Goal: Transaction & Acquisition: Purchase product/service

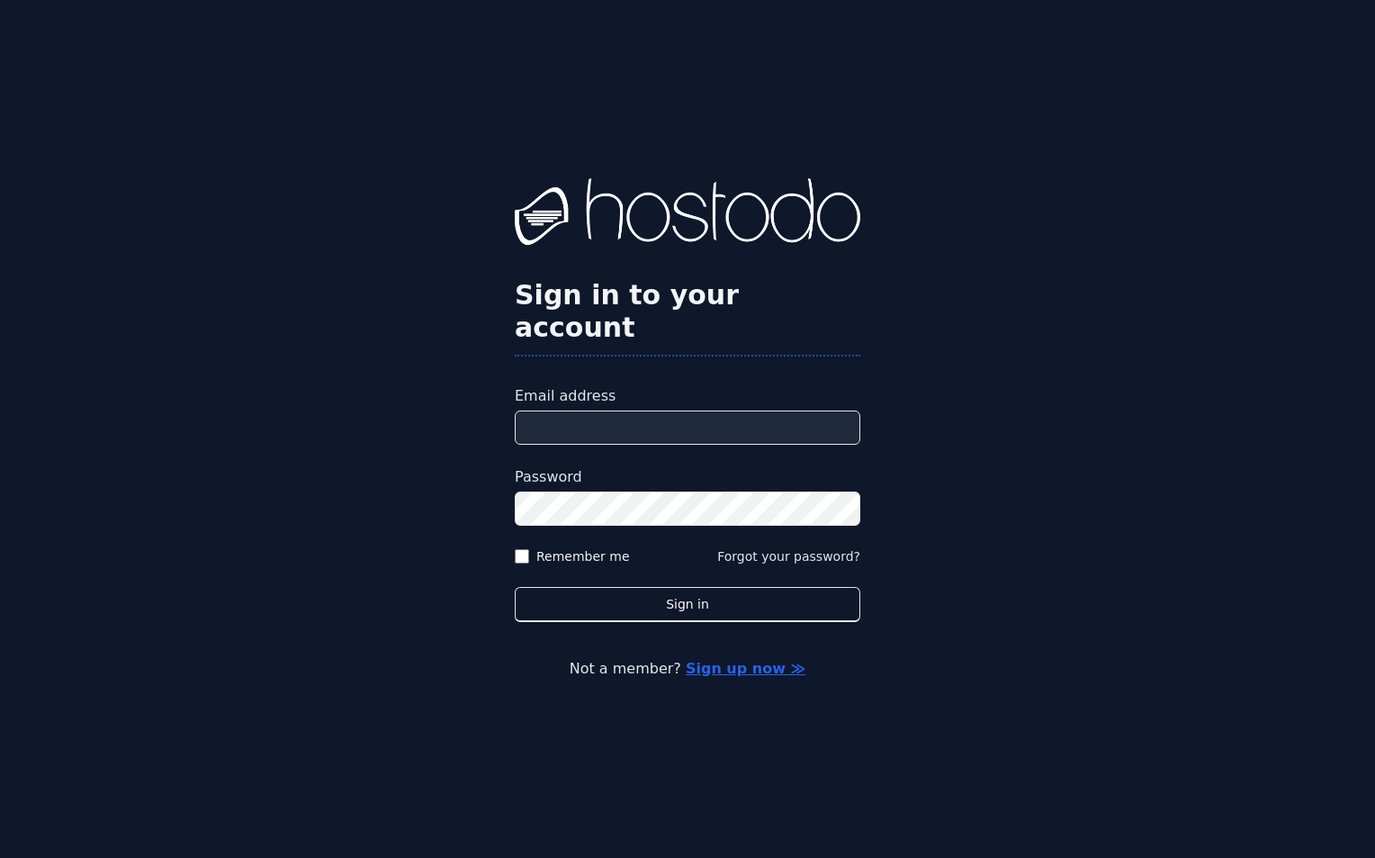
click at [599, 412] on input "Email address" at bounding box center [688, 427] width 346 height 34
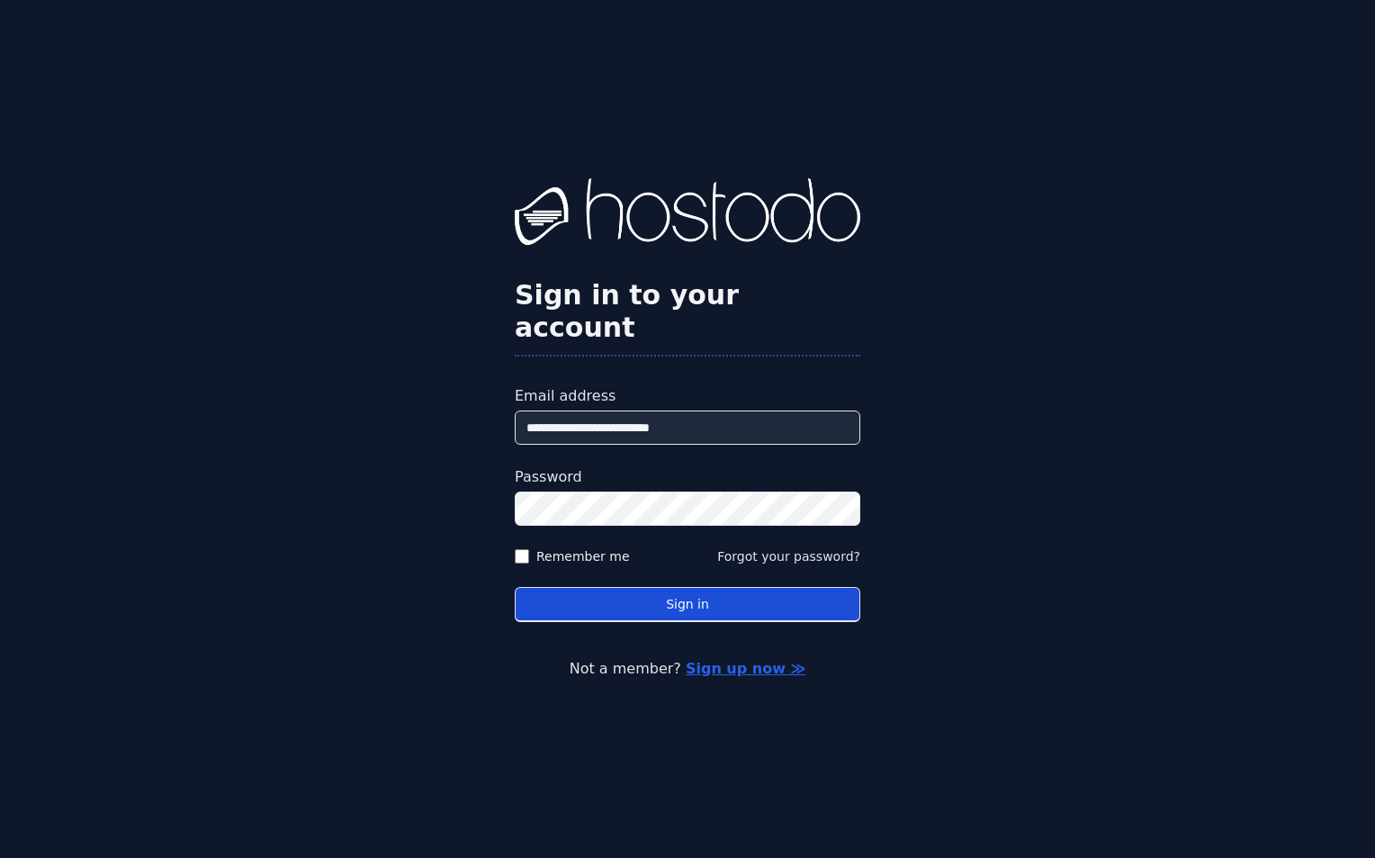
type input "**********"
click at [795, 595] on button "Sign in" at bounding box center [688, 604] width 346 height 35
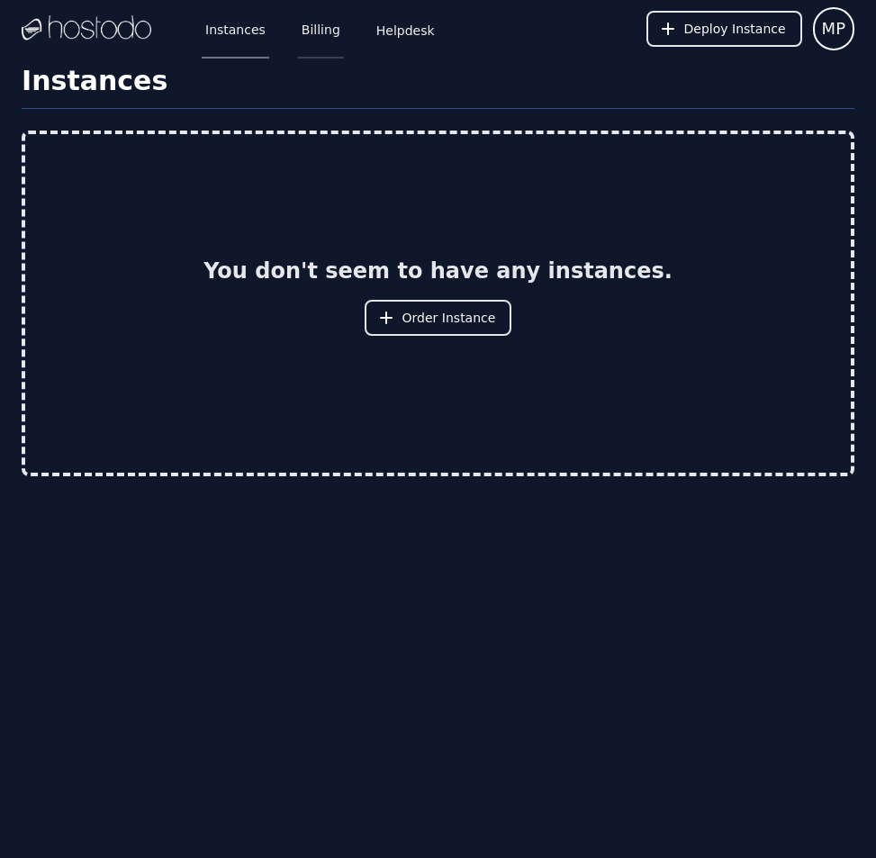
click at [312, 33] on link "Billing" at bounding box center [321, 28] width 46 height 59
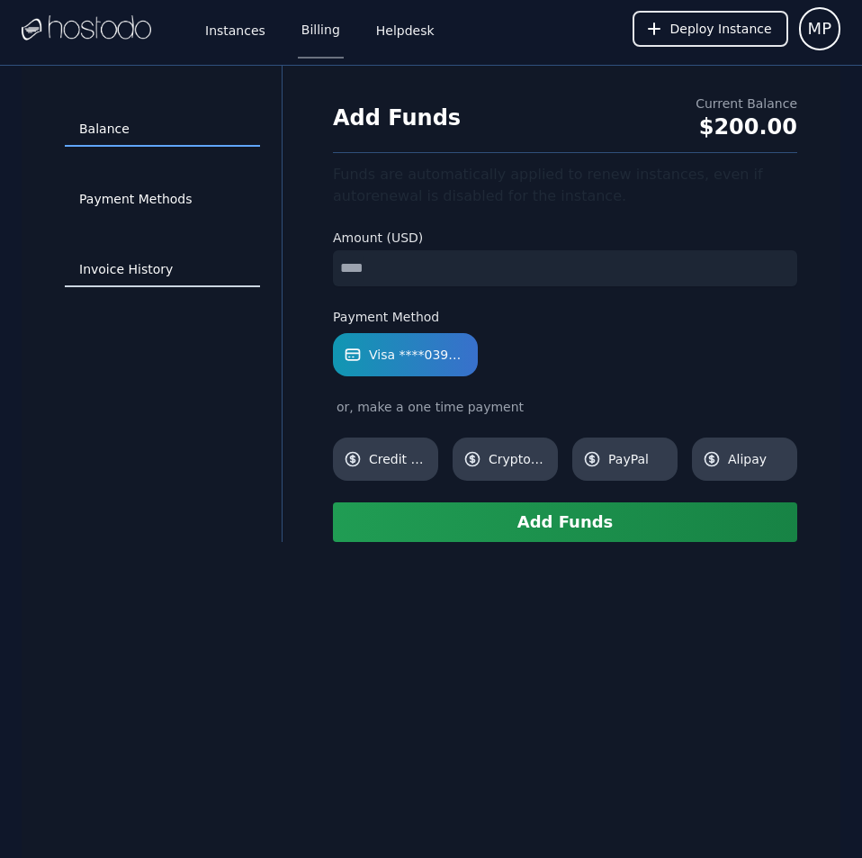
click at [143, 266] on link "Invoice History" at bounding box center [162, 270] width 195 height 34
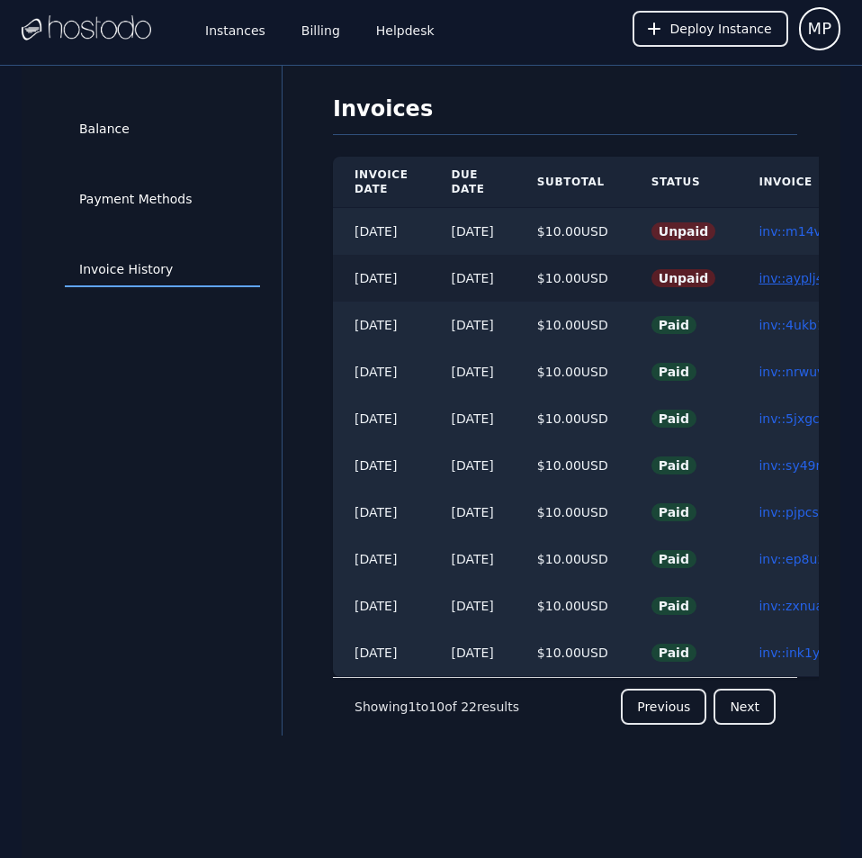
click at [806, 275] on link "inv::ayplj43msv ≫" at bounding box center [815, 278] width 113 height 14
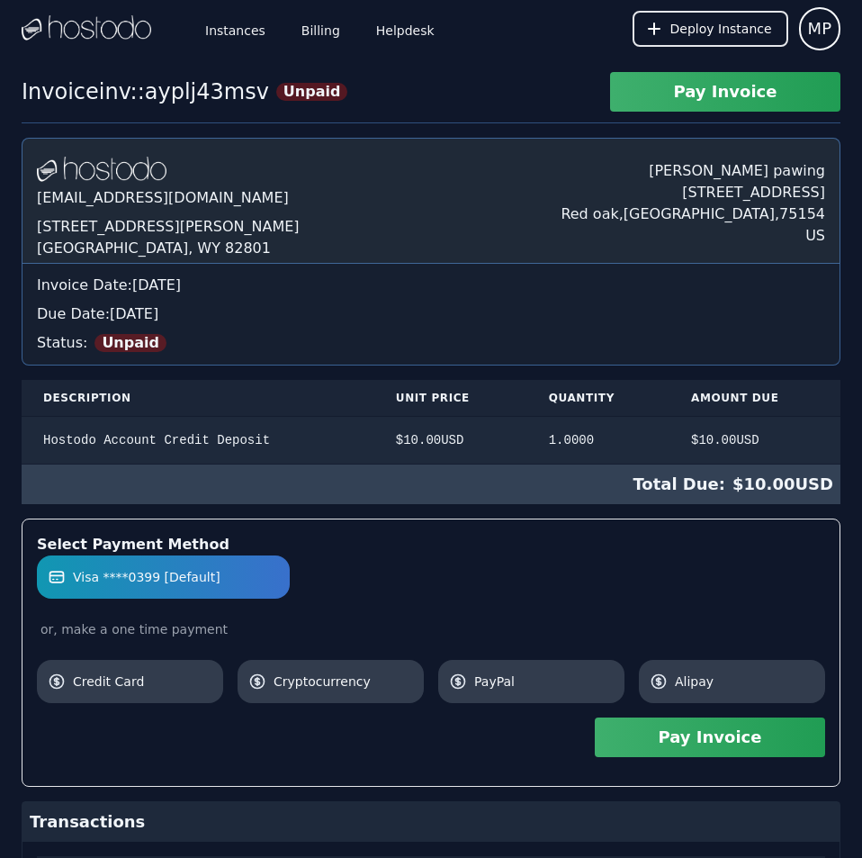
scroll to position [249, 0]
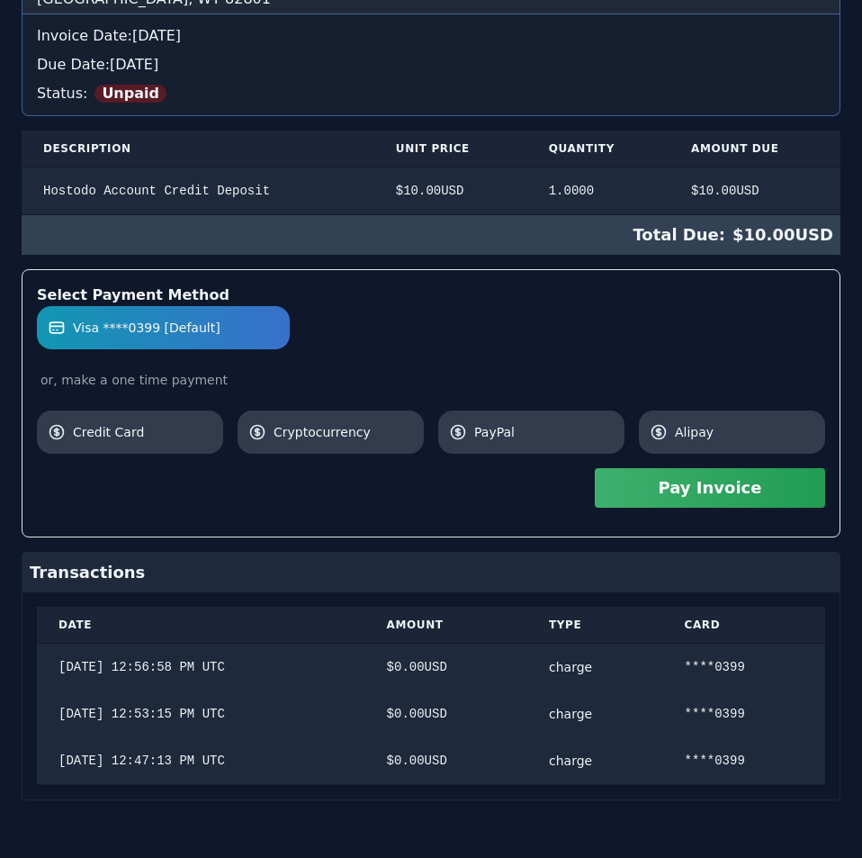
click at [806, 275] on div "Hostodo.com contact@hostodo.com 30 N Gould St, Ste N Sheridan, WY 82801 Martin …" at bounding box center [431, 344] width 819 height 912
click at [720, 496] on button "Pay Invoice" at bounding box center [710, 488] width 230 height 40
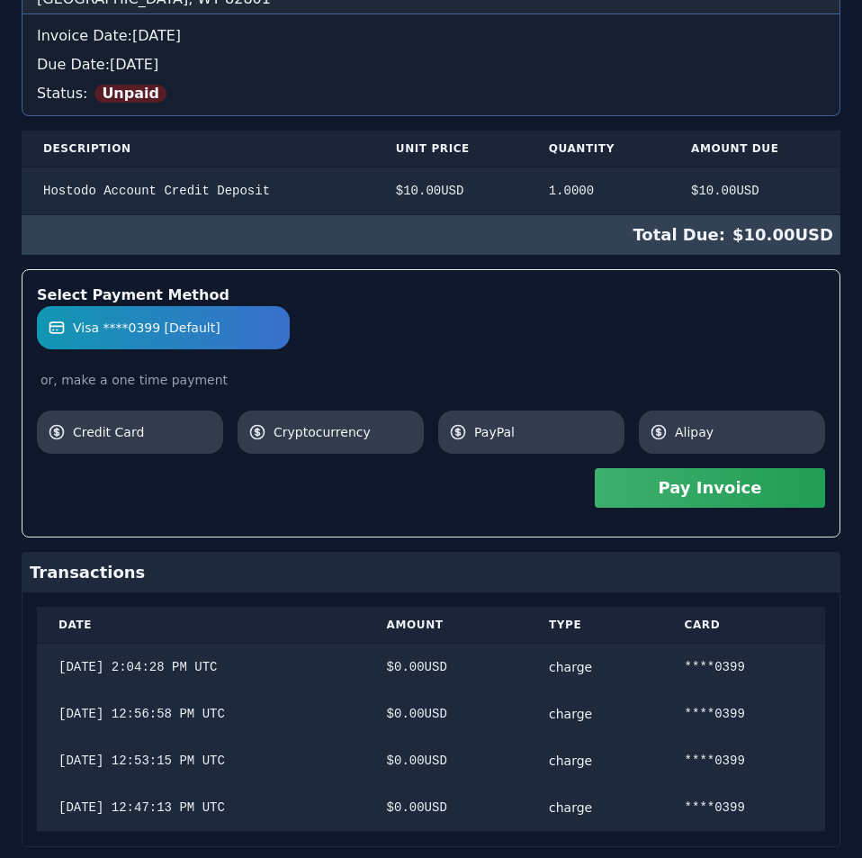
scroll to position [0, 0]
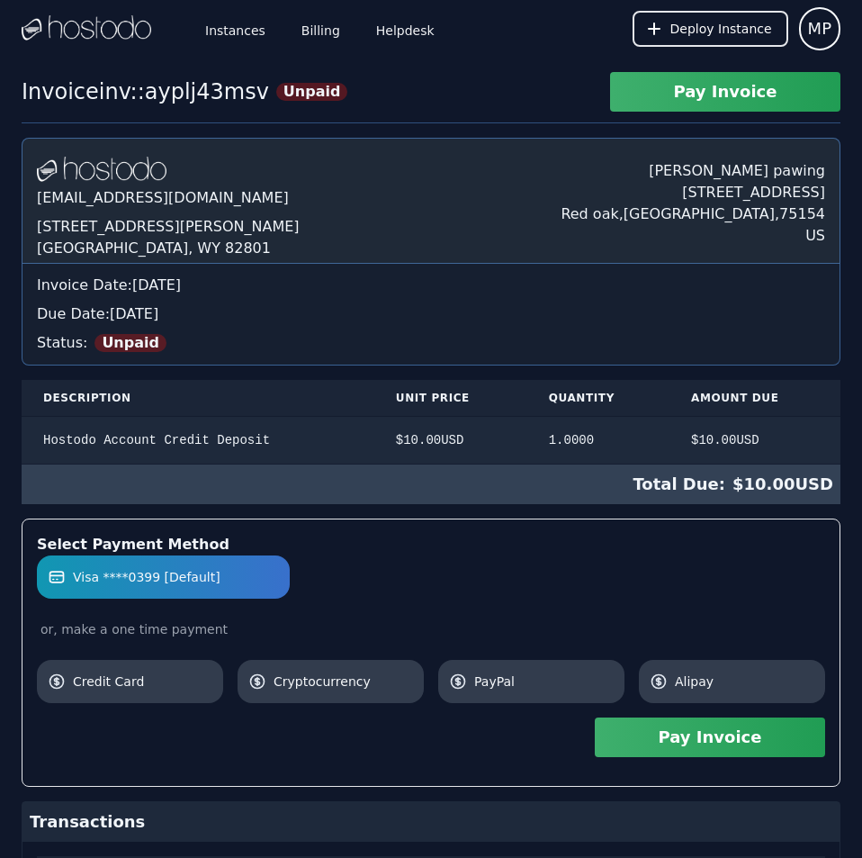
click at [608, 239] on div "Hostodo.com contact@hostodo.com 30 N Gould St, Ste N Sheridan, WY 82801 Martin …" at bounding box center [431, 617] width 819 height 959
click at [218, 38] on link "Instances" at bounding box center [236, 28] width 68 height 59
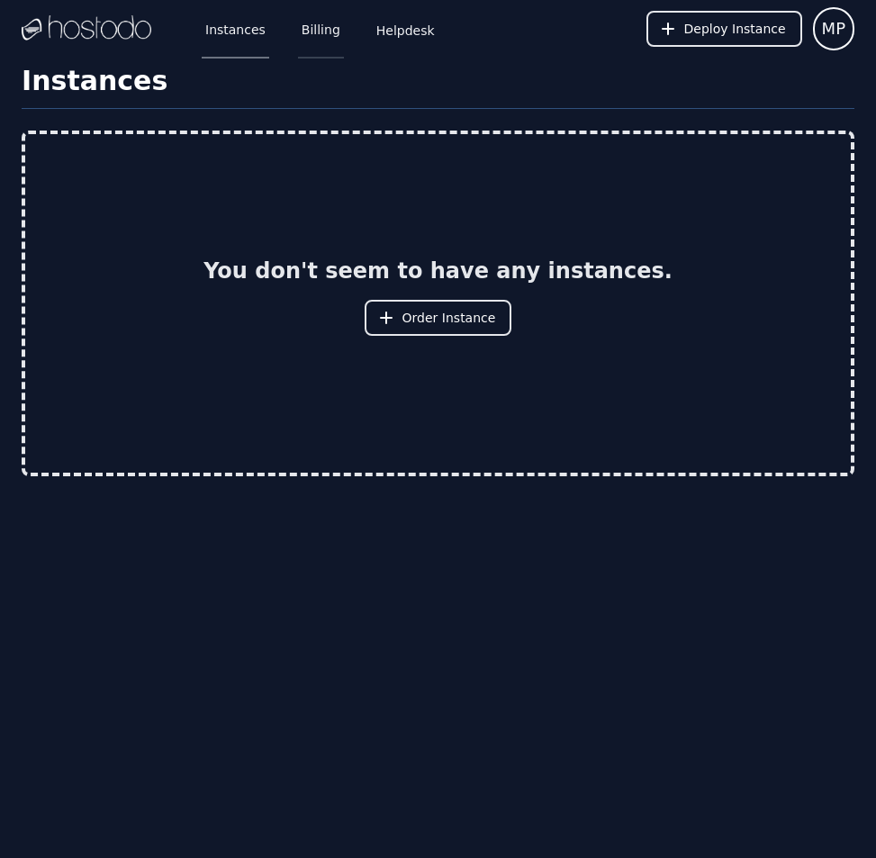
click at [300, 21] on link "Billing" at bounding box center [321, 28] width 46 height 59
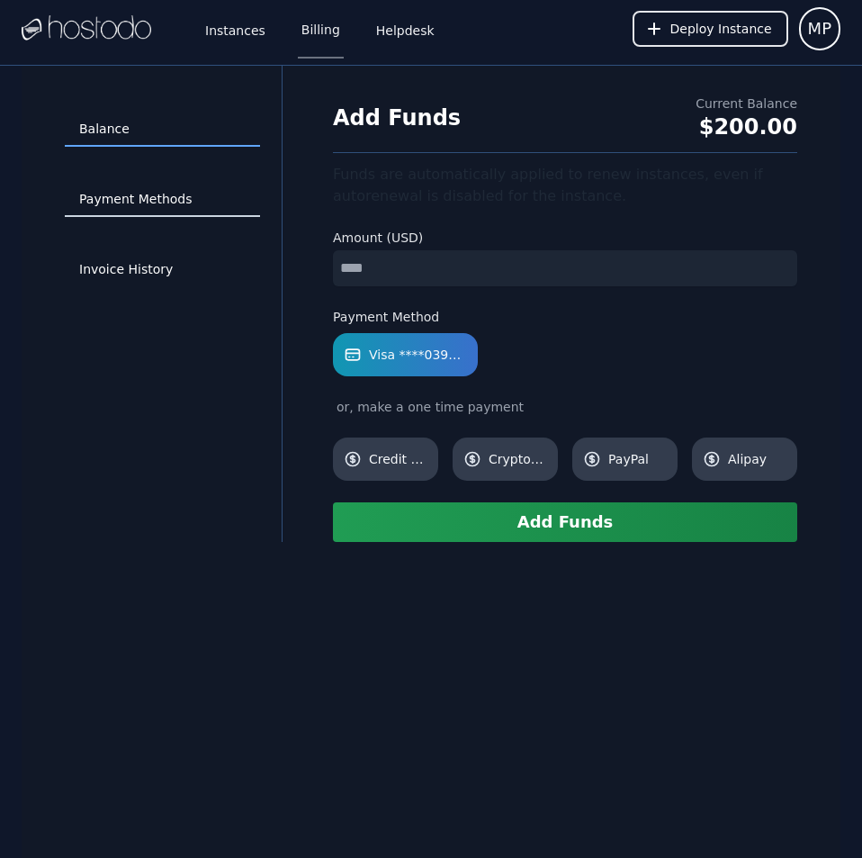
click at [165, 200] on link "Payment Methods" at bounding box center [162, 200] width 195 height 34
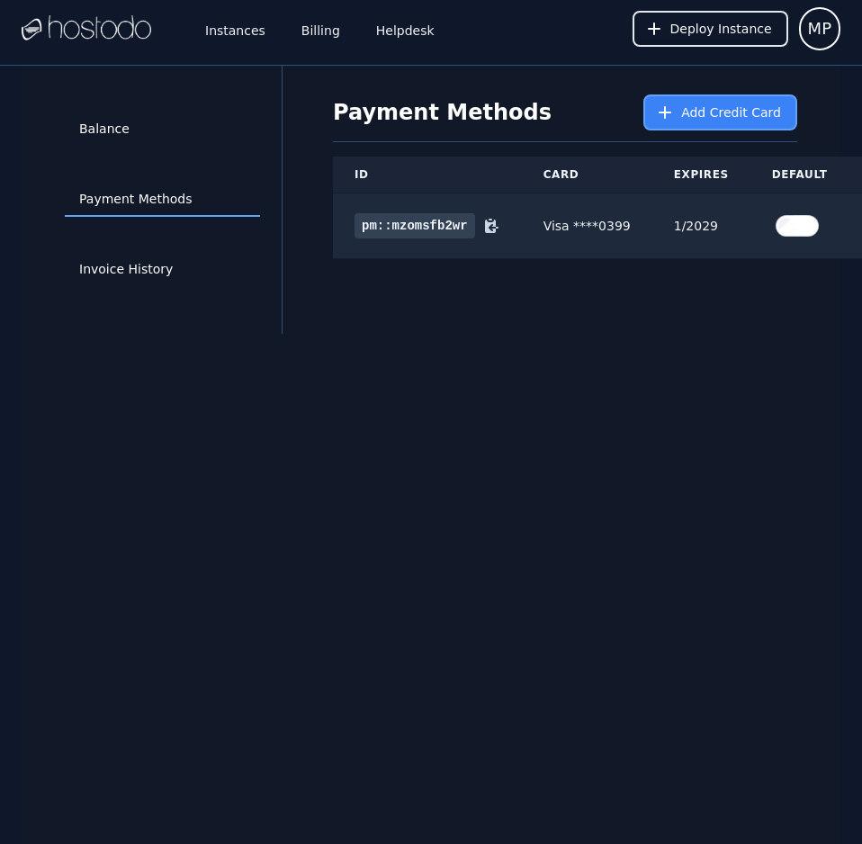
click at [747, 122] on button "Add Credit Card" at bounding box center [721, 113] width 154 height 36
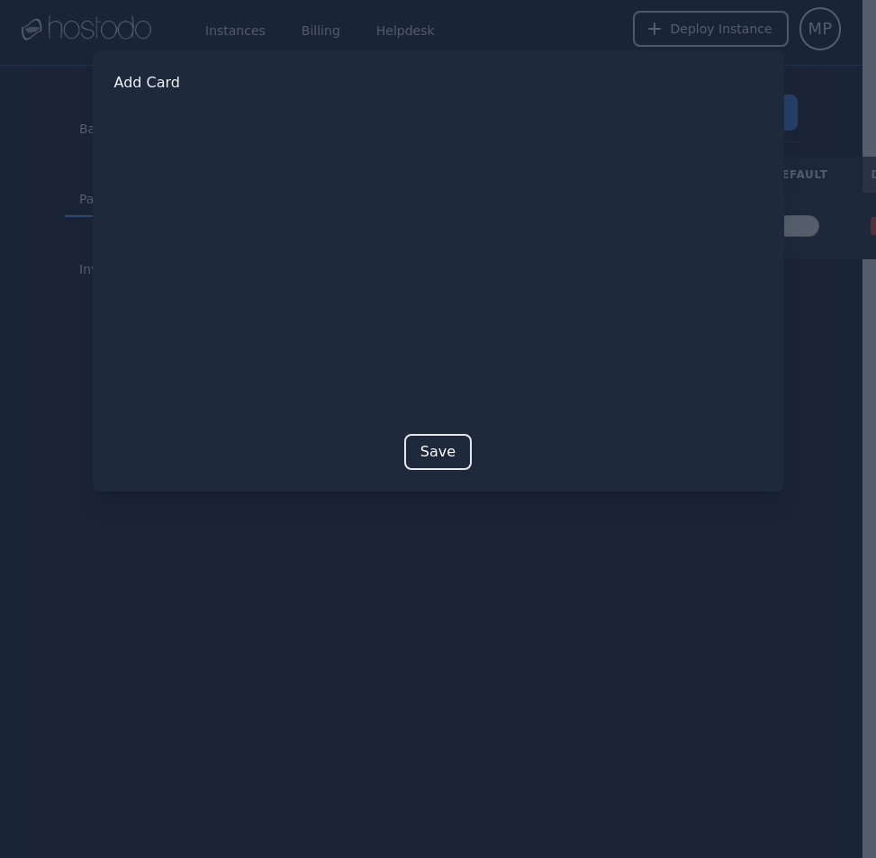
click at [438, 450] on button "Save" at bounding box center [438, 452] width 68 height 36
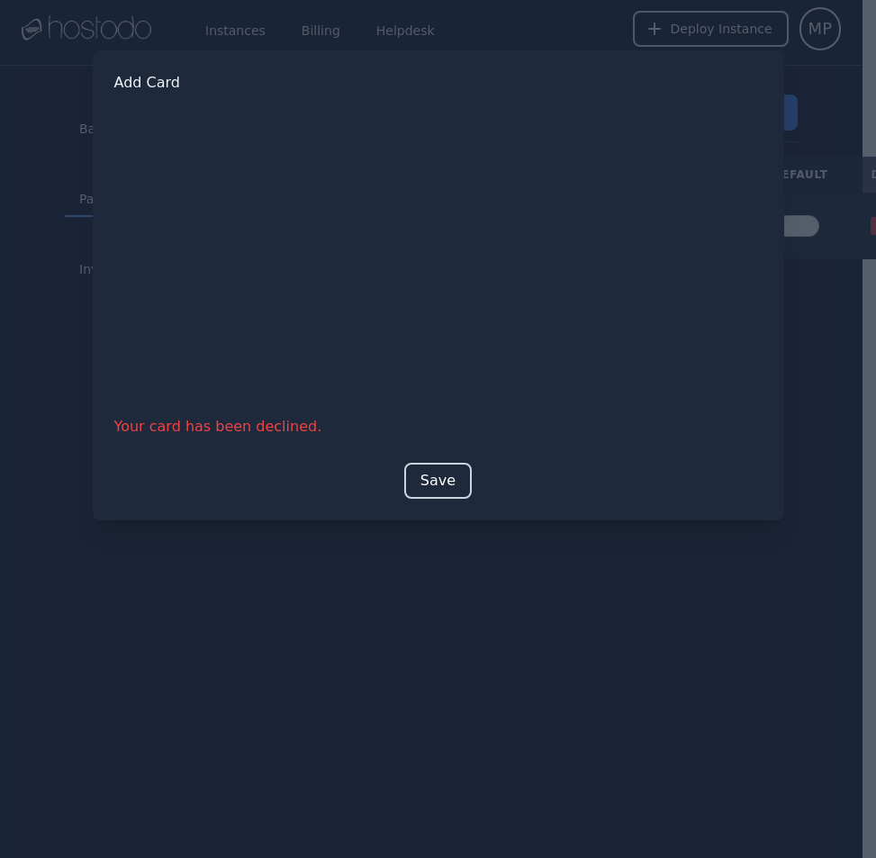
click at [449, 495] on button "Save" at bounding box center [438, 481] width 68 height 36
click at [427, 482] on button "Save" at bounding box center [438, 481] width 68 height 36
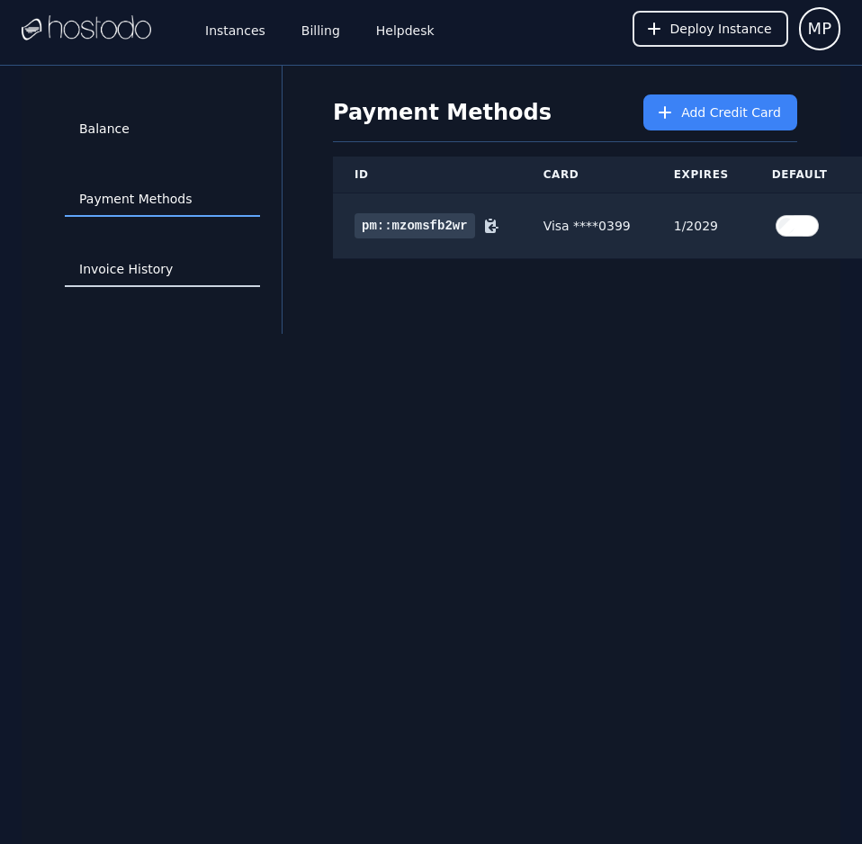
click at [166, 266] on link "Invoice History" at bounding box center [162, 270] width 195 height 34
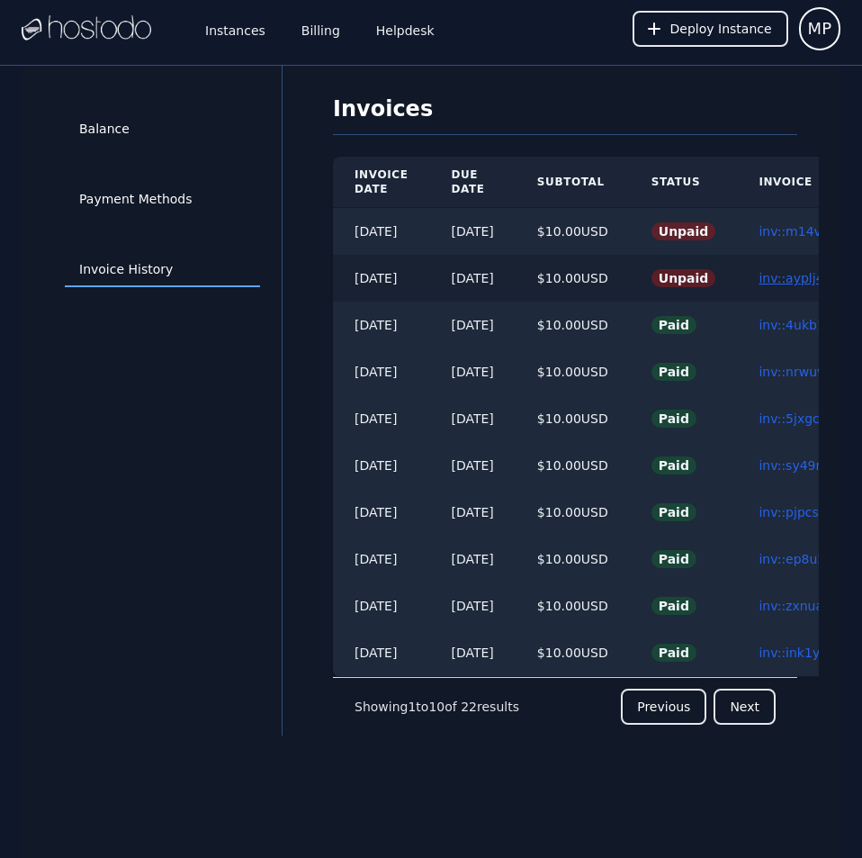
click at [798, 271] on link "inv::ayplj43msv ≫" at bounding box center [815, 278] width 113 height 14
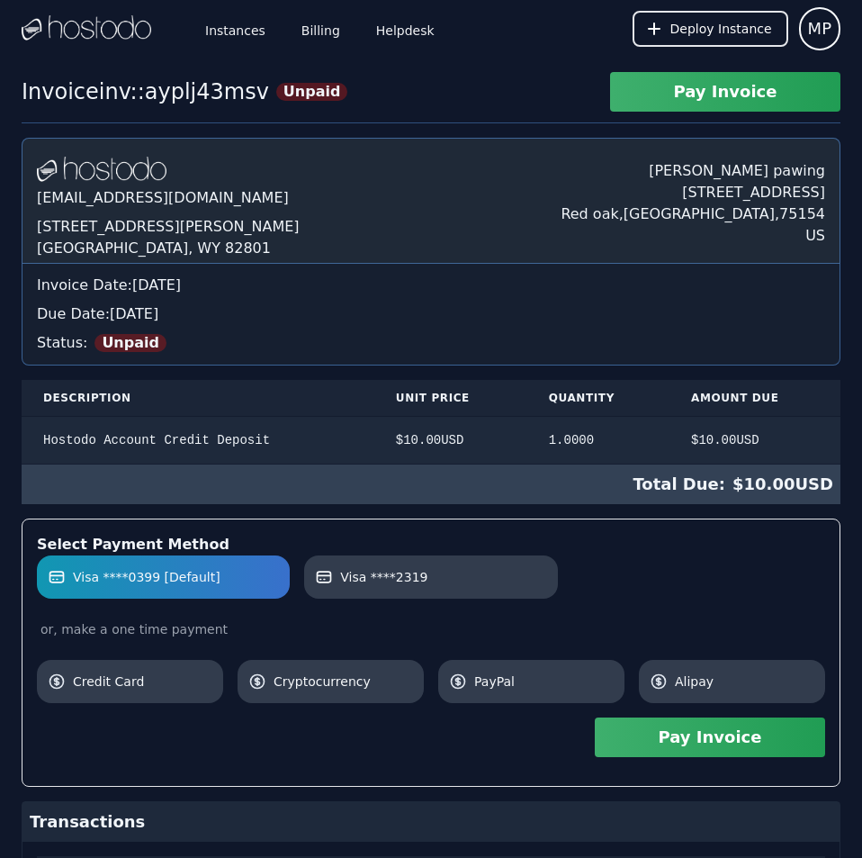
scroll to position [218, 0]
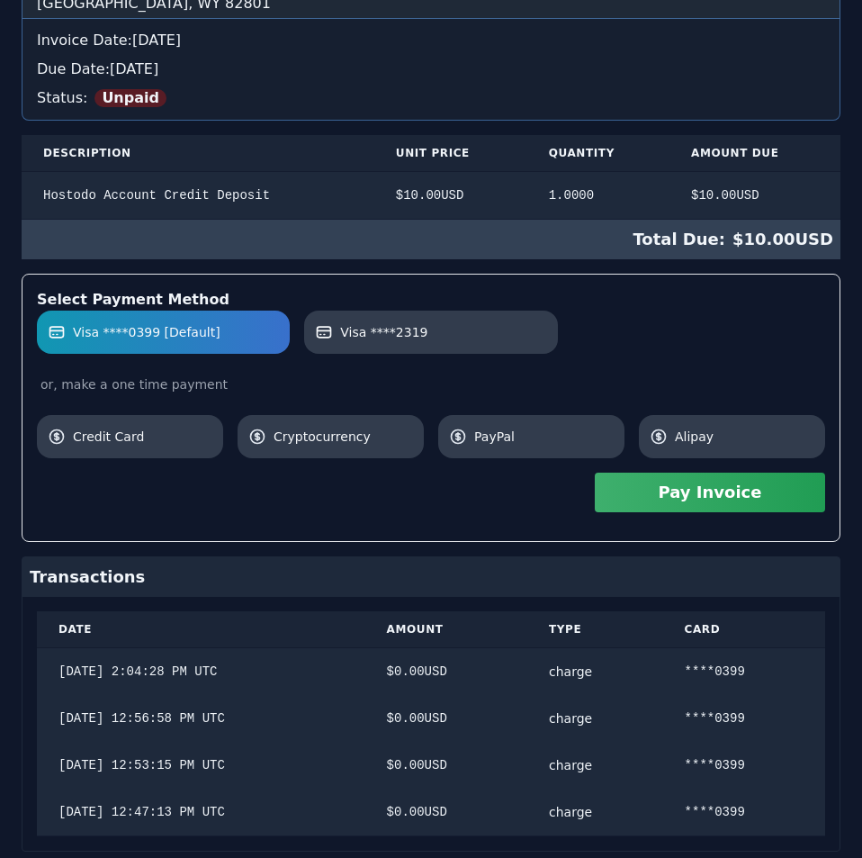
click at [798, 270] on div "[DOMAIN_NAME] [EMAIL_ADDRESS][DOMAIN_NAME] [STREET_ADDRESS][PERSON_NAME] [PERSO…" at bounding box center [431, 372] width 819 height 959
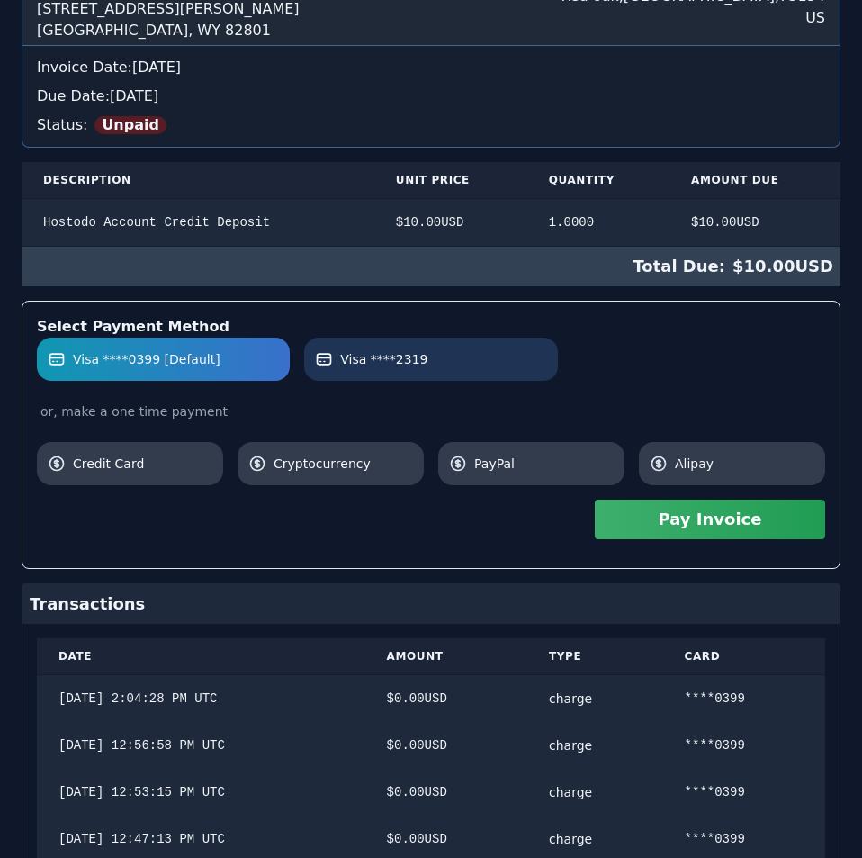
click at [465, 355] on label "Visa ****2319" at bounding box center [430, 359] width 231 height 18
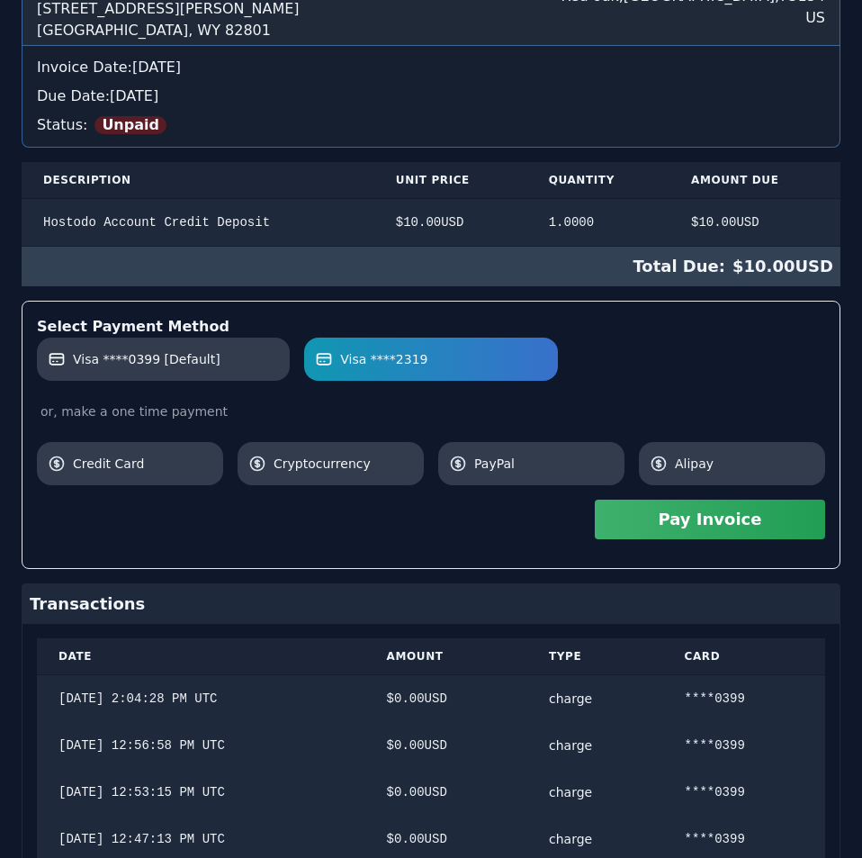
click at [726, 526] on button "Pay Invoice" at bounding box center [710, 520] width 230 height 40
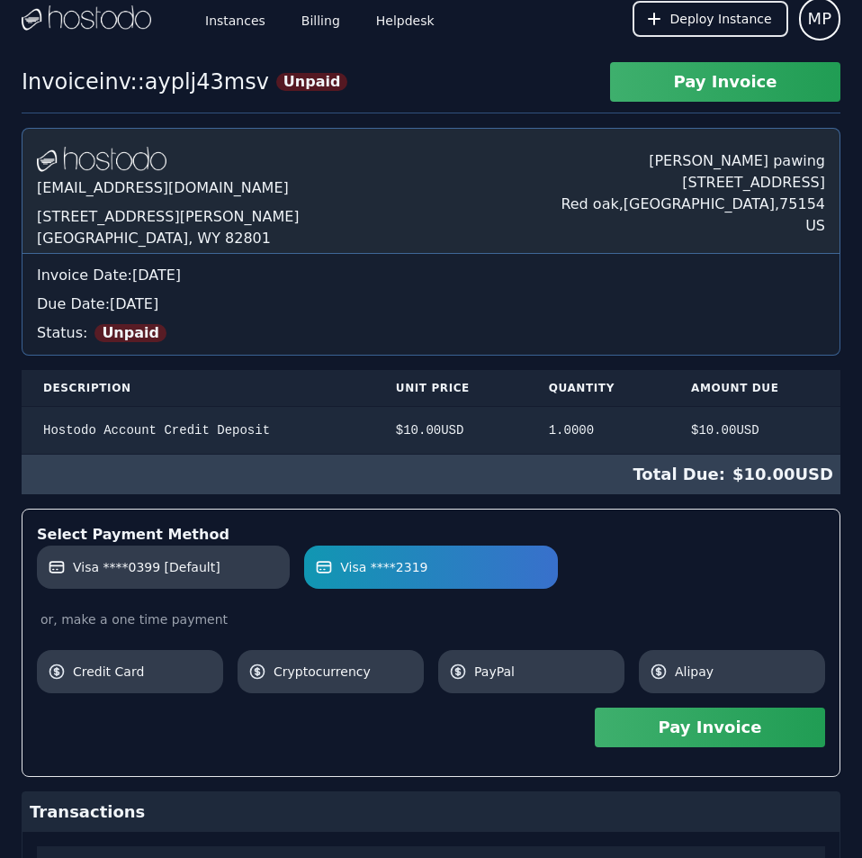
click at [492, 298] on div "[DOMAIN_NAME] [EMAIL_ADDRESS][DOMAIN_NAME] [STREET_ADDRESS][PERSON_NAME] [PERSO…" at bounding box center [431, 607] width 819 height 959
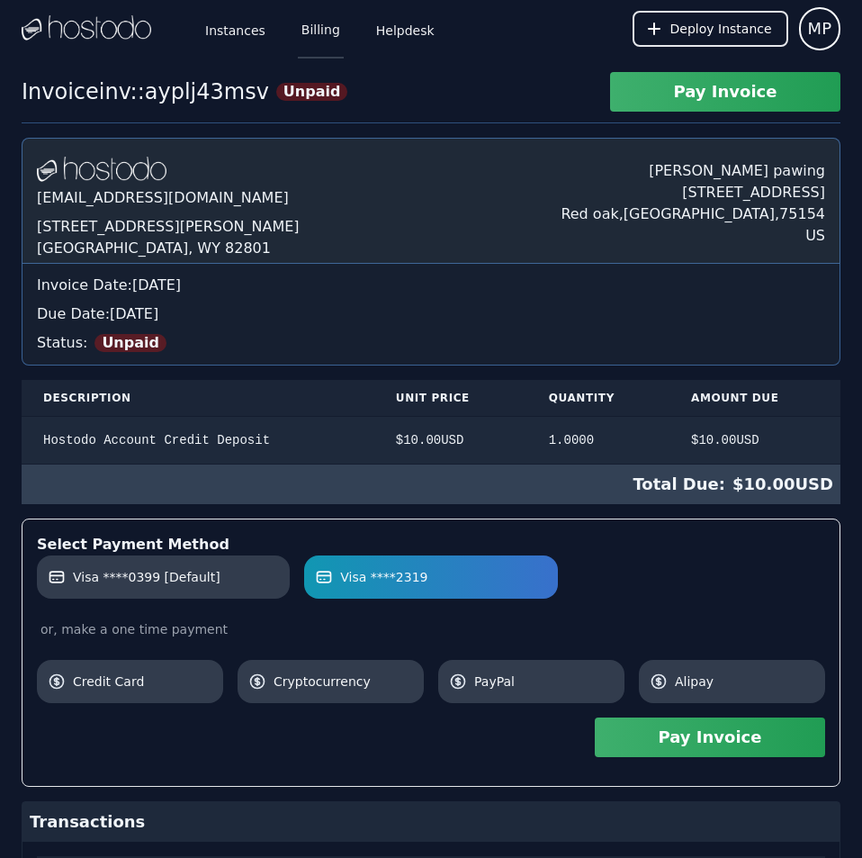
click at [314, 41] on link "Billing" at bounding box center [321, 28] width 46 height 59
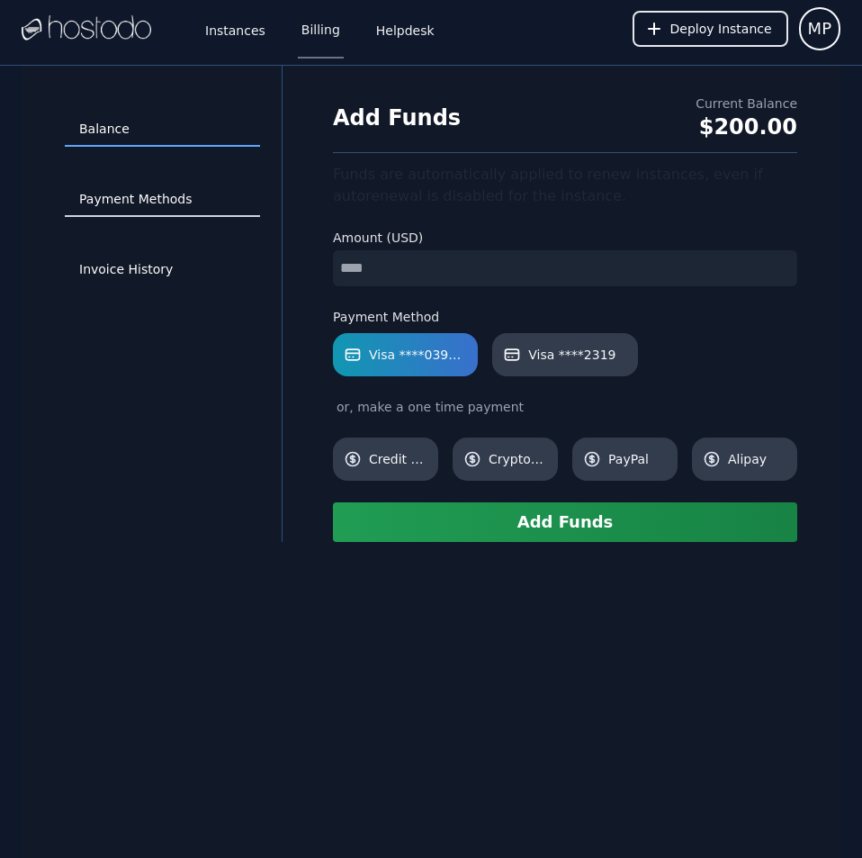
click at [177, 195] on link "Payment Methods" at bounding box center [162, 200] width 195 height 34
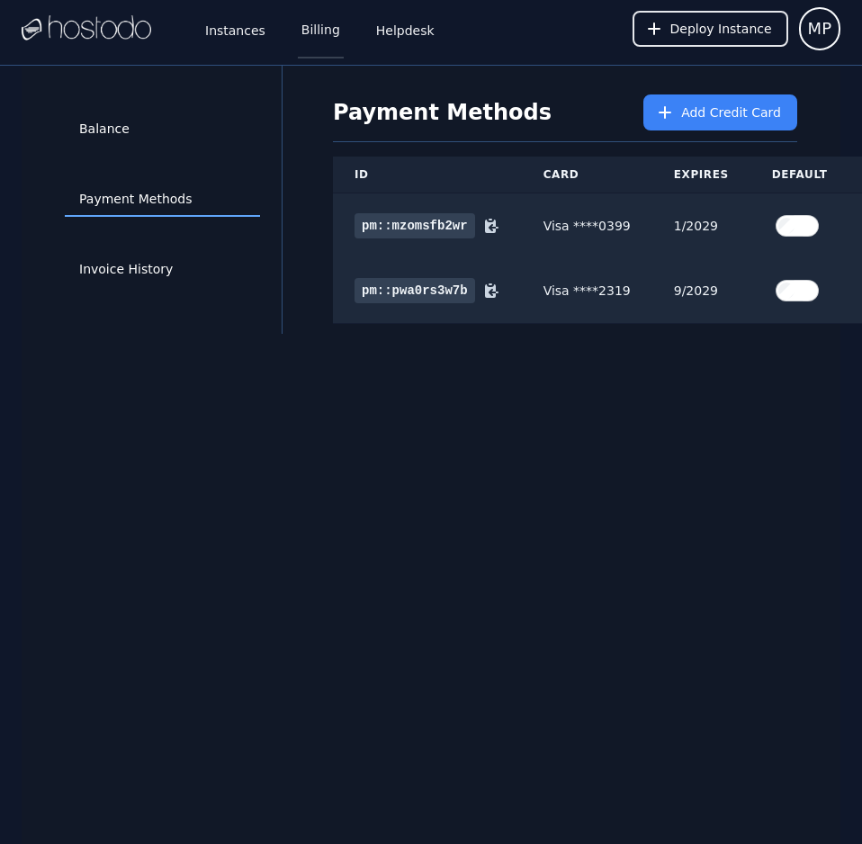
click at [300, 38] on link "Billing" at bounding box center [321, 28] width 46 height 59
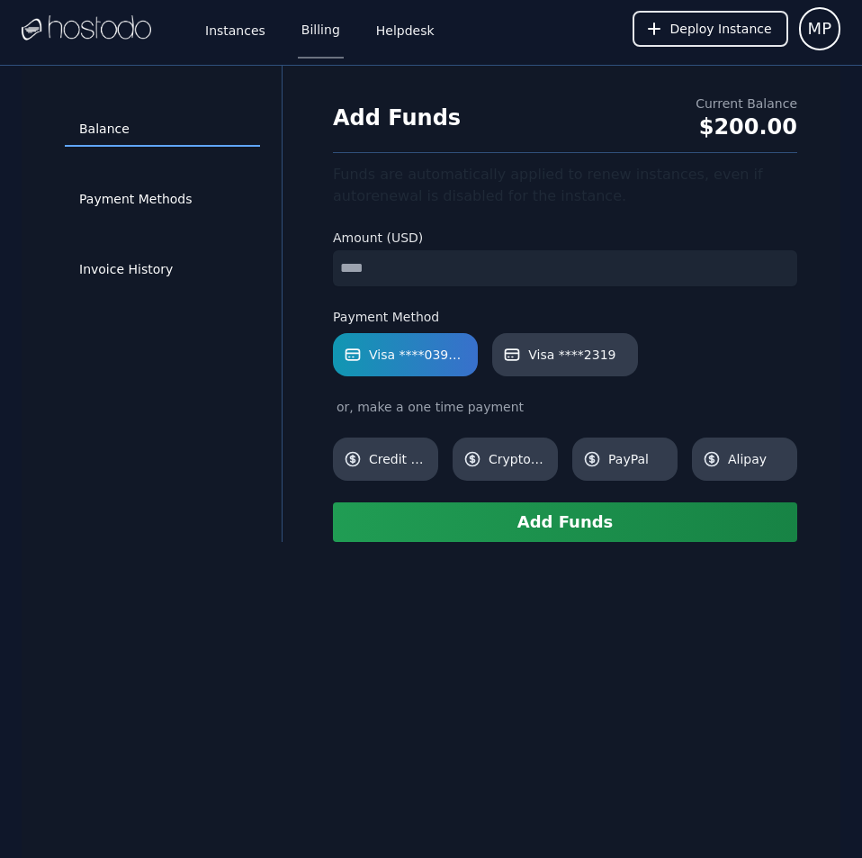
click at [432, 277] on input "number" at bounding box center [565, 268] width 464 height 36
type input "*"
click at [557, 361] on span "Visa ****2319" at bounding box center [571, 355] width 87 height 18
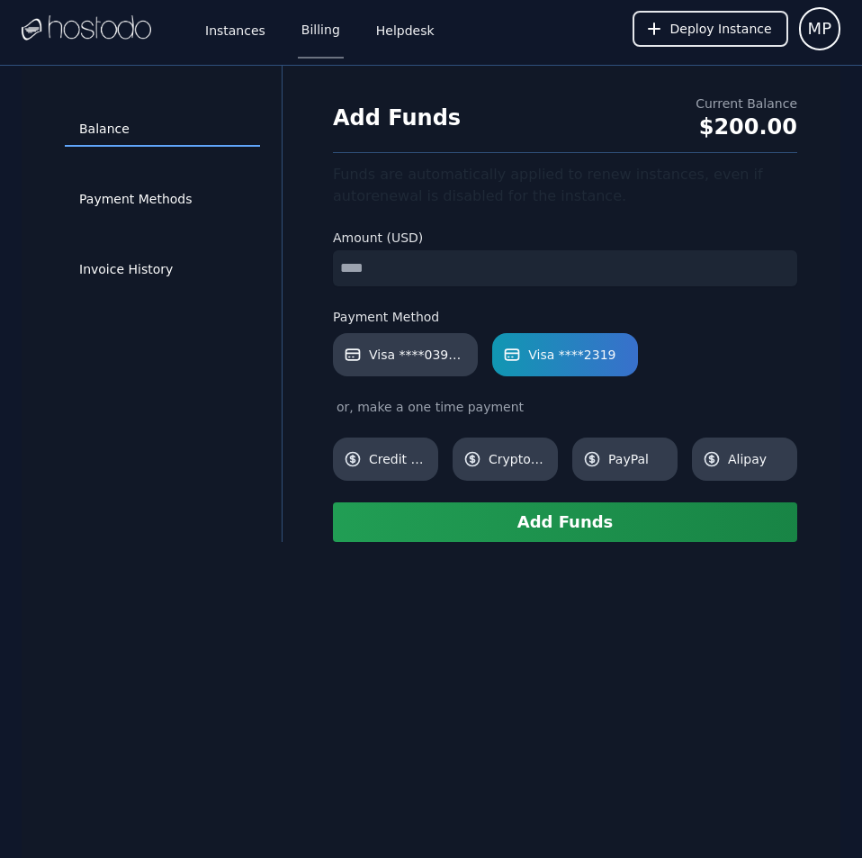
click at [572, 527] on button "Add Funds" at bounding box center [565, 522] width 464 height 40
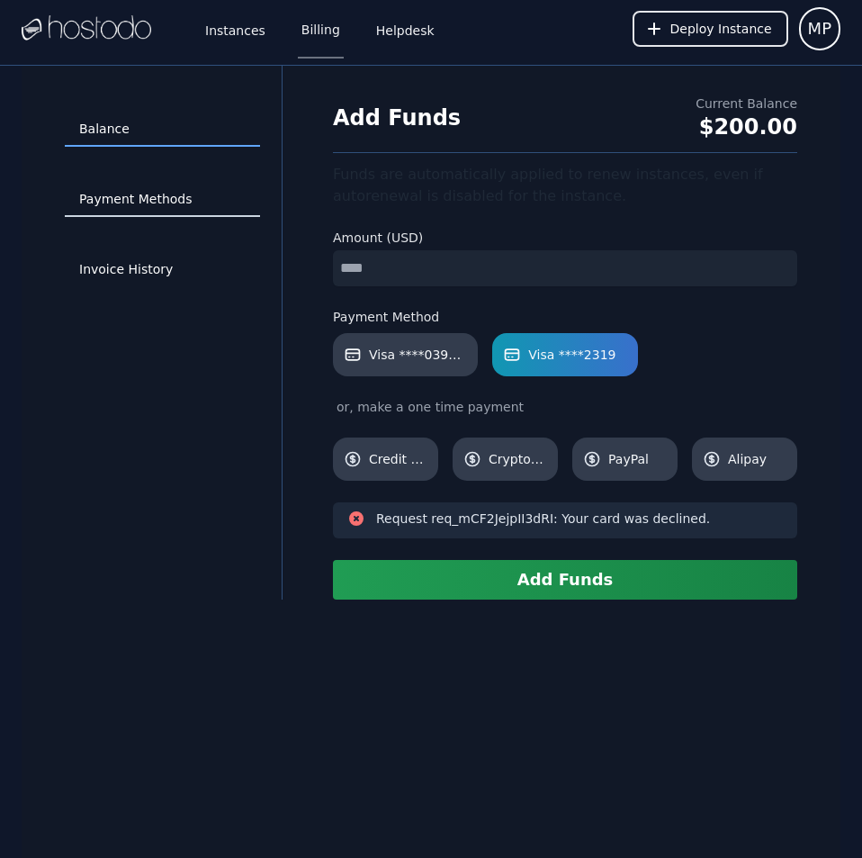
click at [178, 195] on link "Payment Methods" at bounding box center [162, 200] width 195 height 34
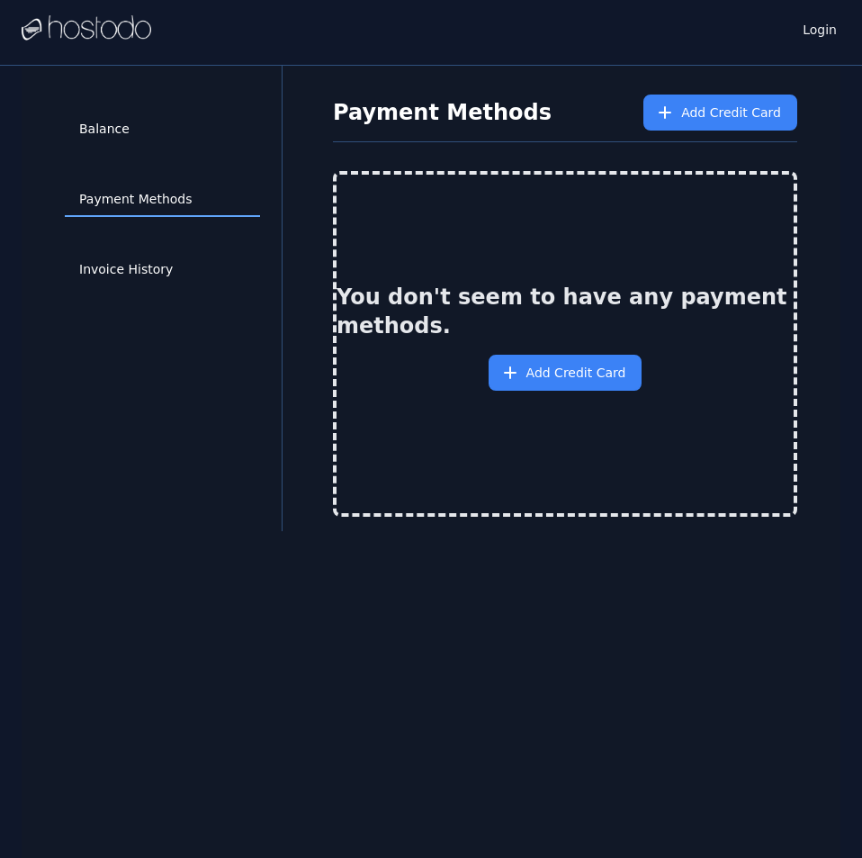
click at [695, 640] on div "Balance Payment Methods Invoice History Payment Methods Add Credit Card You don…" at bounding box center [431, 495] width 819 height 858
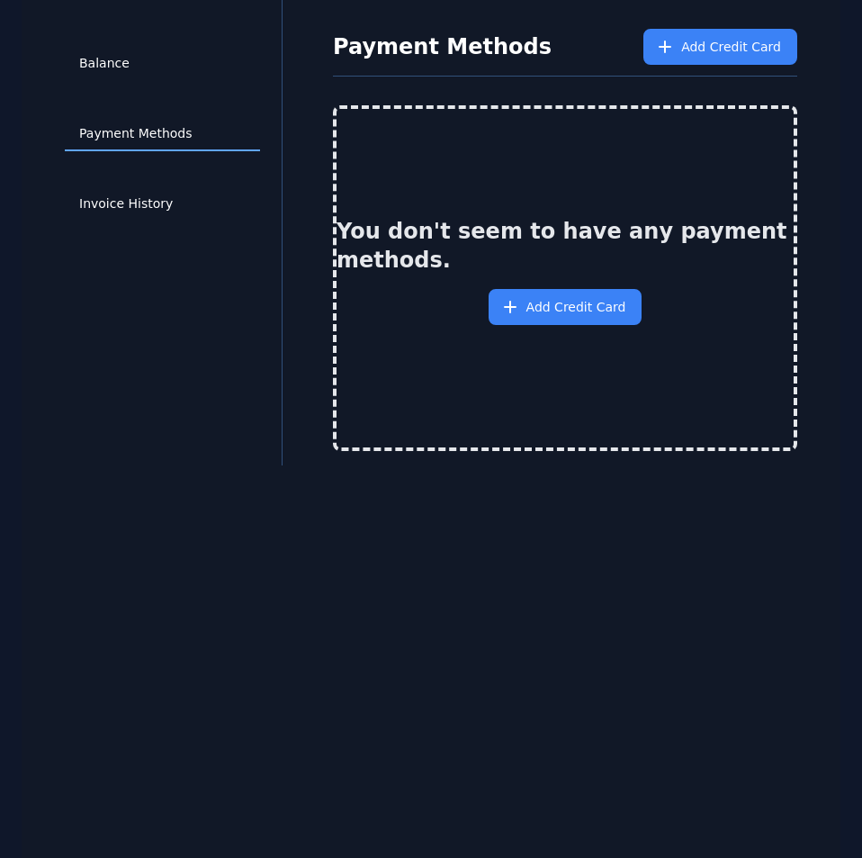
click at [695, 640] on div "Balance Payment Methods Invoice History Payment Methods Add Credit Card You don…" at bounding box center [431, 429] width 819 height 858
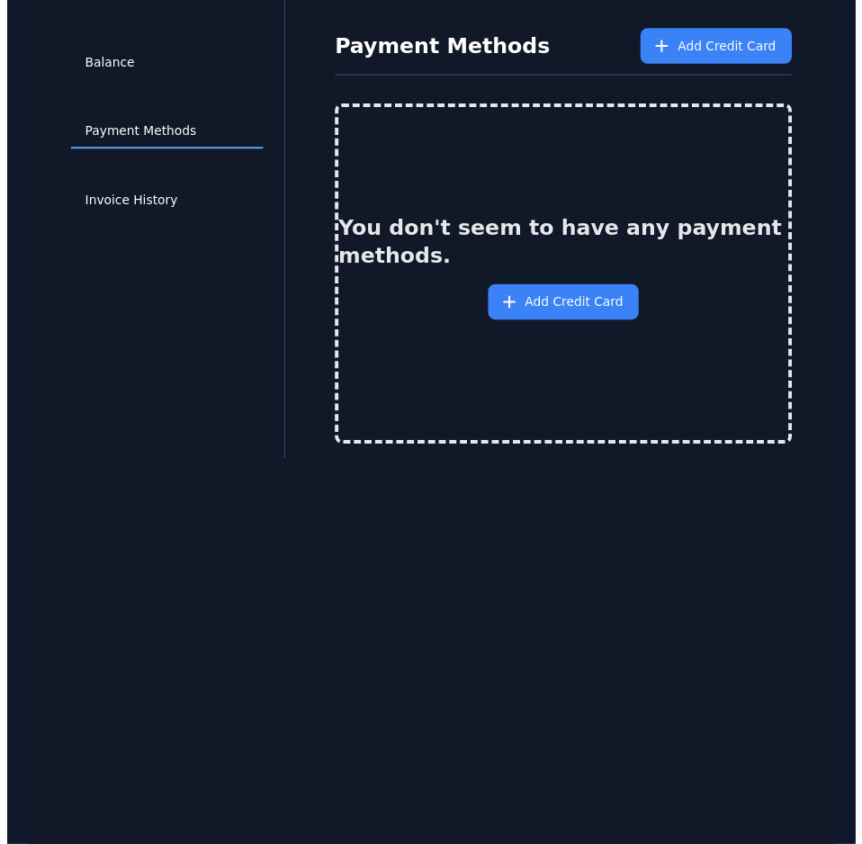
scroll to position [79, 0]
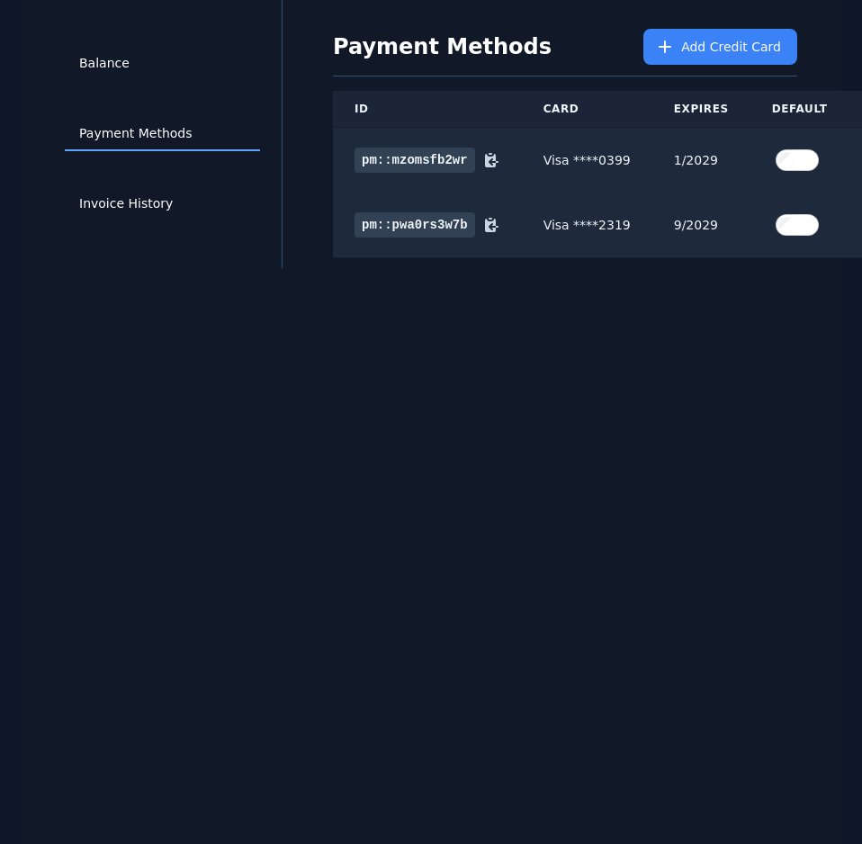
click at [695, 640] on div "Balance Payment Methods Invoice History Payment Methods Add Credit Card ID Card…" at bounding box center [431, 422] width 819 height 844
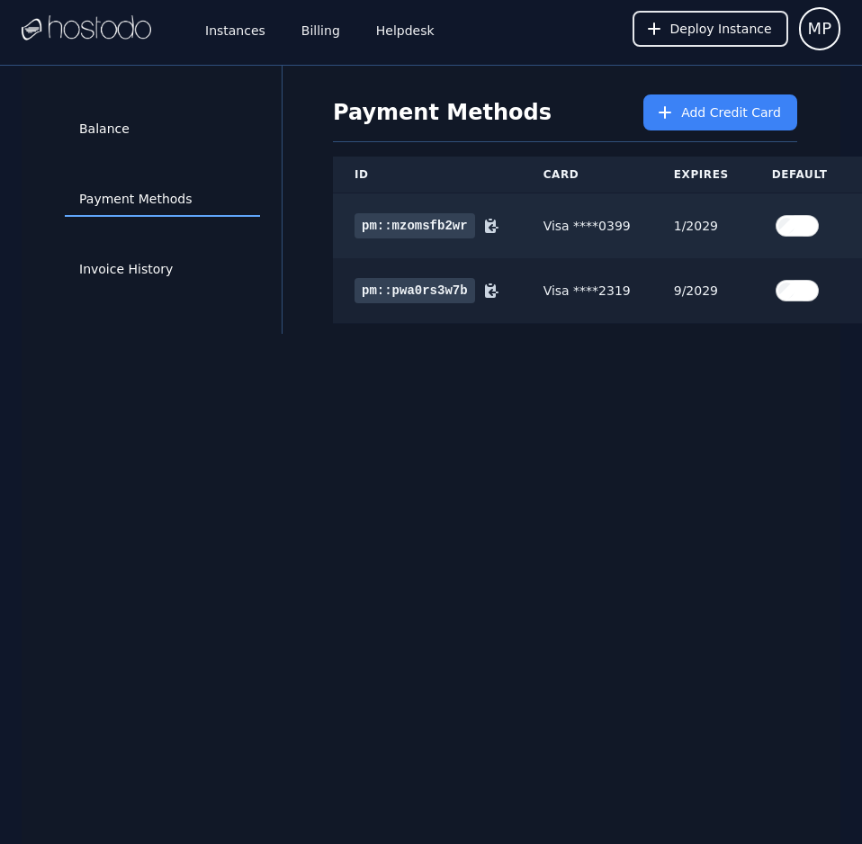
click at [154, 268] on link "Invoice History" at bounding box center [162, 270] width 195 height 34
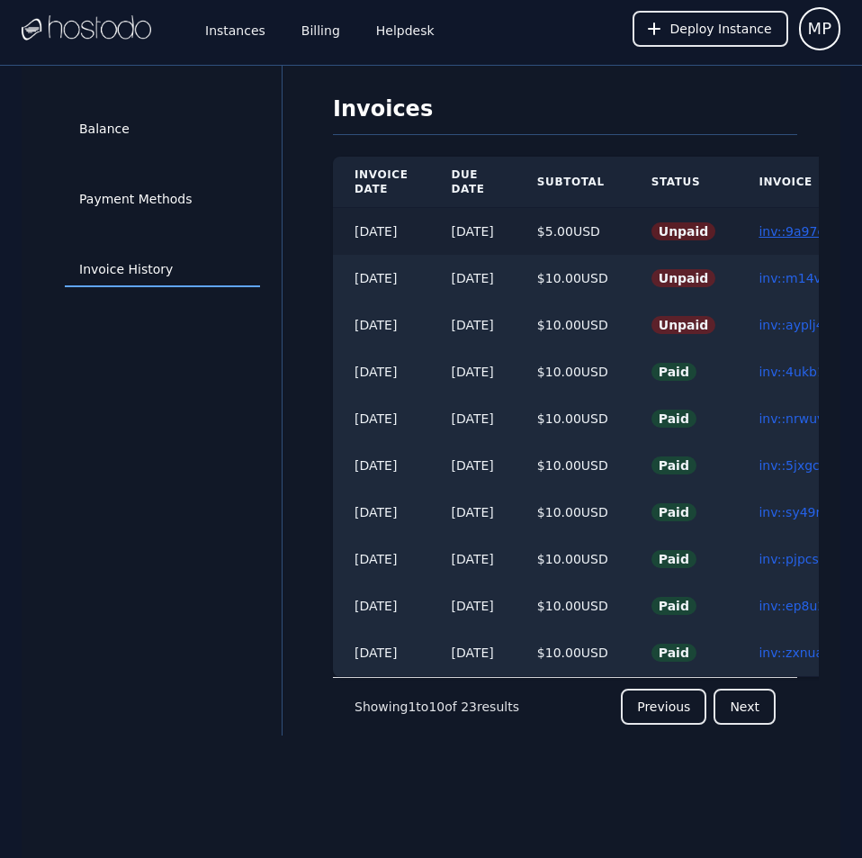
click at [804, 226] on link "inv::9a97chqdv3 ≫" at bounding box center [818, 231] width 118 height 14
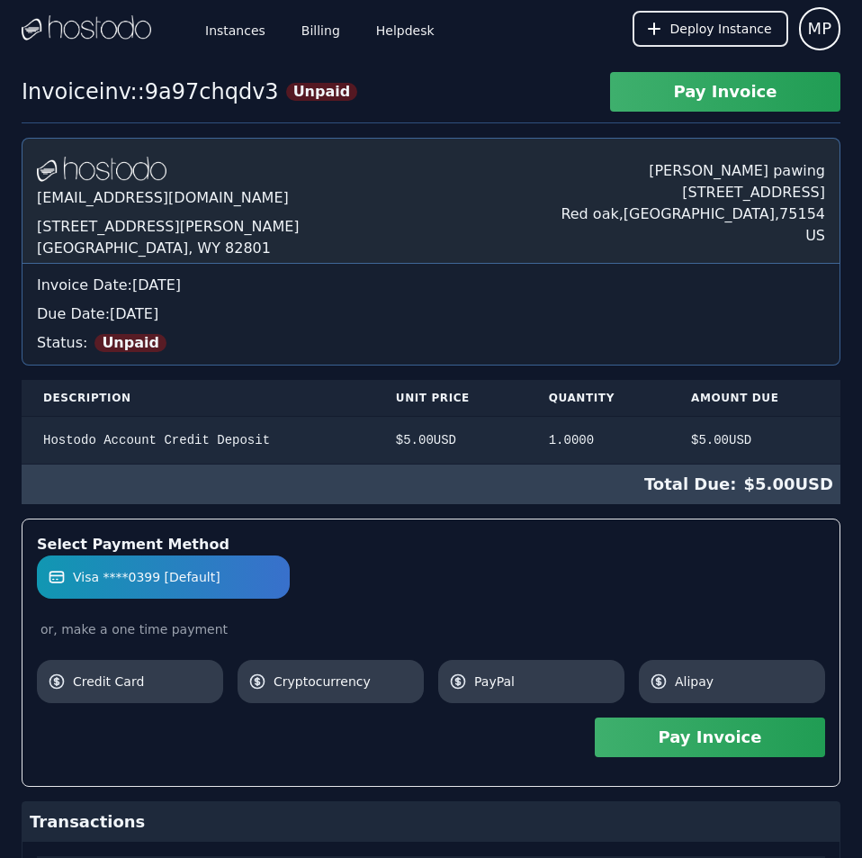
click at [733, 271] on div "Invoice Date: [DATE] Due Date: [DATE] Status: Unpaid" at bounding box center [431, 314] width 817 height 101
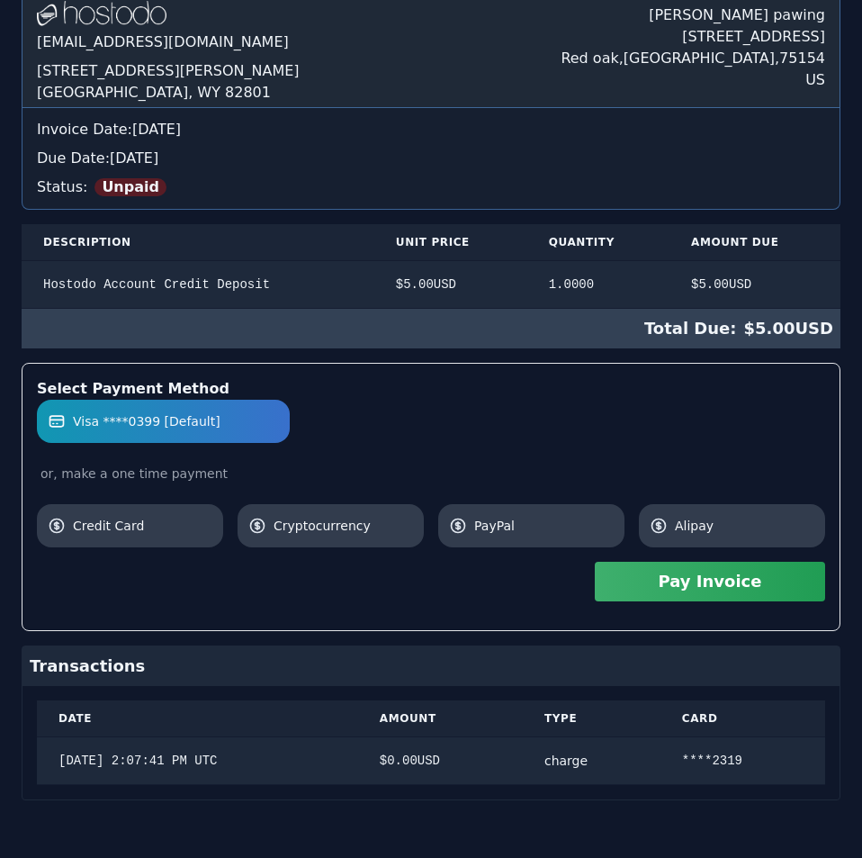
click at [733, 271] on div "[DOMAIN_NAME] [EMAIL_ADDRESS][DOMAIN_NAME] [STREET_ADDRESS][PERSON_NAME] [PERSO…" at bounding box center [431, 391] width 819 height 818
click at [733, 580] on button "Pay Invoice" at bounding box center [710, 582] width 230 height 40
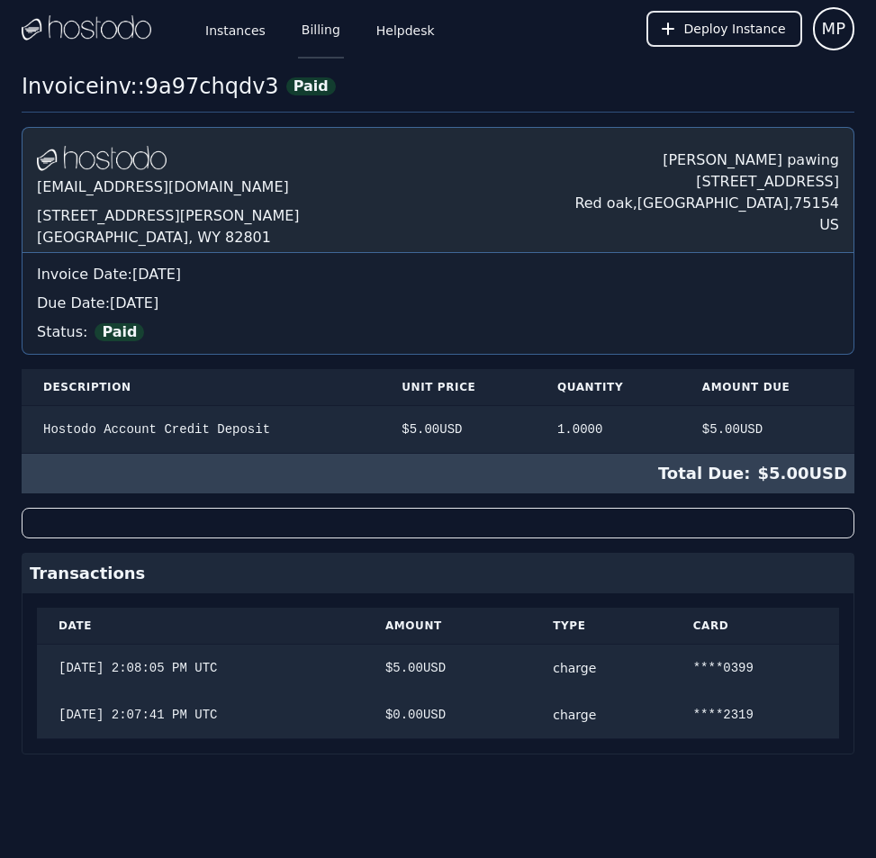
click at [309, 18] on link "Billing" at bounding box center [321, 28] width 46 height 59
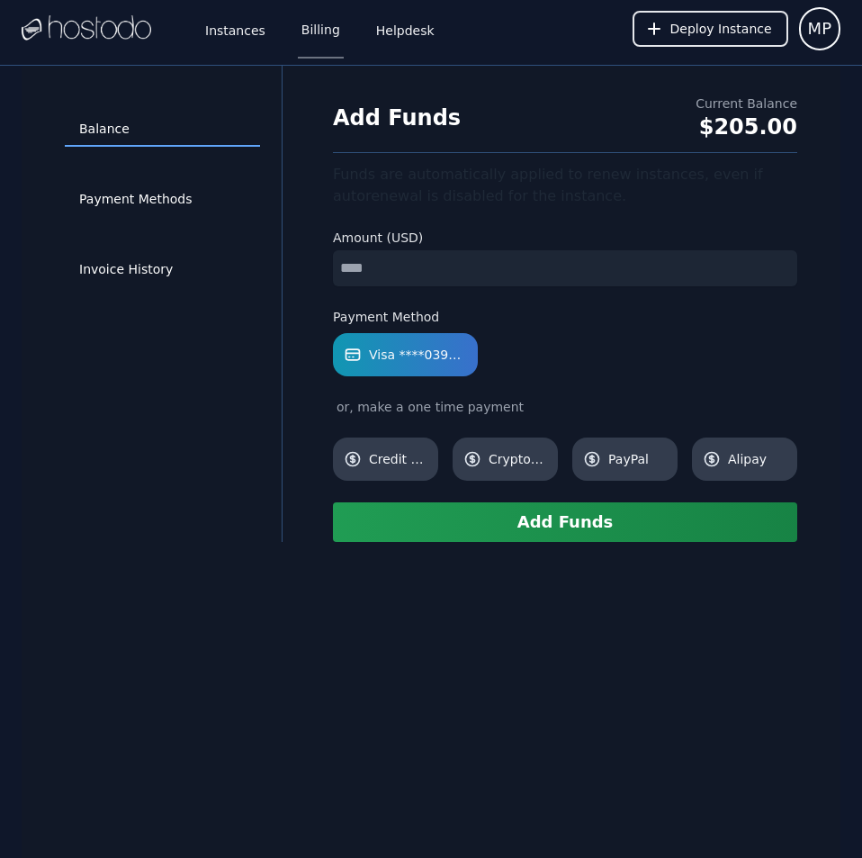
click at [438, 269] on input "number" at bounding box center [565, 268] width 464 height 36
type input "*"
click at [572, 527] on button "Add Funds" at bounding box center [565, 522] width 464 height 40
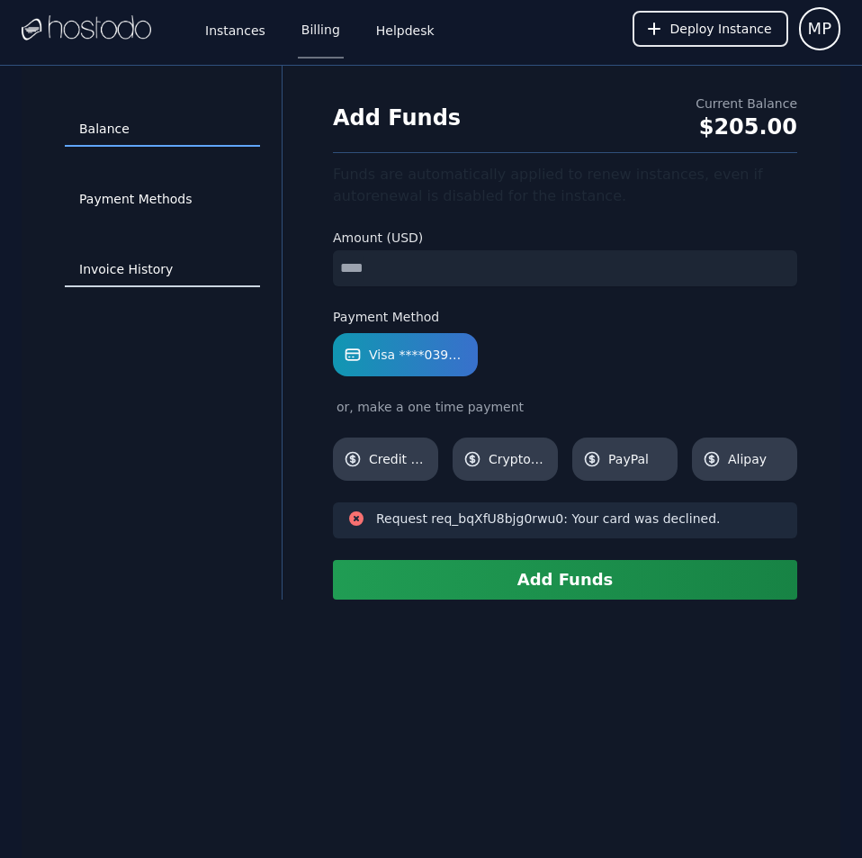
click at [155, 275] on link "Invoice History" at bounding box center [162, 270] width 195 height 34
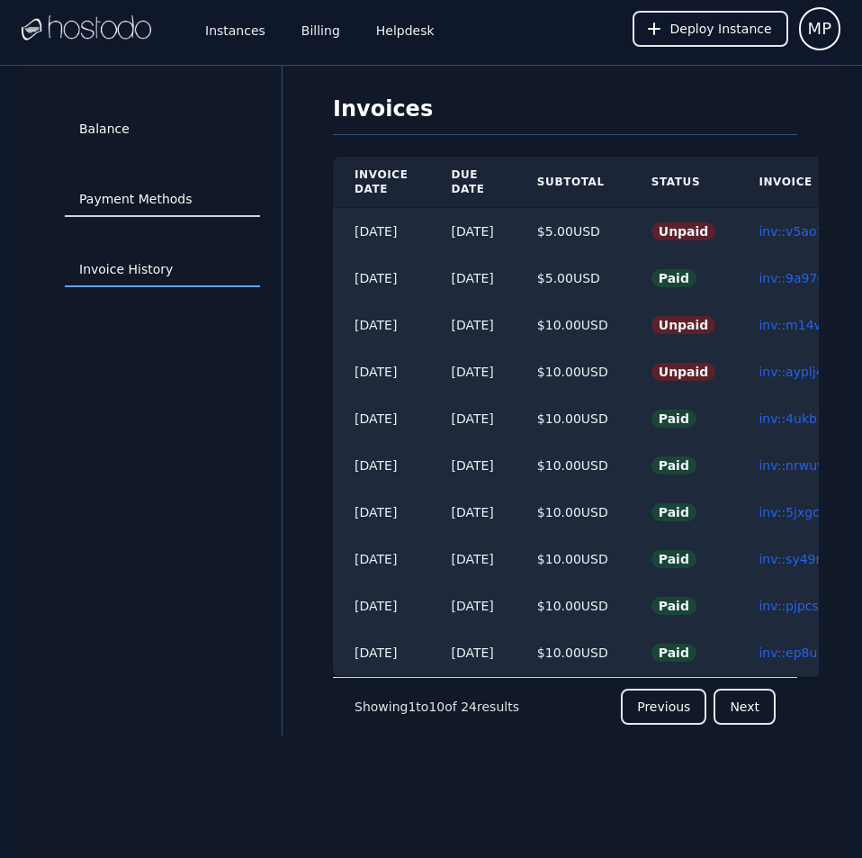
click at [175, 208] on link "Payment Methods" at bounding box center [162, 200] width 195 height 34
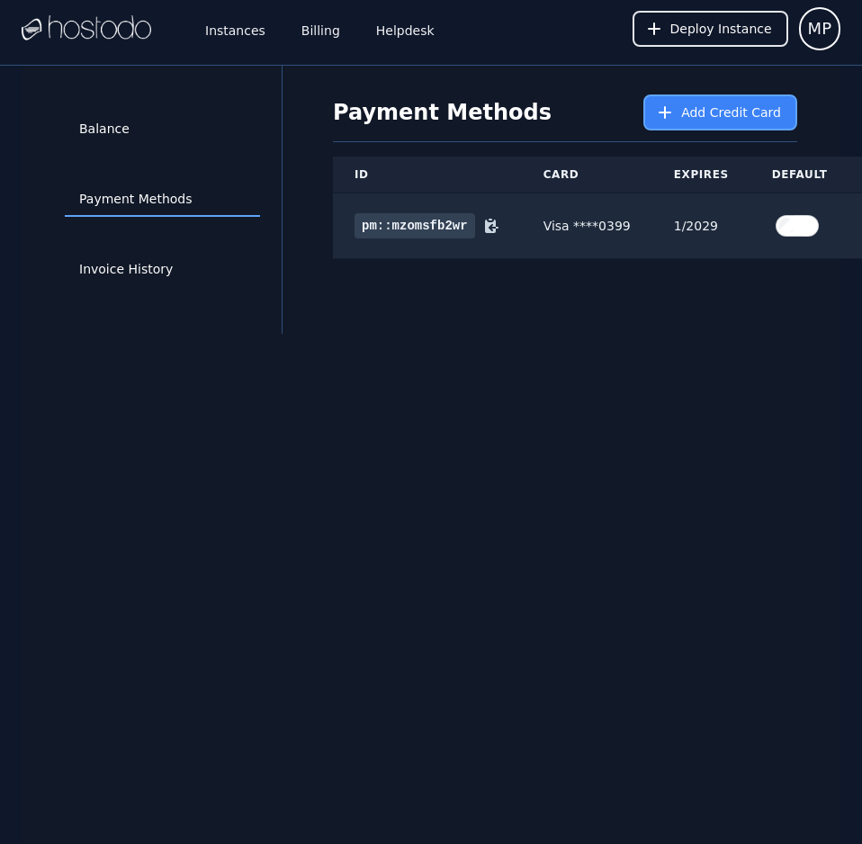
click at [715, 121] on span "Add Credit Card" at bounding box center [731, 113] width 100 height 18
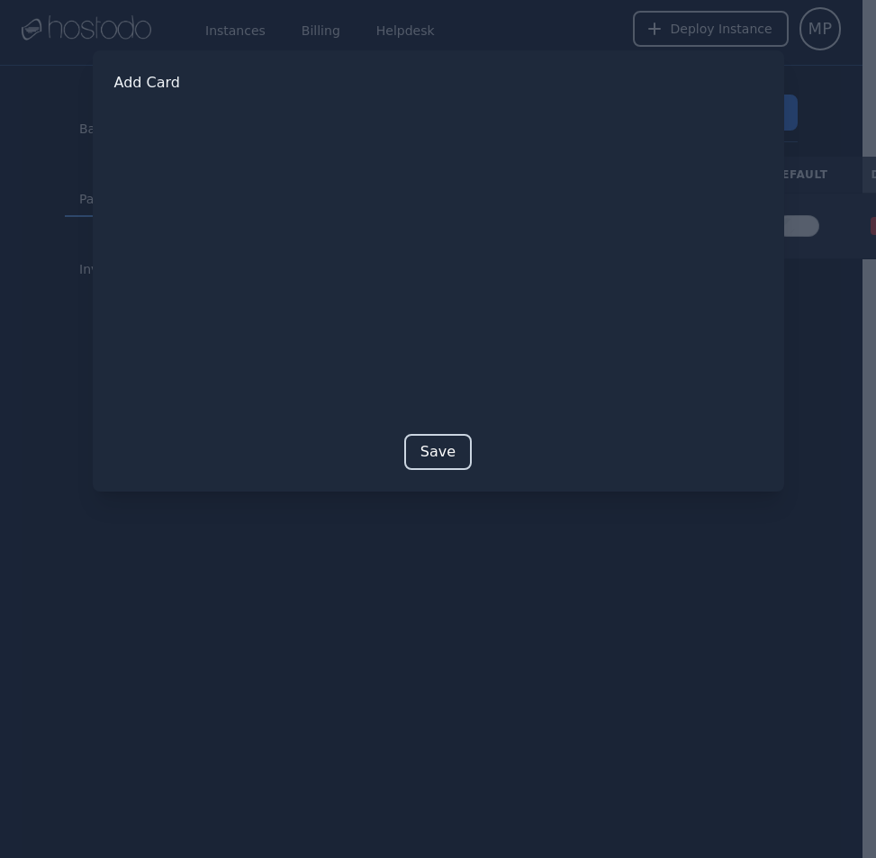
click at [438, 456] on button "Save" at bounding box center [438, 452] width 68 height 36
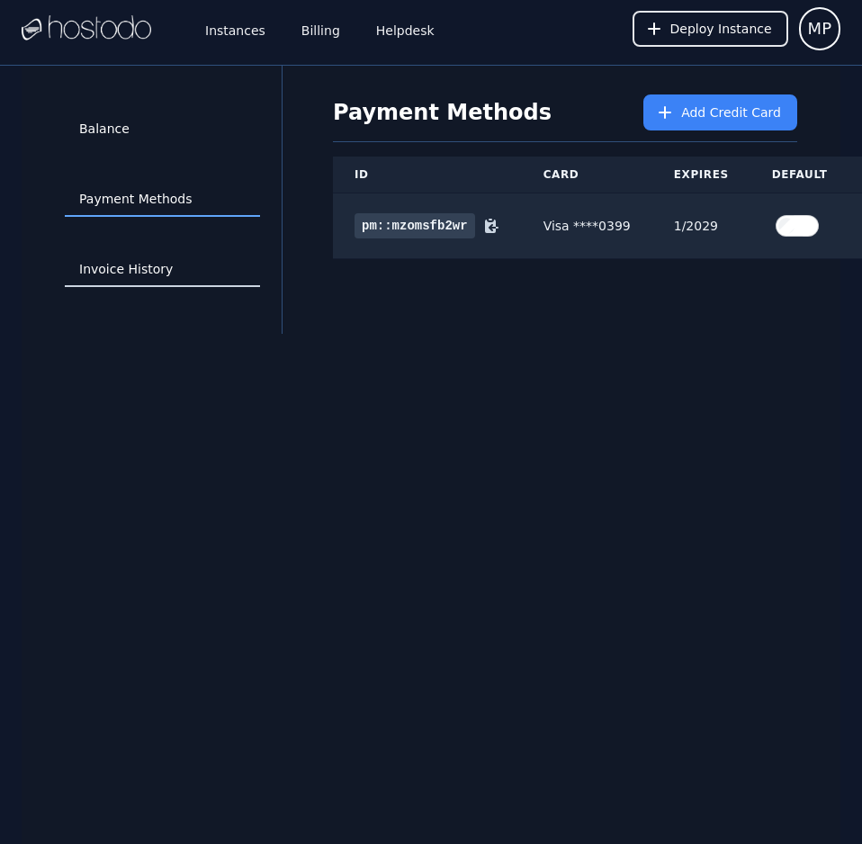
click at [149, 271] on link "Invoice History" at bounding box center [162, 270] width 195 height 34
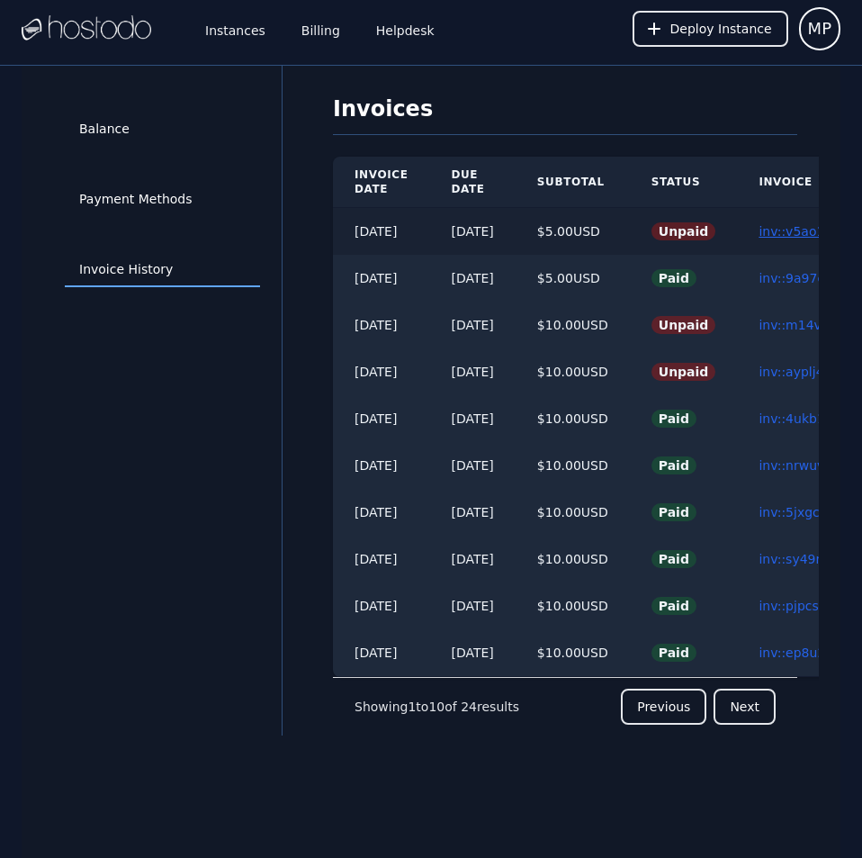
click at [786, 234] on link "inv::v5ao1j7gpl ≫" at bounding box center [814, 231] width 110 height 14
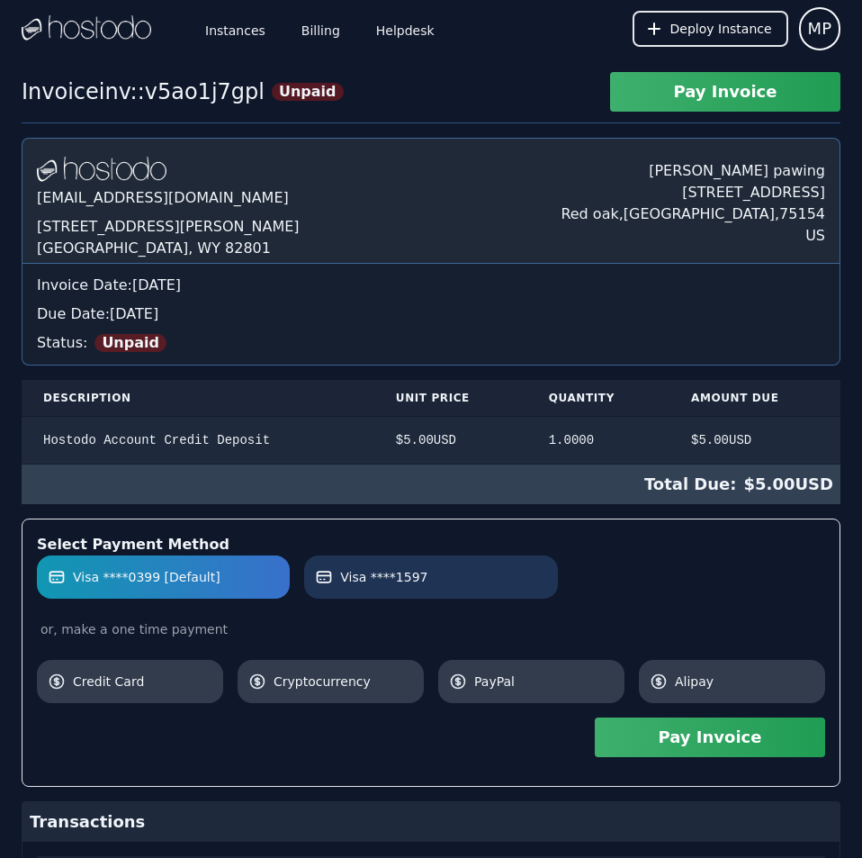
click at [470, 581] on label "Visa ****1597" at bounding box center [430, 577] width 231 height 18
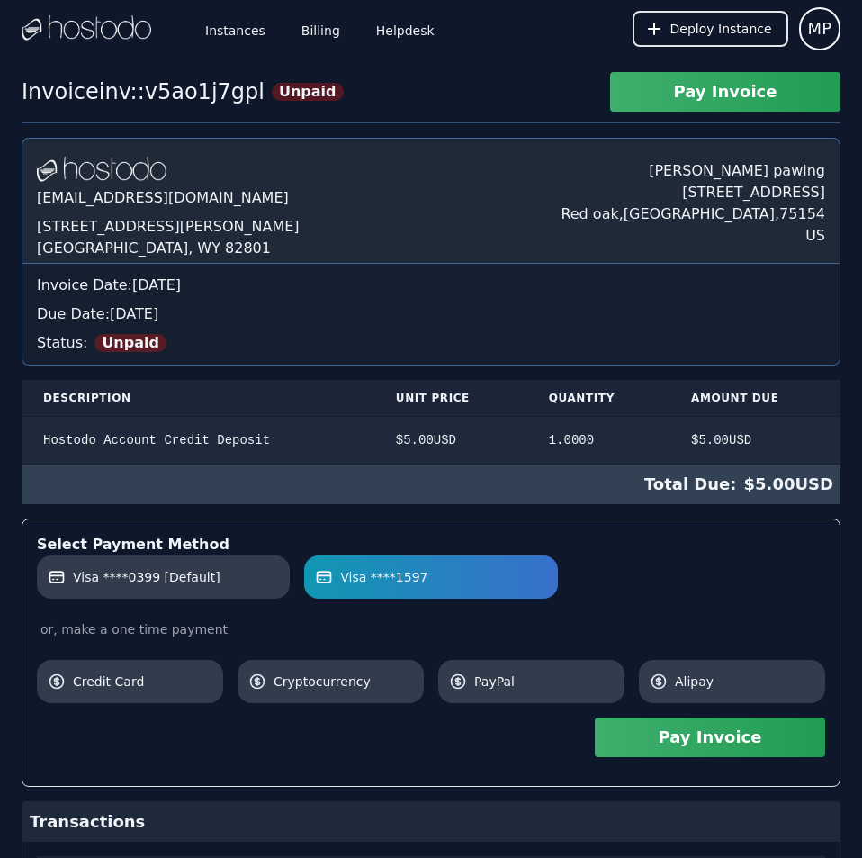
scroll to position [156, 0]
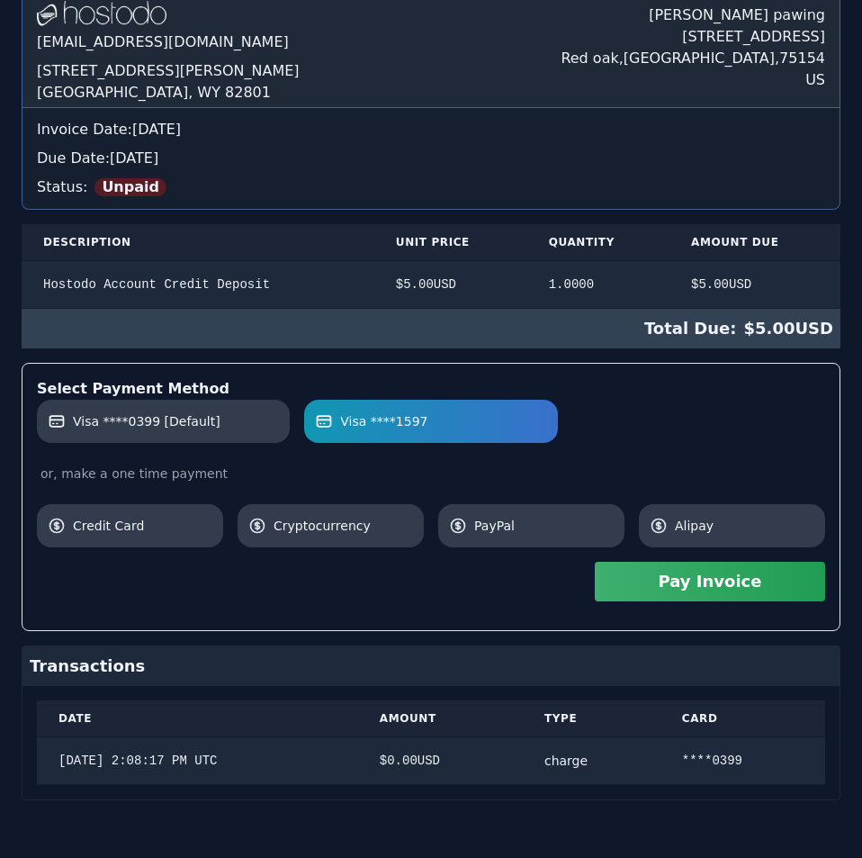
click at [711, 522] on div "Select Payment Method Visa ****0399 [Default] Visa ****1597 or, make a one time…" at bounding box center [431, 497] width 819 height 268
click at [718, 580] on button "Pay Invoice" at bounding box center [710, 582] width 230 height 40
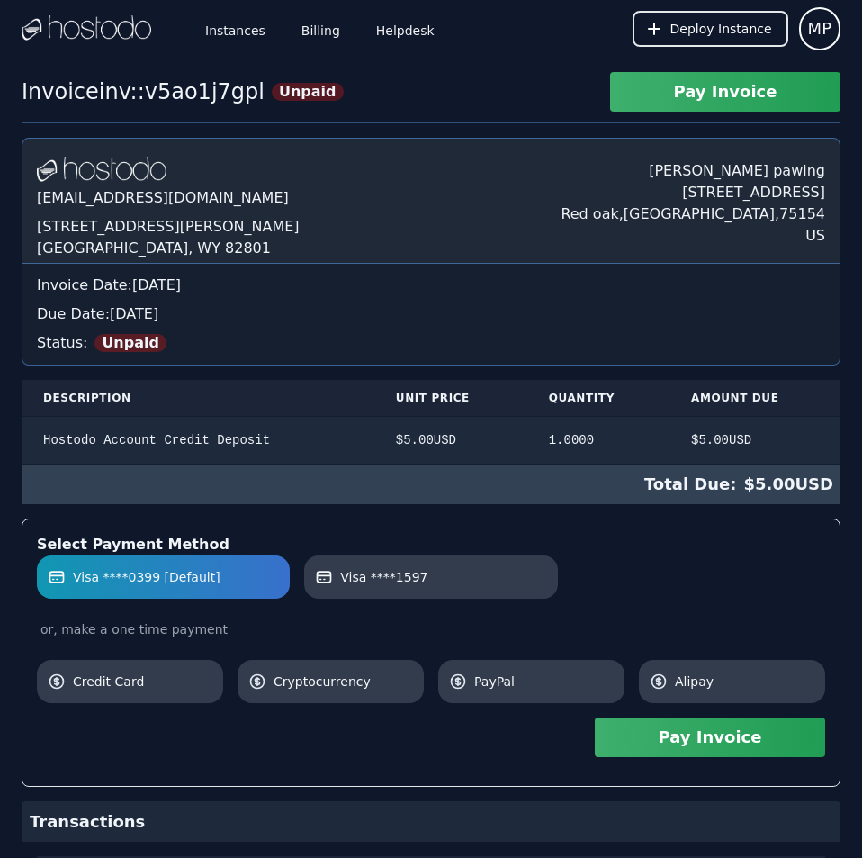
scroll to position [156, 0]
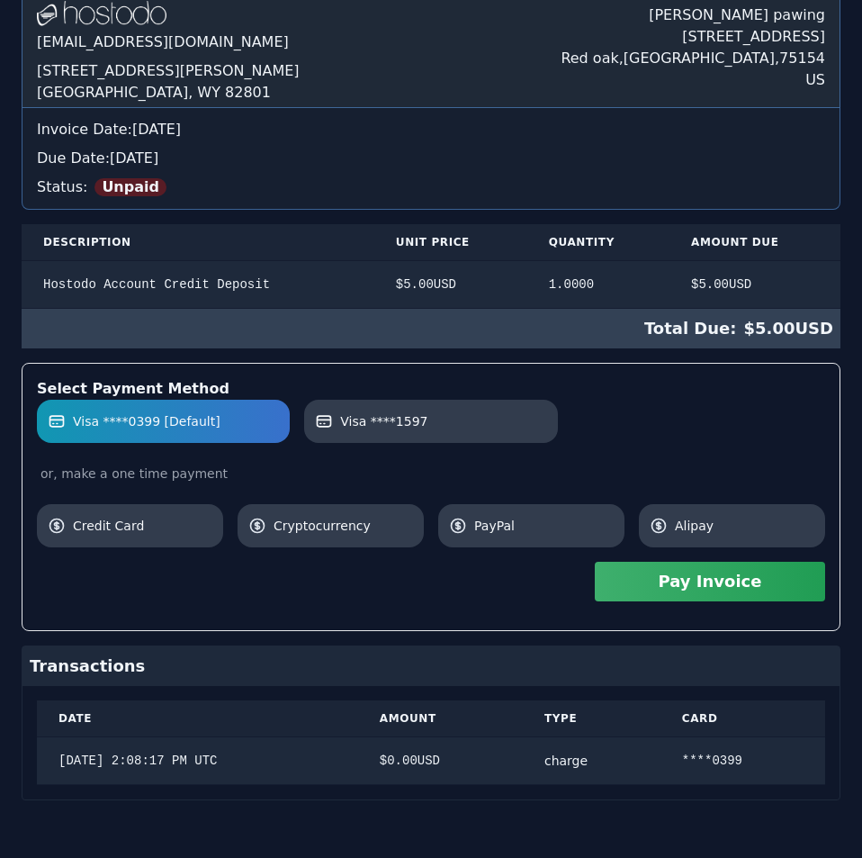
click at [500, 284] on div "Hostodo.com contact@hostodo.com 30 N Gould St, Ste N Sheridan, WY 82801 Martin …" at bounding box center [431, 391] width 819 height 818
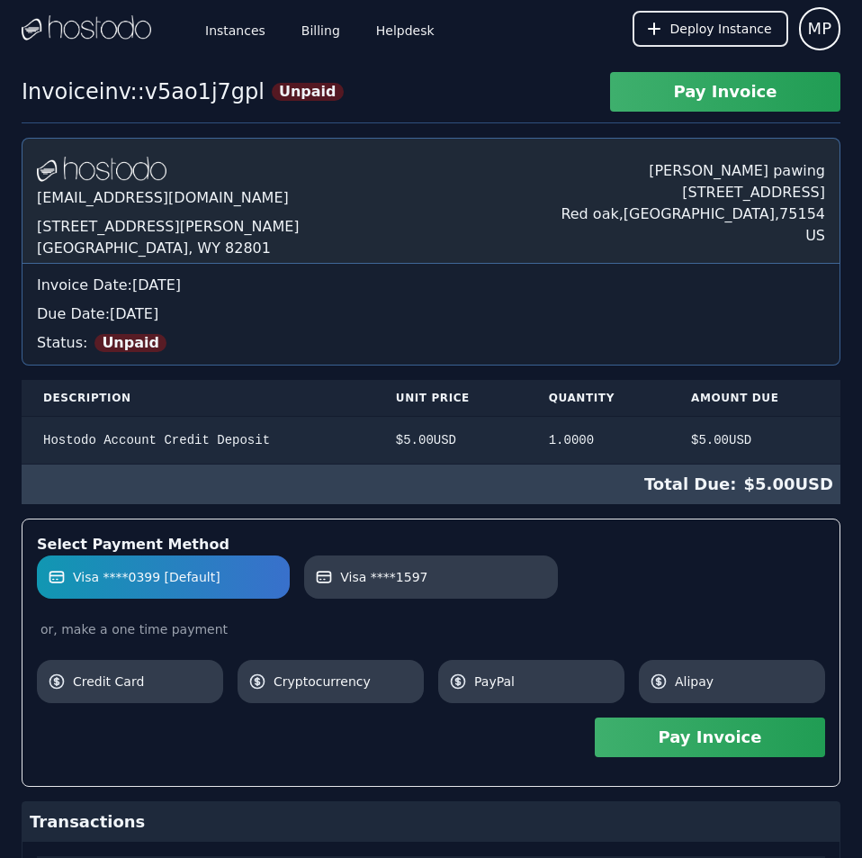
click at [500, 284] on div "Hostodo.com contact@hostodo.com 30 N Gould St, Ste N Sheridan, WY 82801 Martin …" at bounding box center [431, 547] width 819 height 818
click at [304, 19] on link "Billing" at bounding box center [321, 28] width 46 height 59
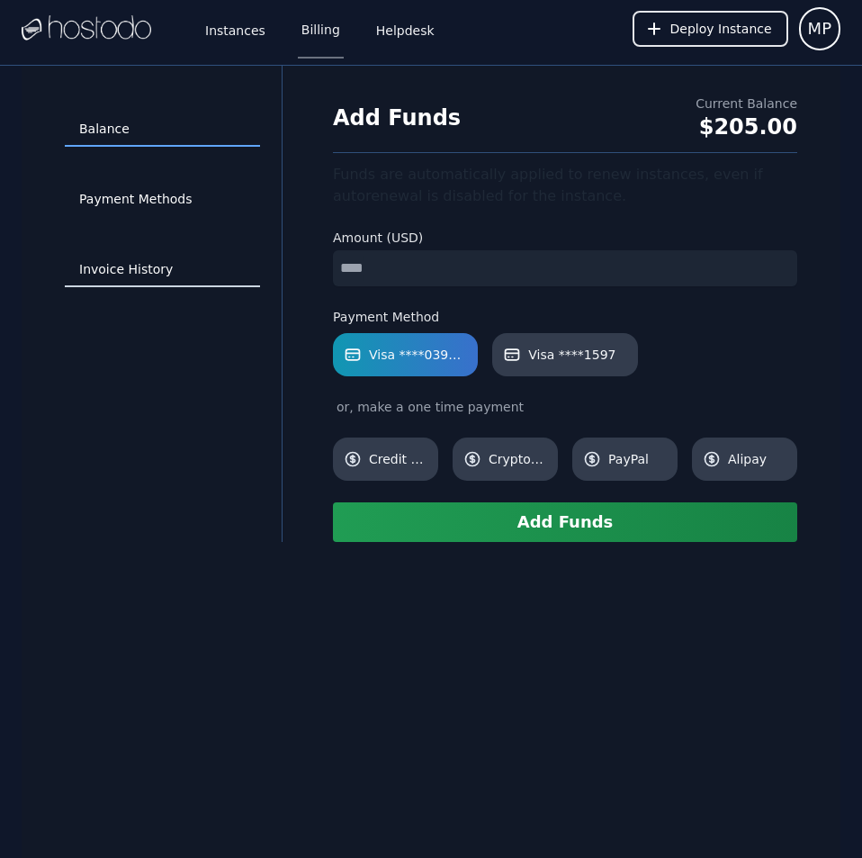
click at [162, 263] on link "Invoice History" at bounding box center [162, 270] width 195 height 34
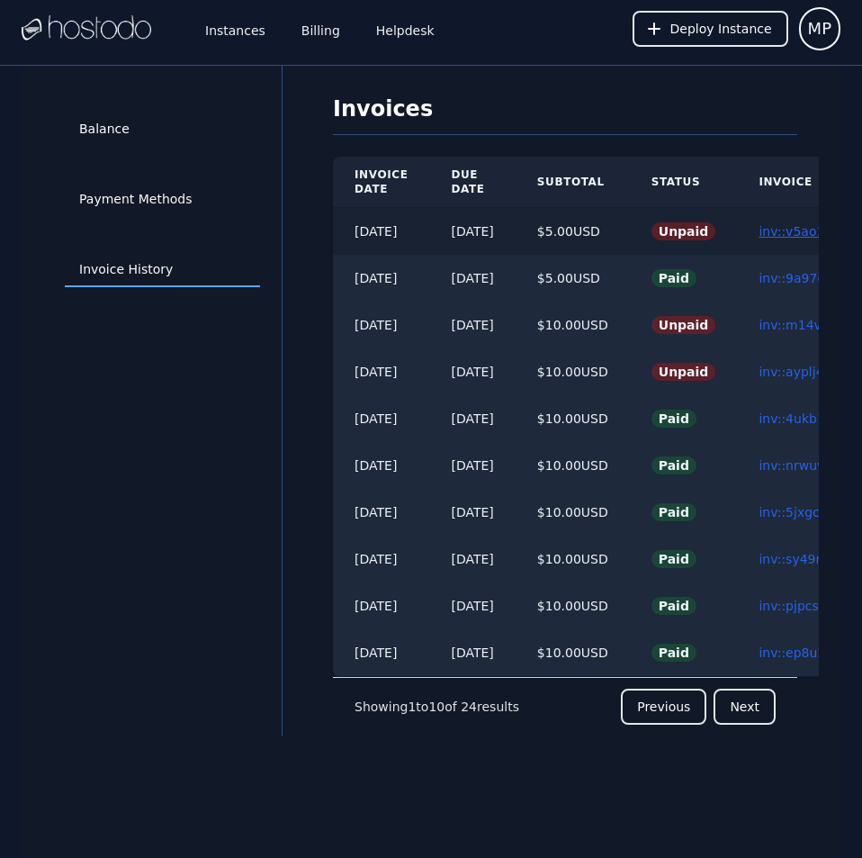
click at [809, 228] on link "inv::v5ao1j7gpl ≫" at bounding box center [814, 231] width 110 height 14
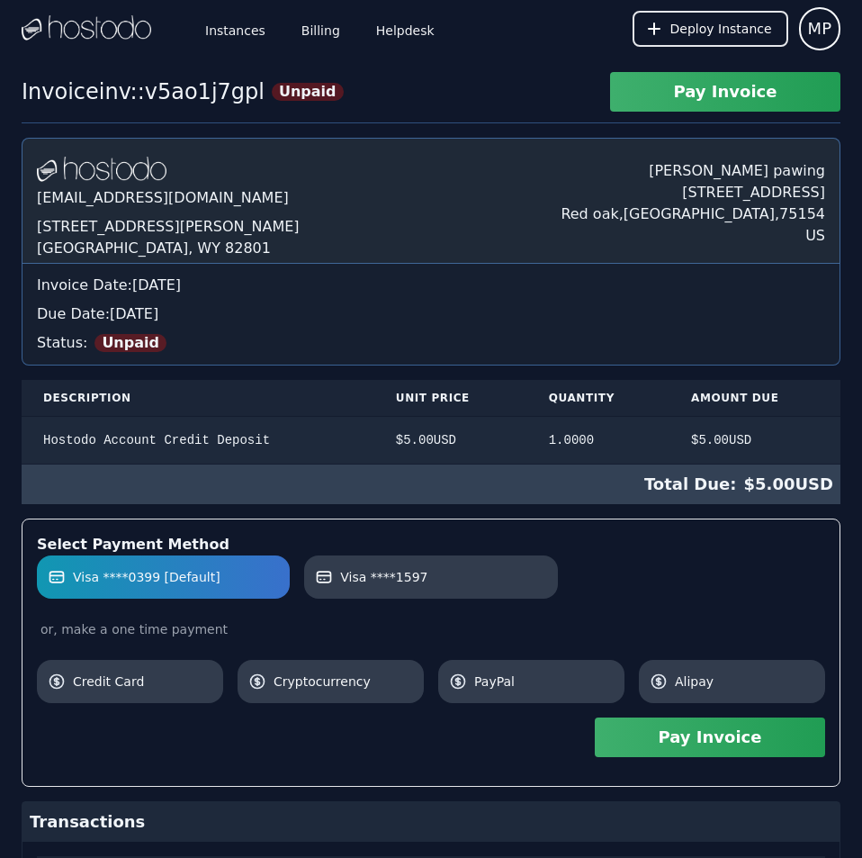
scroll to position [156, 0]
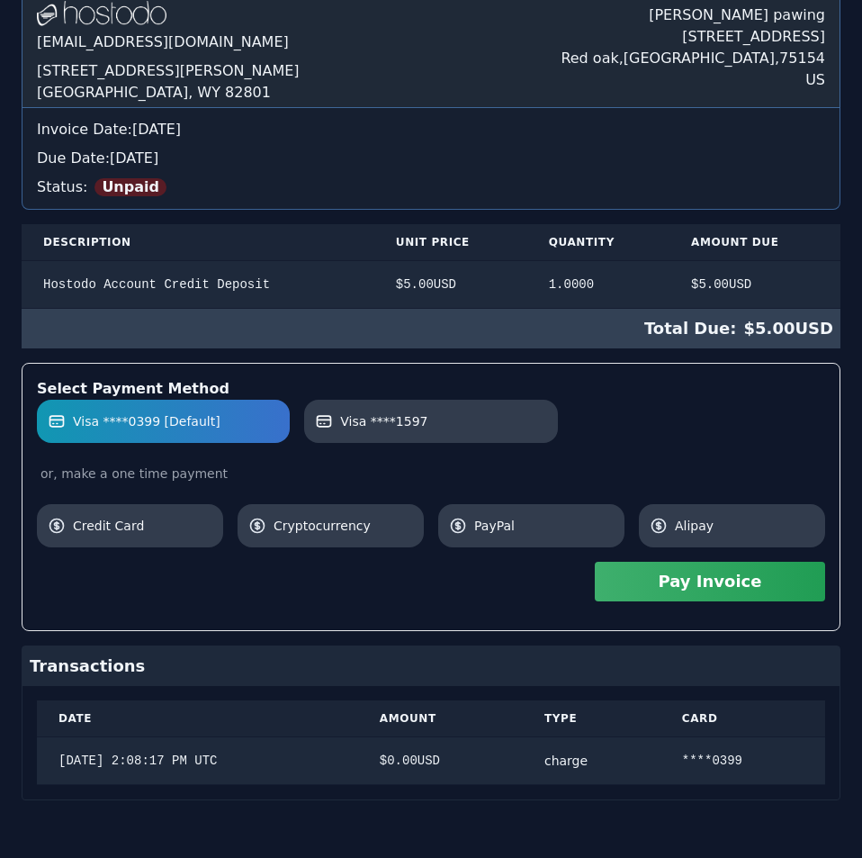
click at [729, 262] on div "[DOMAIN_NAME] [EMAIL_ADDRESS][DOMAIN_NAME] [STREET_ADDRESS][PERSON_NAME] [PERSO…" at bounding box center [431, 391] width 819 height 818
click at [514, 435] on link "Visa ****1597" at bounding box center [430, 421] width 253 height 43
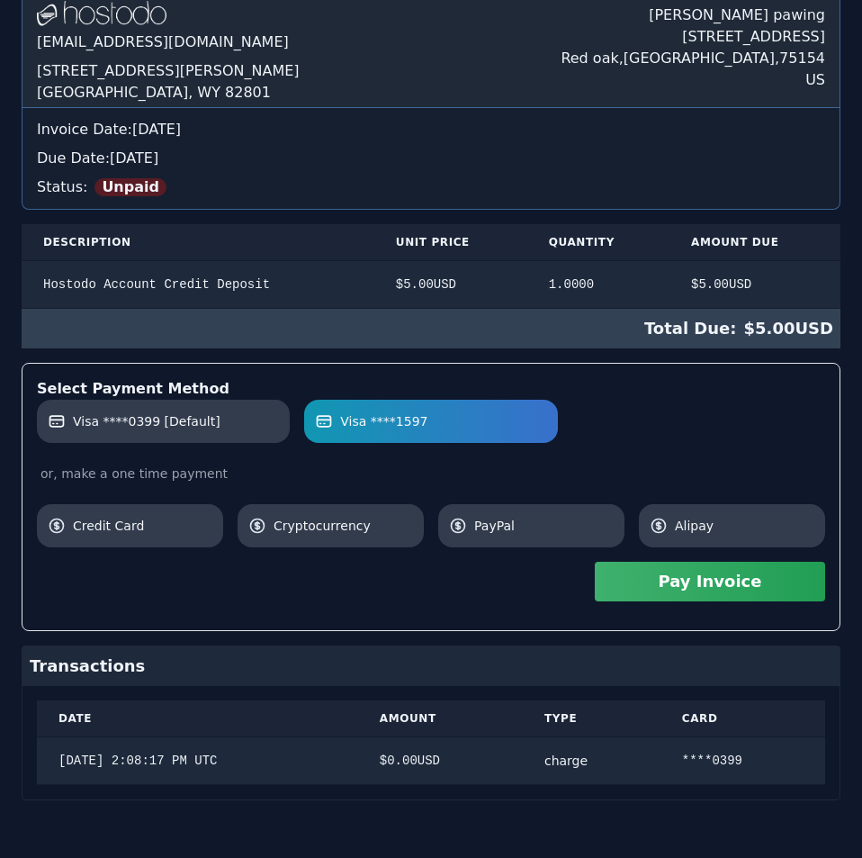
click at [681, 580] on button "Pay Invoice" at bounding box center [710, 582] width 230 height 40
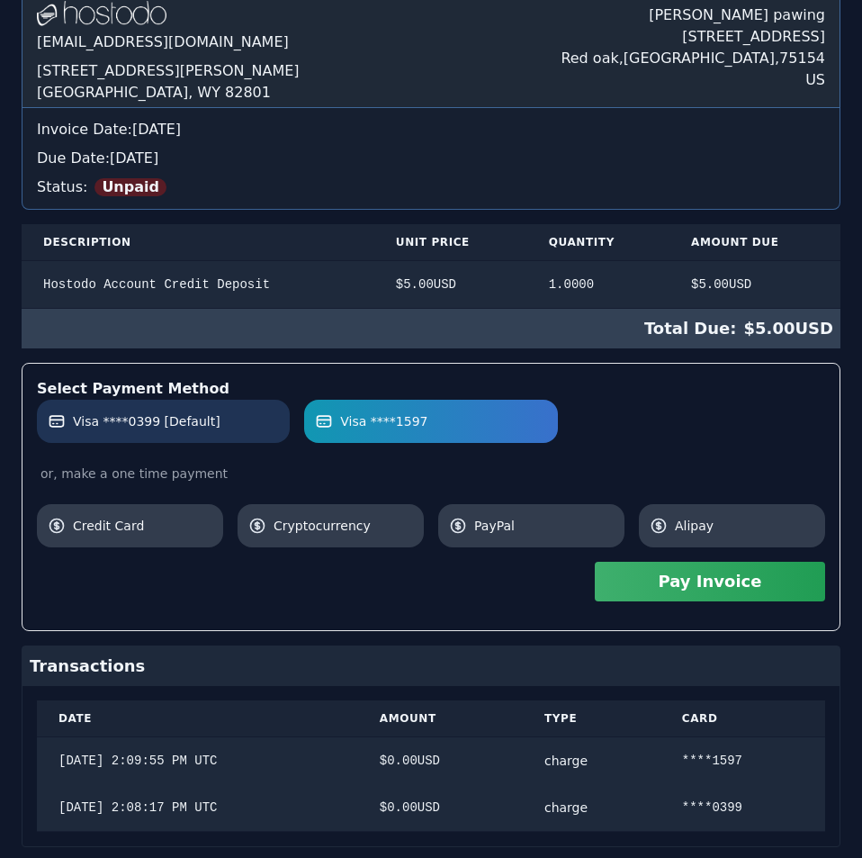
click at [208, 412] on label "Visa ****0399 [Default]" at bounding box center [163, 421] width 231 height 18
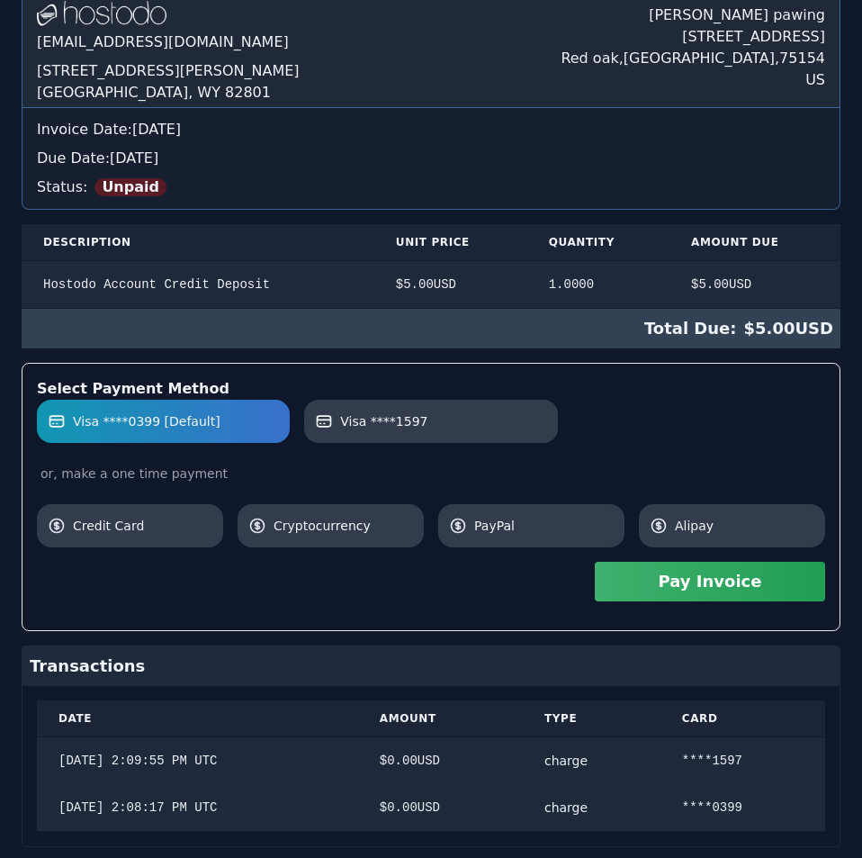
click at [653, 582] on button "Pay Invoice" at bounding box center [710, 582] width 230 height 40
click at [408, 143] on div "Hostodo.com contact@hostodo.com 30 N Gould St, Ste N Sheridan, WY 82801 Martin …" at bounding box center [431, 414] width 819 height 865
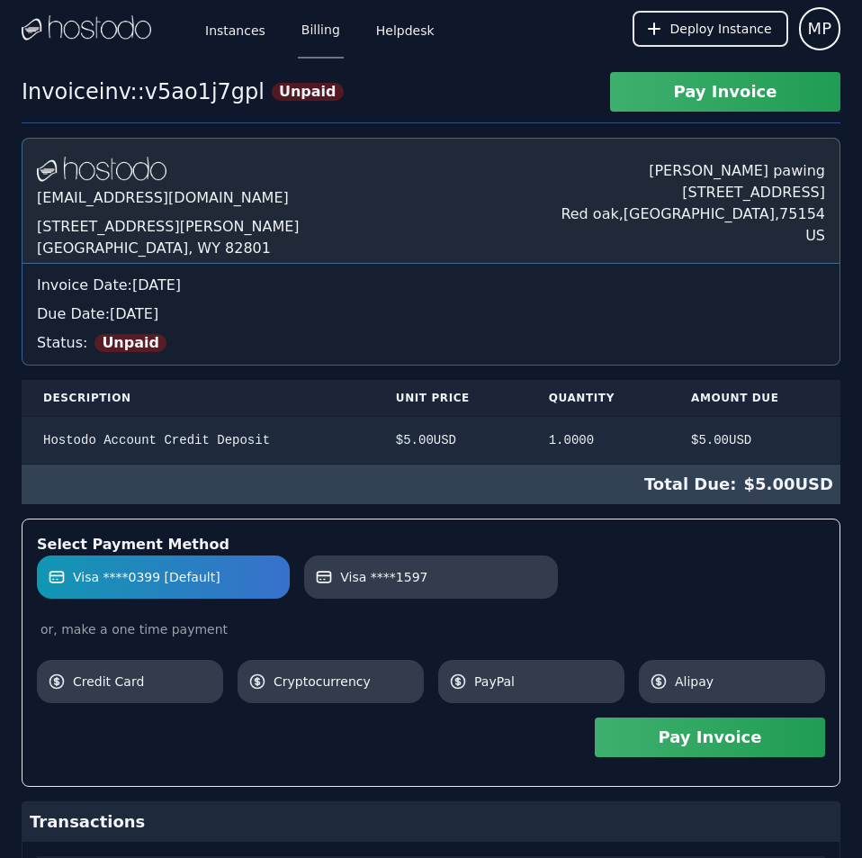
click at [326, 31] on link "Billing" at bounding box center [321, 28] width 46 height 59
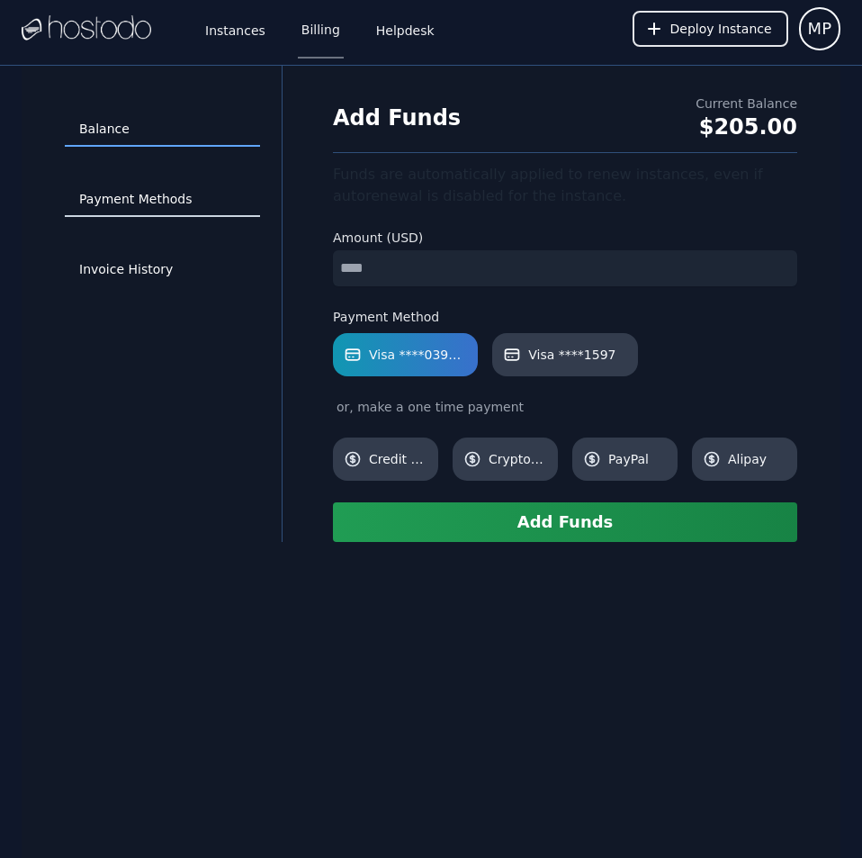
click at [145, 192] on link "Payment Methods" at bounding box center [162, 200] width 195 height 34
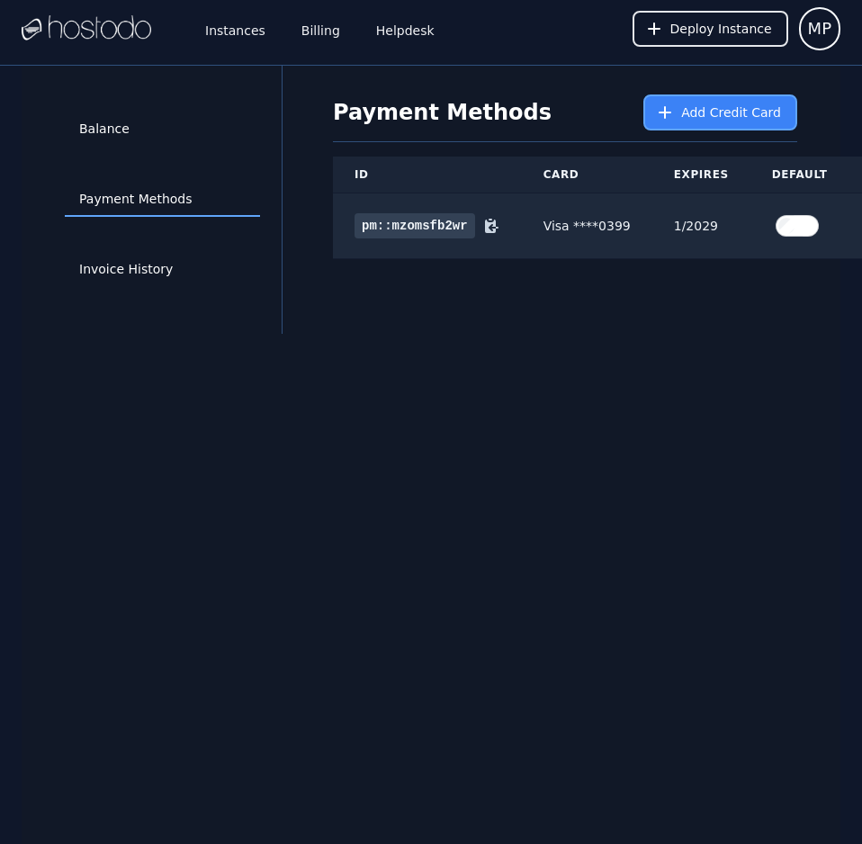
click at [688, 110] on button "Add Credit Card" at bounding box center [721, 113] width 154 height 36
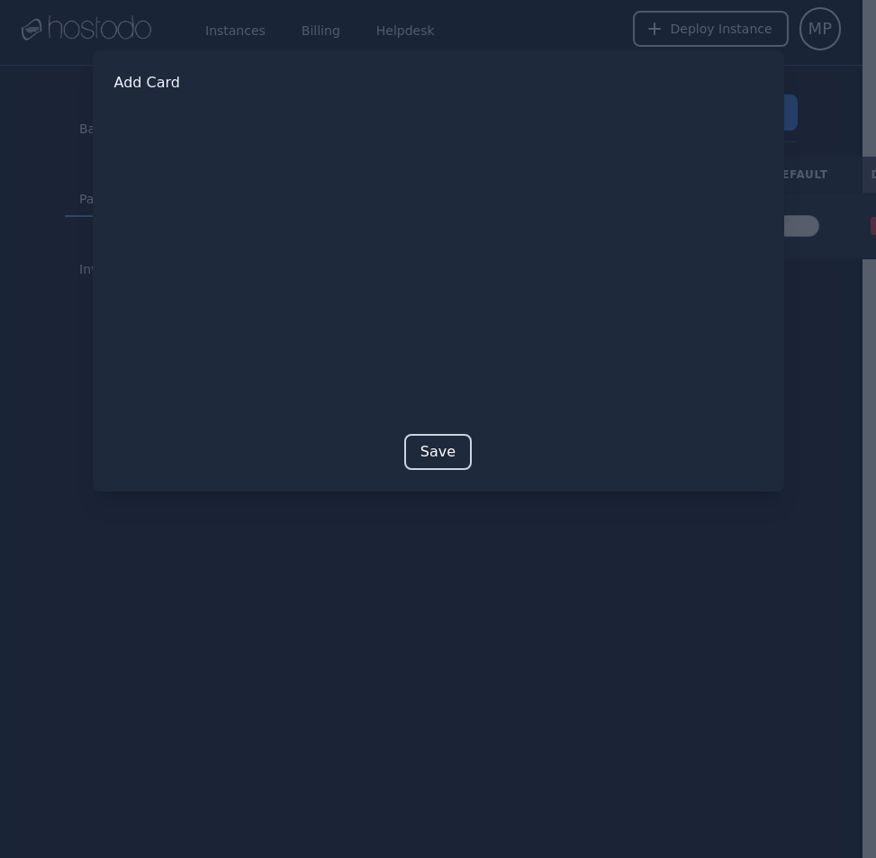
click at [439, 456] on button "Save" at bounding box center [438, 452] width 68 height 36
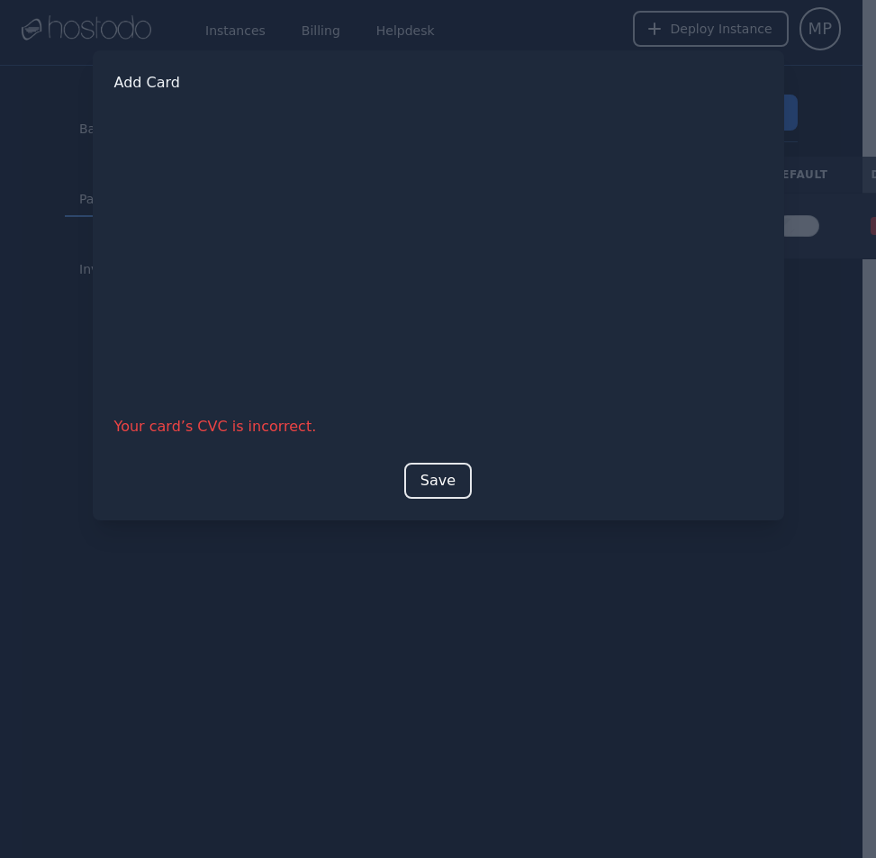
click at [454, 487] on button "Save" at bounding box center [438, 481] width 68 height 36
click at [441, 482] on button "Save" at bounding box center [438, 481] width 68 height 36
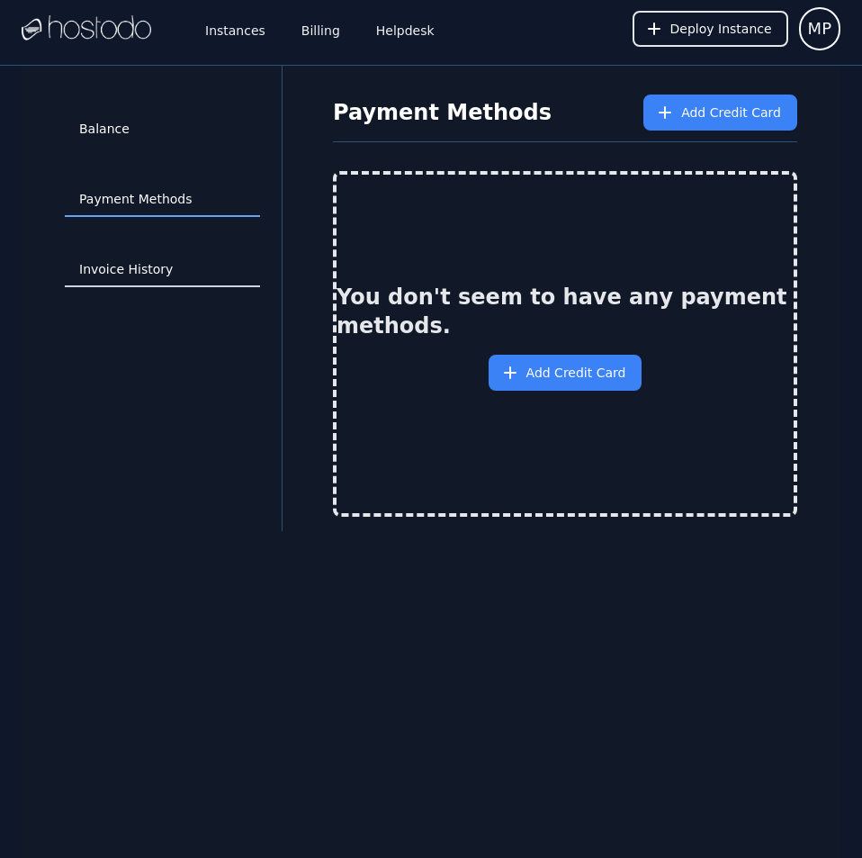
click at [143, 262] on link "Invoice History" at bounding box center [162, 270] width 195 height 34
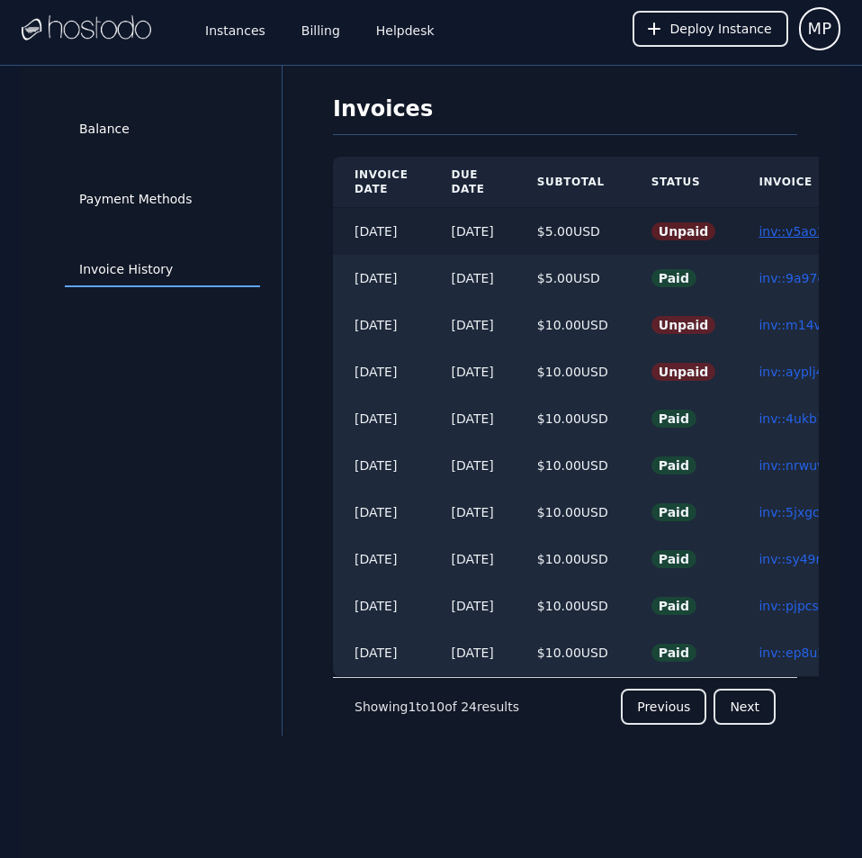
click at [789, 231] on link "inv::v5ao1j7gpl ≫" at bounding box center [814, 231] width 110 height 14
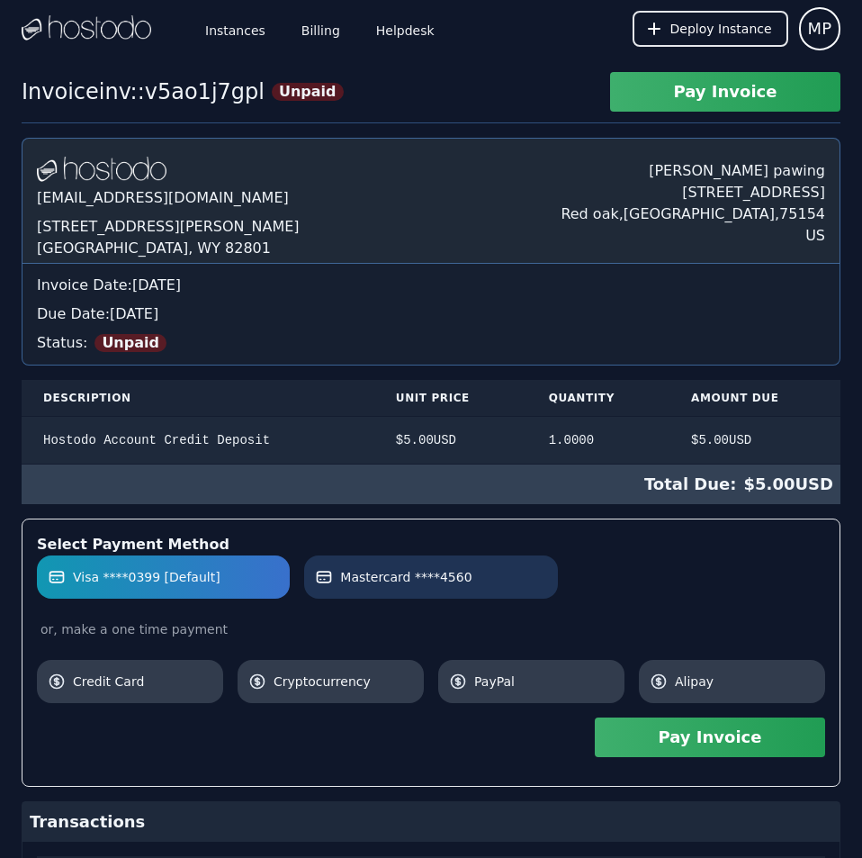
click at [523, 577] on label "Mastercard ****4560" at bounding box center [430, 577] width 231 height 18
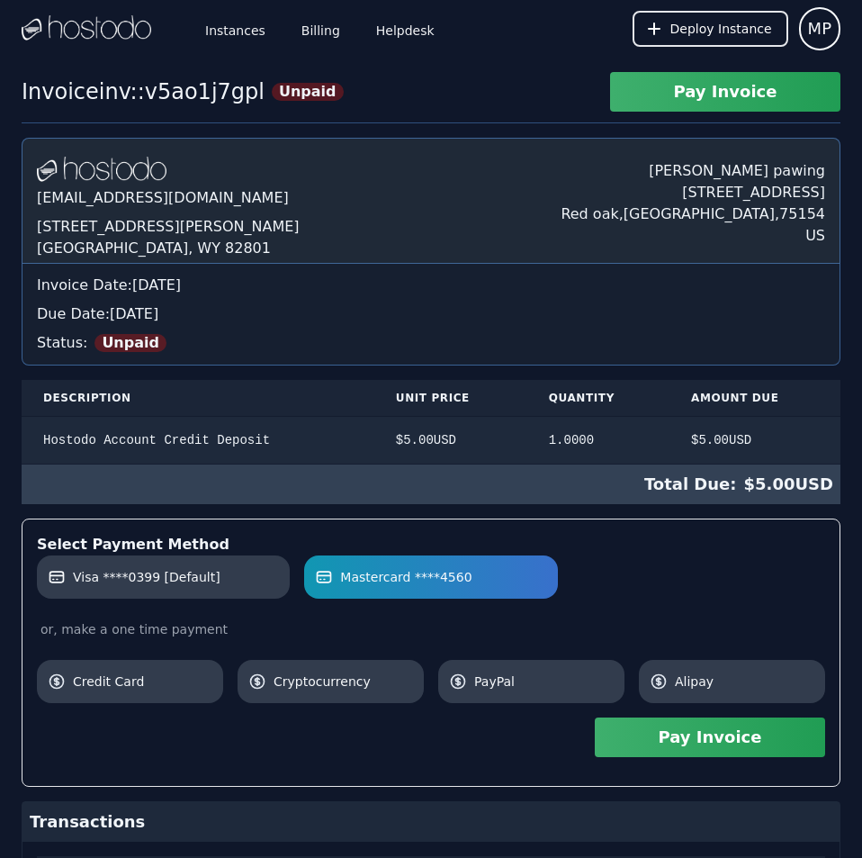
scroll to position [249, 0]
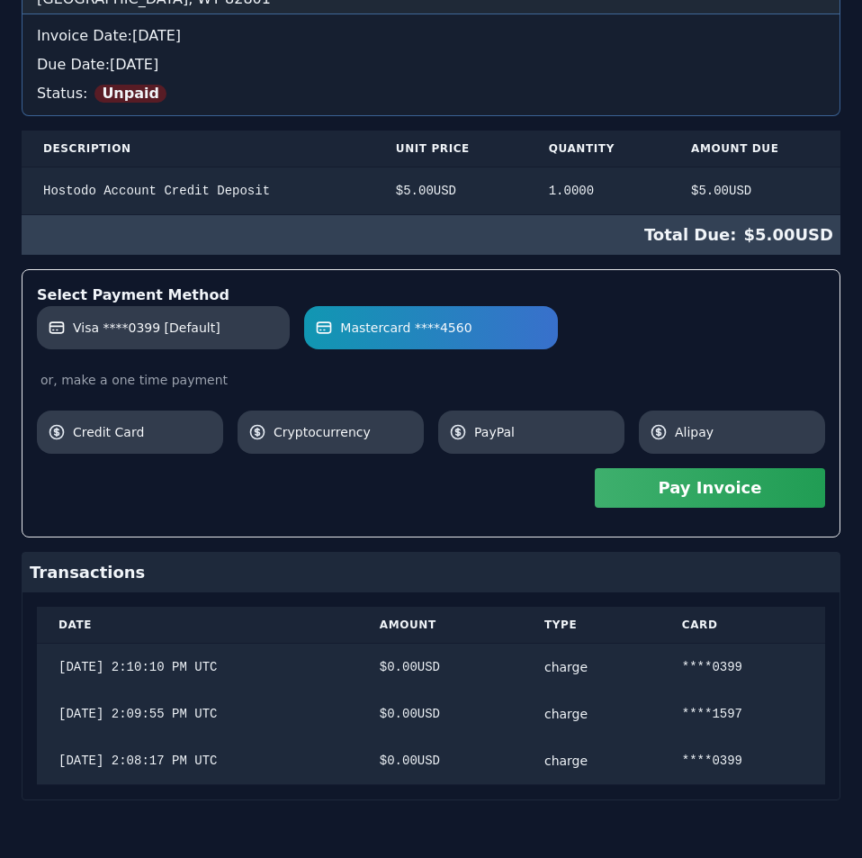
click at [762, 570] on div "Hostodo.com contact@hostodo.com 30 N Gould St, Ste N Sheridan, WY 82801 Martin …" at bounding box center [431, 344] width 819 height 912
click at [701, 497] on button "Pay Invoice" at bounding box center [710, 488] width 230 height 40
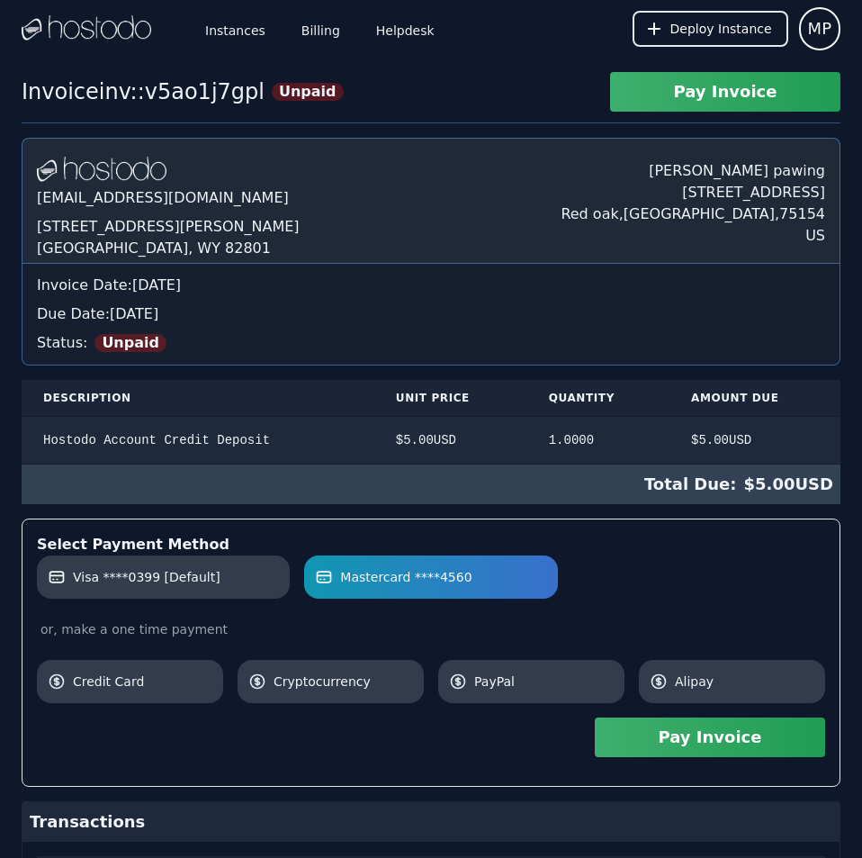
click at [464, 161] on div "Hostodo.com contact@hostodo.com 30 N Gould St, Ste N Sheridan, WY 82801 Martin …" at bounding box center [431, 594] width 819 height 912
click at [316, 32] on link "Billing" at bounding box center [321, 28] width 46 height 59
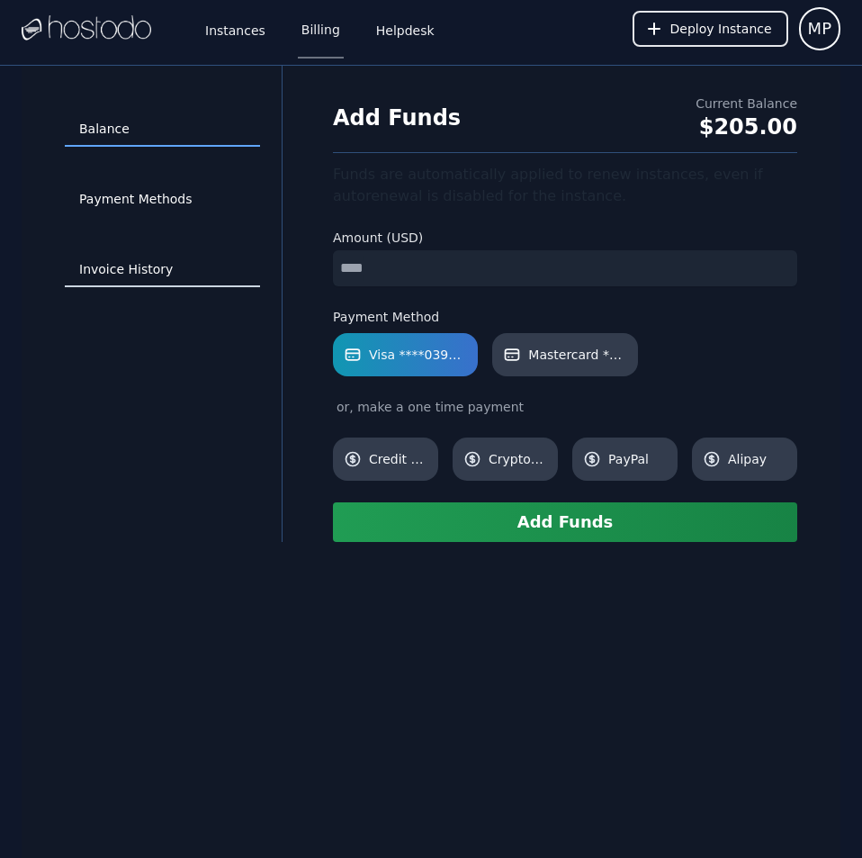
click at [151, 269] on link "Invoice History" at bounding box center [162, 270] width 195 height 34
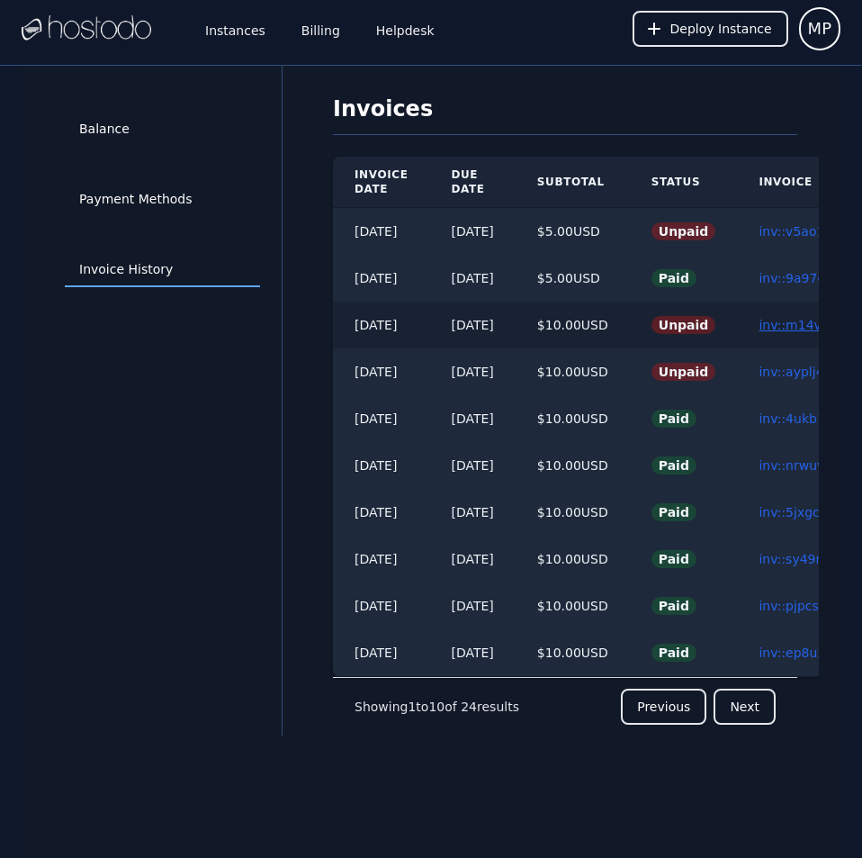
click at [799, 319] on link "inv::m14vhd574m ≫" at bounding box center [823, 325] width 128 height 14
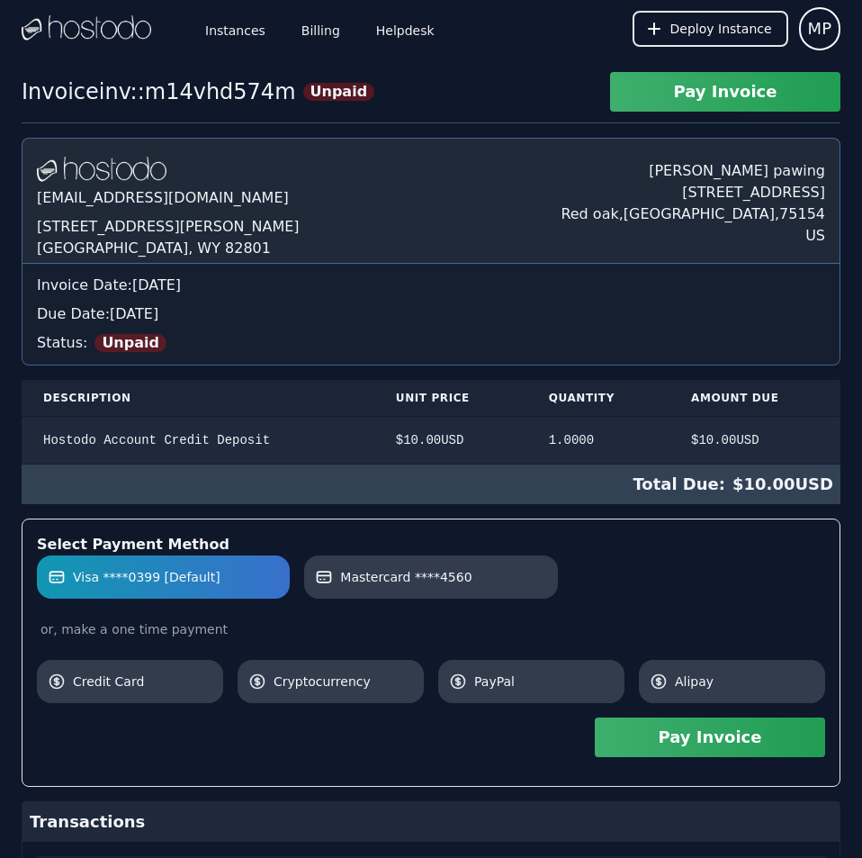
scroll to position [156, 0]
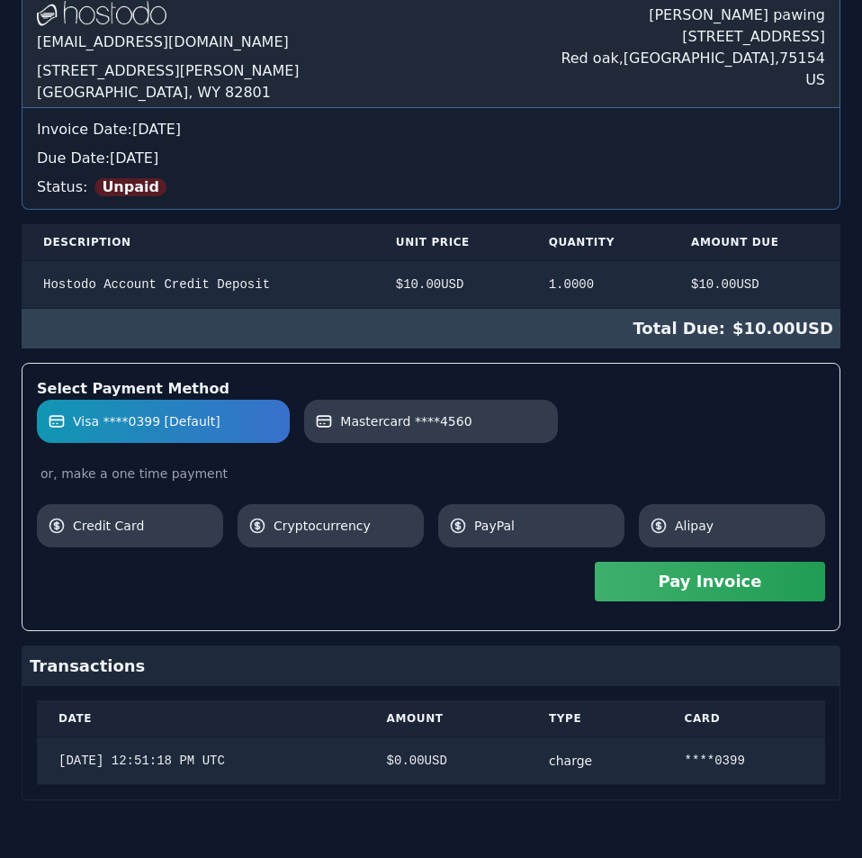
click at [799, 319] on div "[DOMAIN_NAME] [EMAIL_ADDRESS][DOMAIN_NAME] [STREET_ADDRESS][PERSON_NAME] [PERSO…" at bounding box center [431, 391] width 819 height 818
click at [444, 429] on span "Mastercard ****4560" at bounding box center [405, 421] width 131 height 18
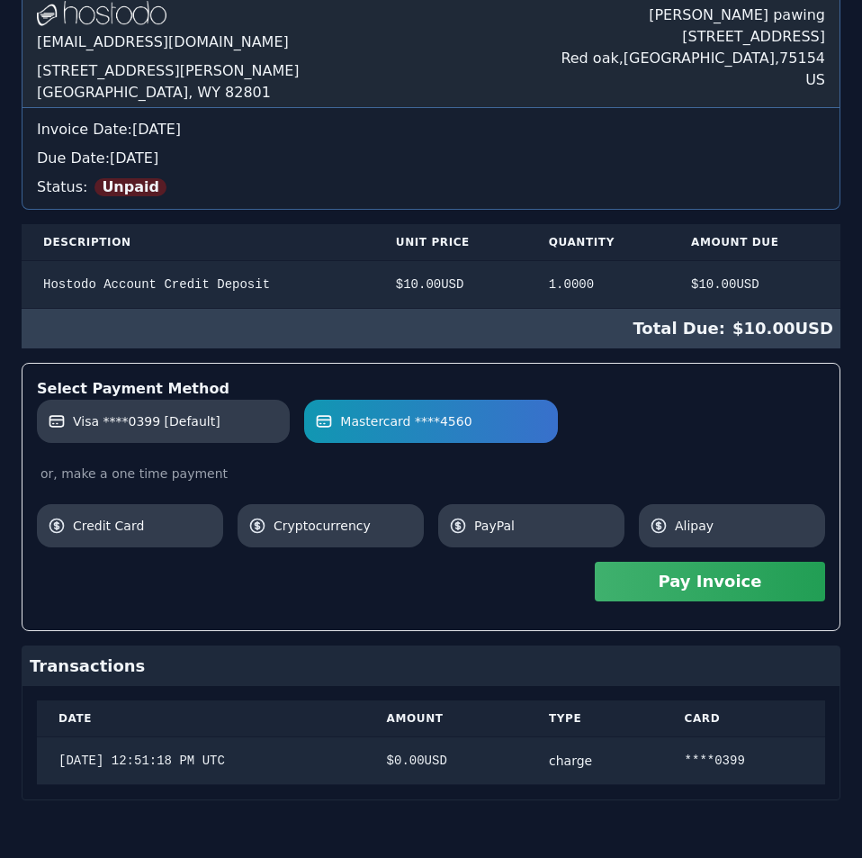
click at [733, 587] on button "Pay Invoice" at bounding box center [710, 582] width 230 height 40
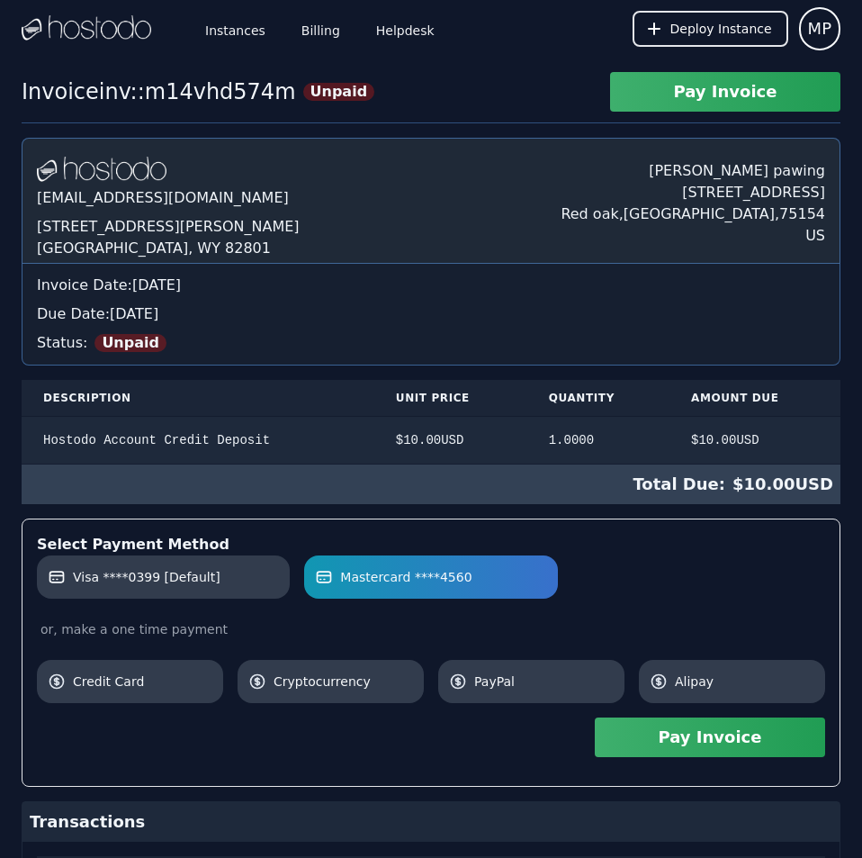
click at [455, 186] on div "Hostodo.com contact@hostodo.com 30 N Gould St, Ste N Sheridan, WY 82801 Martin …" at bounding box center [431, 547] width 819 height 818
click at [310, 34] on link "Billing" at bounding box center [321, 28] width 46 height 59
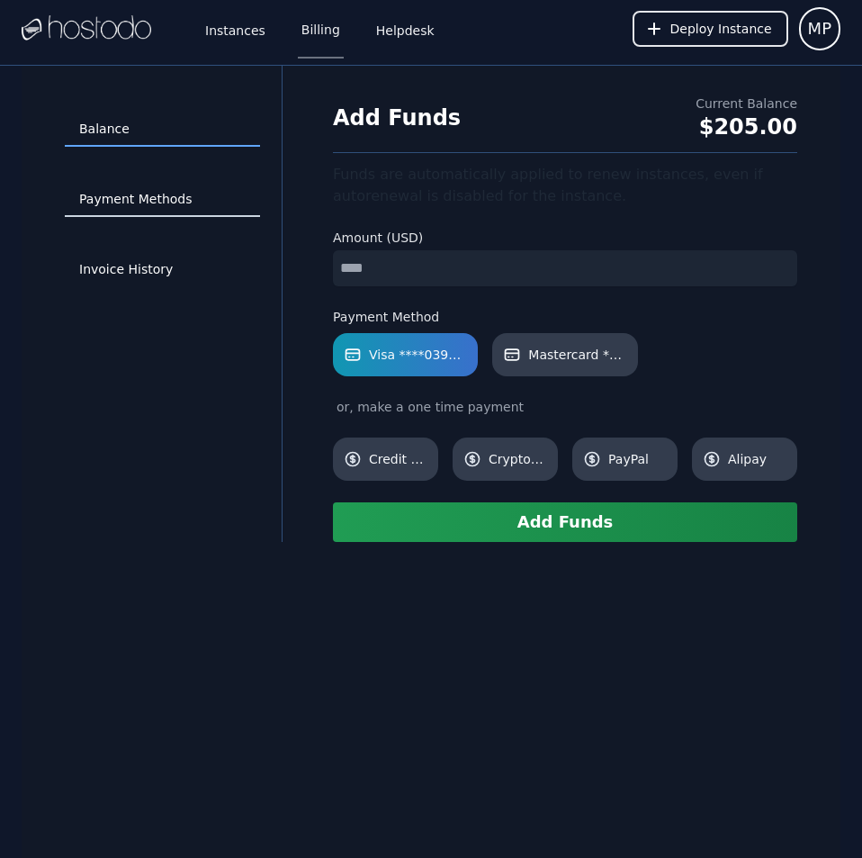
click at [175, 198] on link "Payment Methods" at bounding box center [162, 200] width 195 height 34
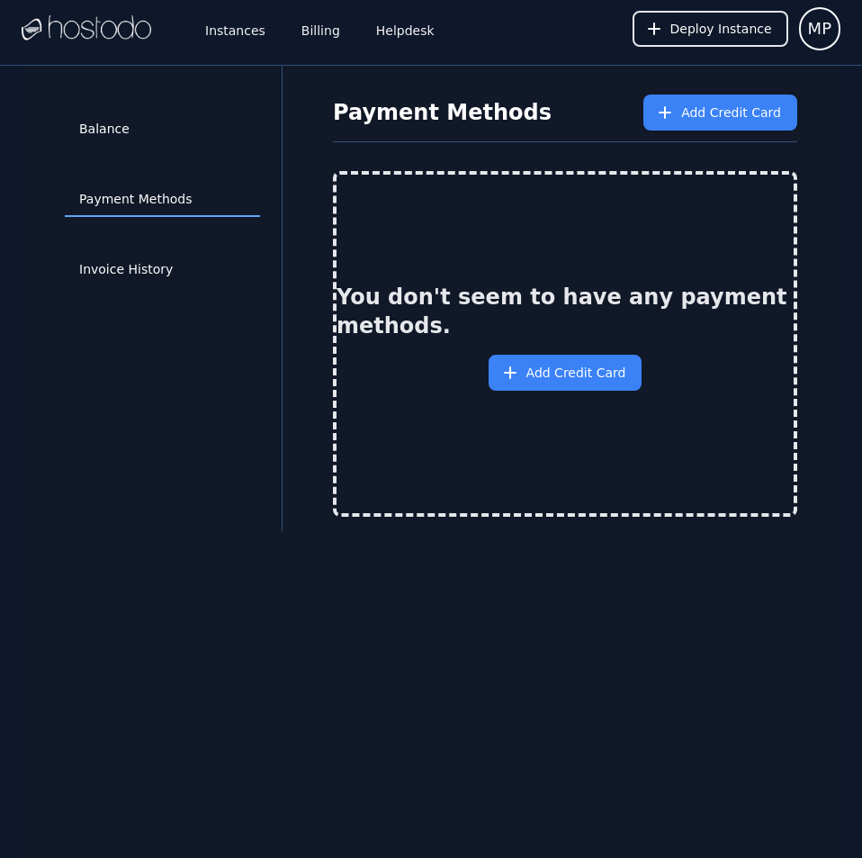
click at [758, 659] on div "Balance Payment Methods Invoice History Payment Methods Add Credit Card You don…" at bounding box center [431, 495] width 819 height 858
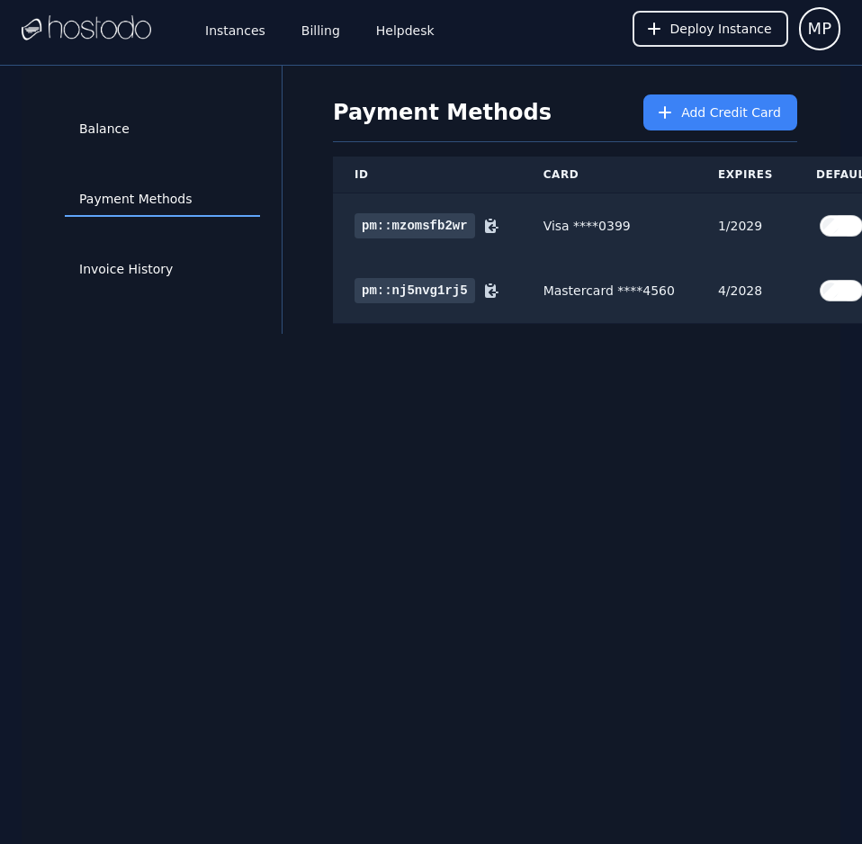
click at [758, 659] on div "Balance Payment Methods Invoice History Payment Methods Add Credit Card ID Card…" at bounding box center [431, 488] width 819 height 844
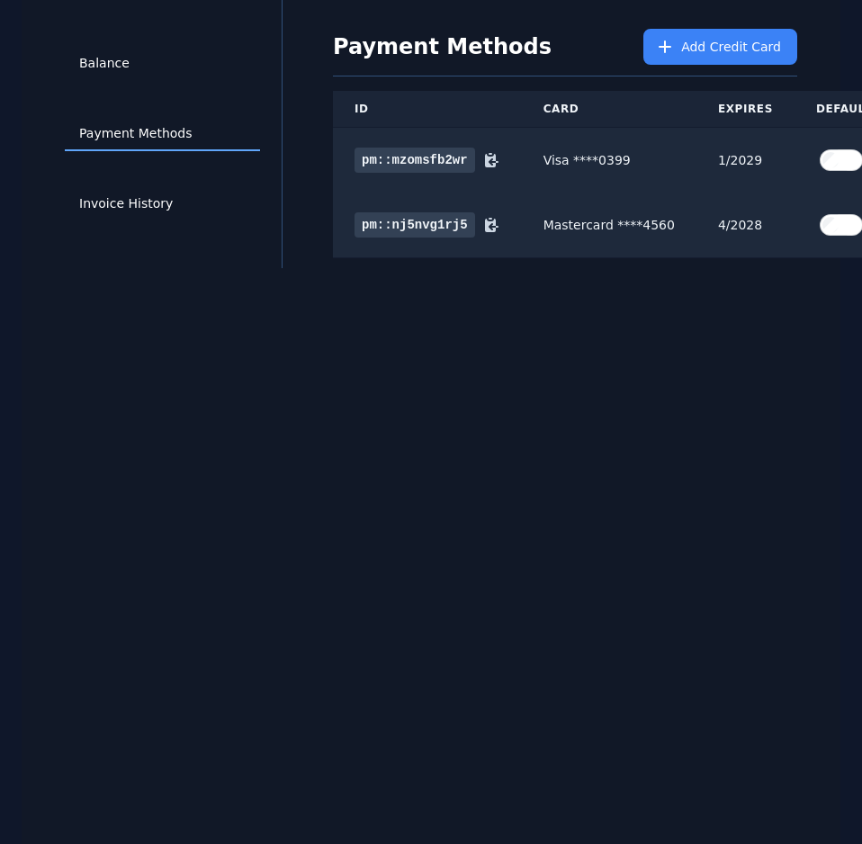
click at [758, 659] on div "Balance Payment Methods Invoice History Payment Methods Add Credit Card ID Card…" at bounding box center [431, 422] width 819 height 844
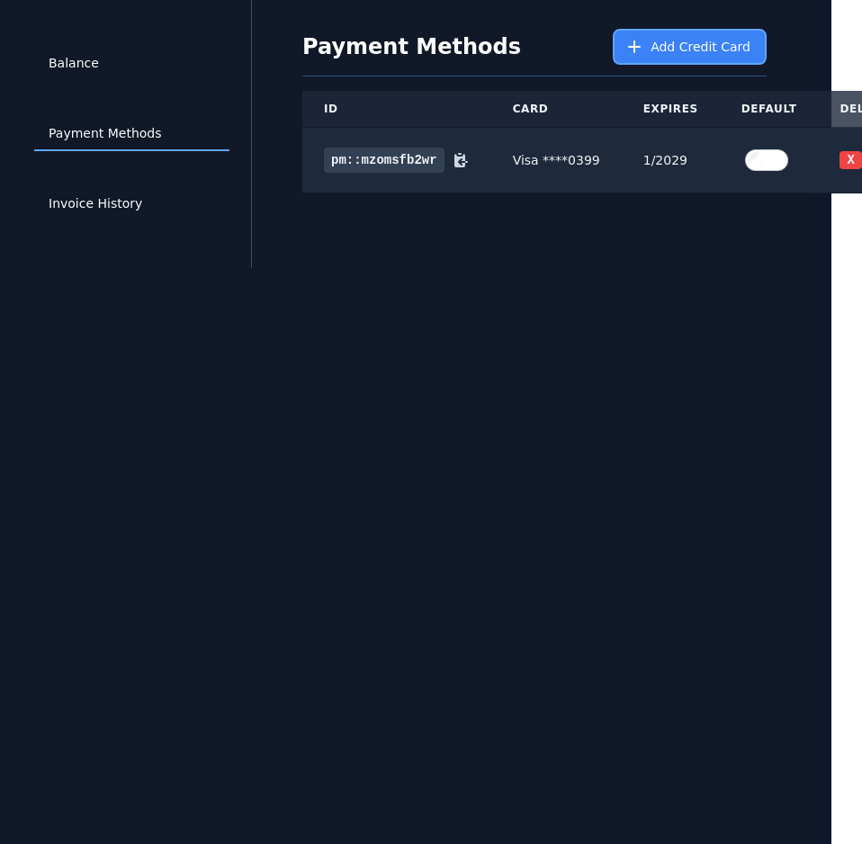
click at [671, 29] on button "Add Credit Card" at bounding box center [690, 47] width 154 height 36
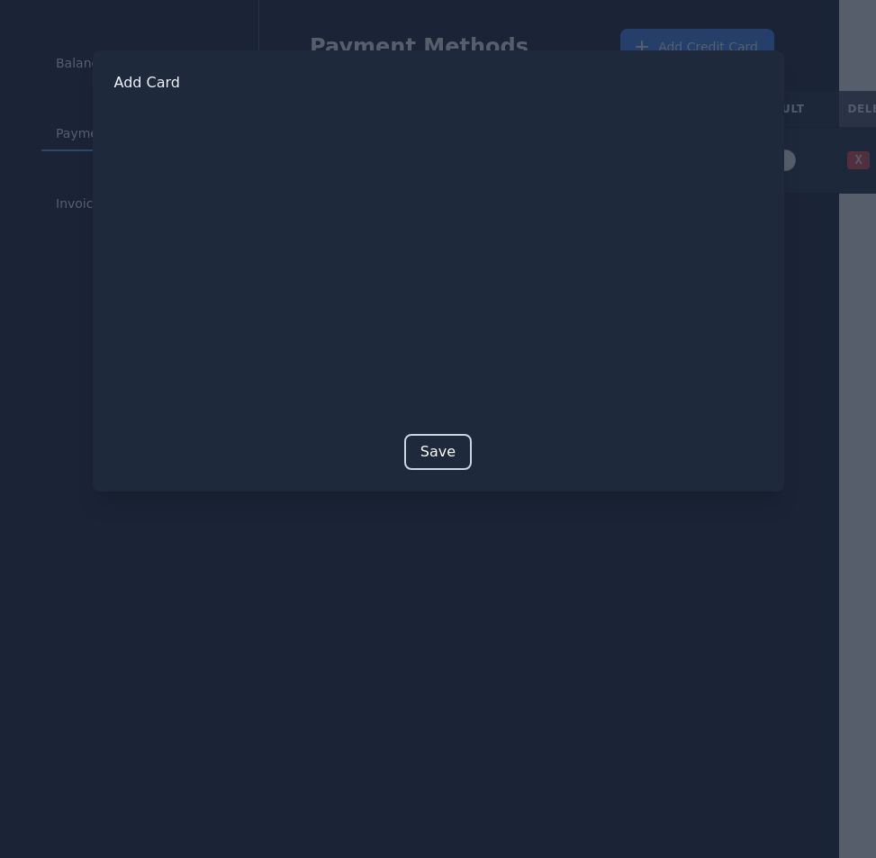
click at [438, 449] on button "Save" at bounding box center [438, 452] width 68 height 36
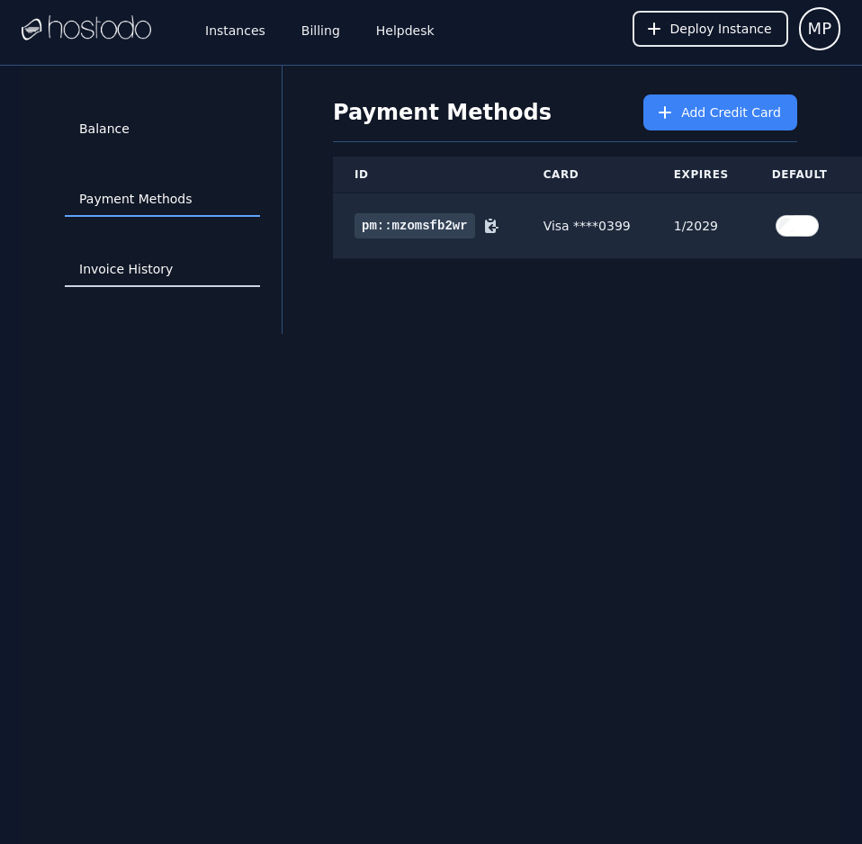
click at [148, 269] on link "Invoice History" at bounding box center [162, 270] width 195 height 34
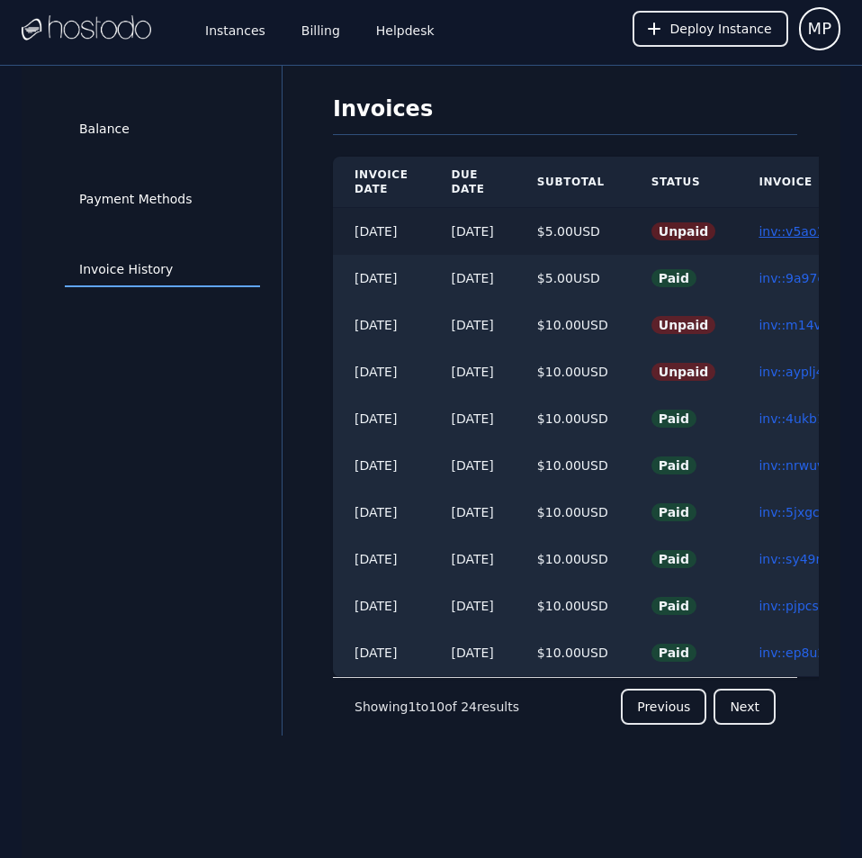
click at [796, 234] on link "inv::v5ao1j7gpl ≫" at bounding box center [814, 231] width 110 height 14
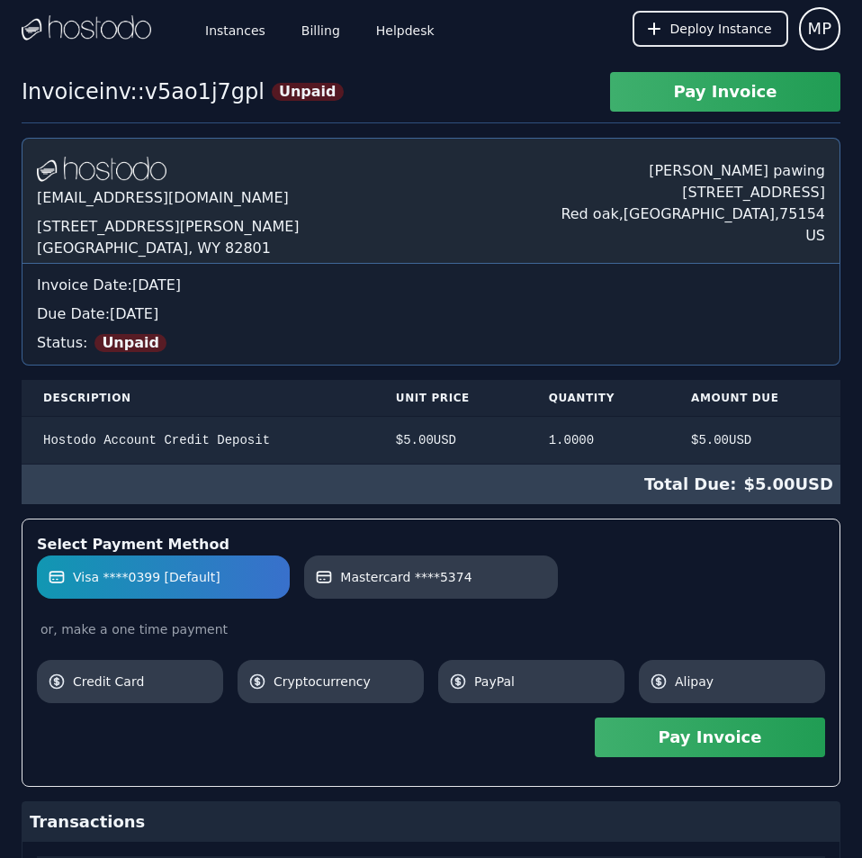
scroll to position [296, 0]
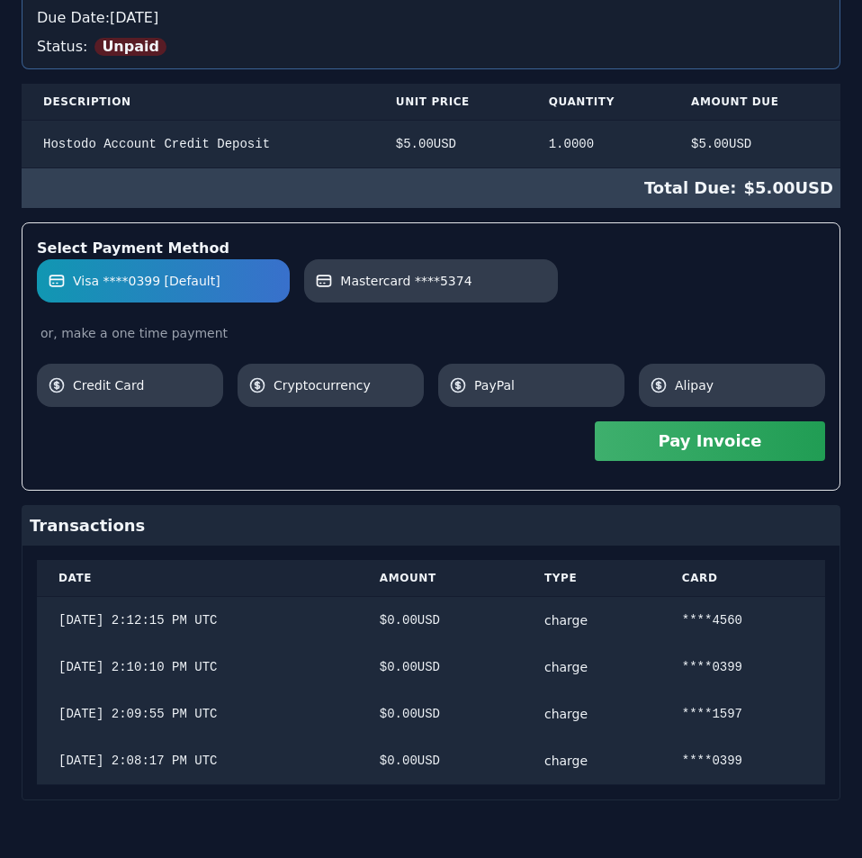
click at [796, 234] on div "[DOMAIN_NAME] [EMAIL_ADDRESS][DOMAIN_NAME] [STREET_ADDRESS][PERSON_NAME] [PERSO…" at bounding box center [431, 321] width 819 height 959
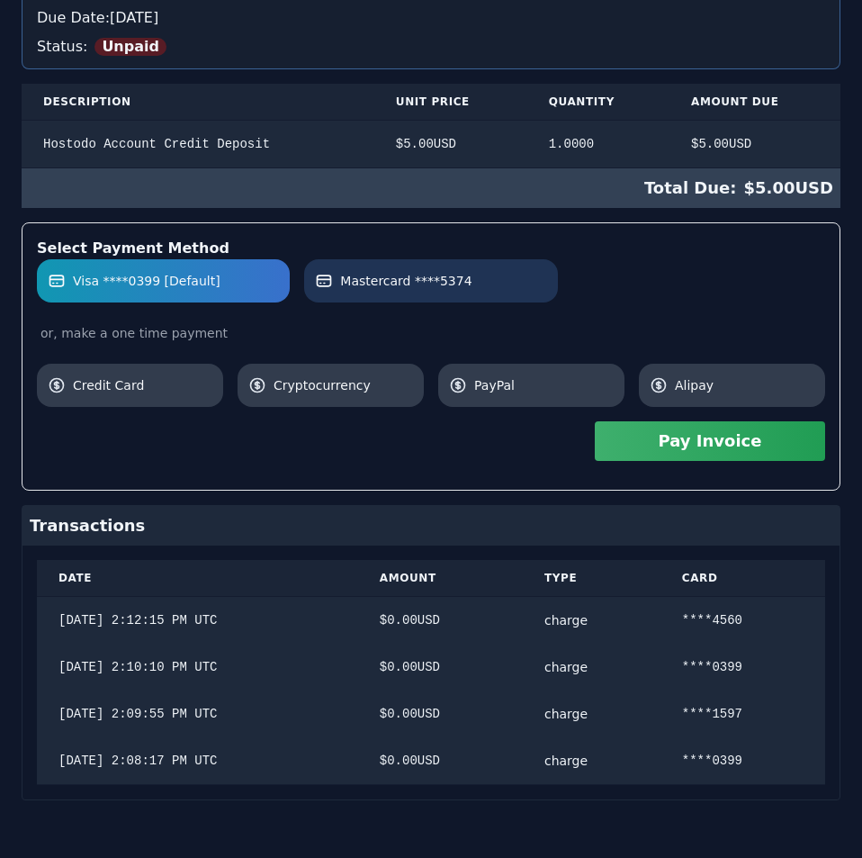
click at [499, 291] on link "Mastercard ****5374" at bounding box center [430, 280] width 253 height 43
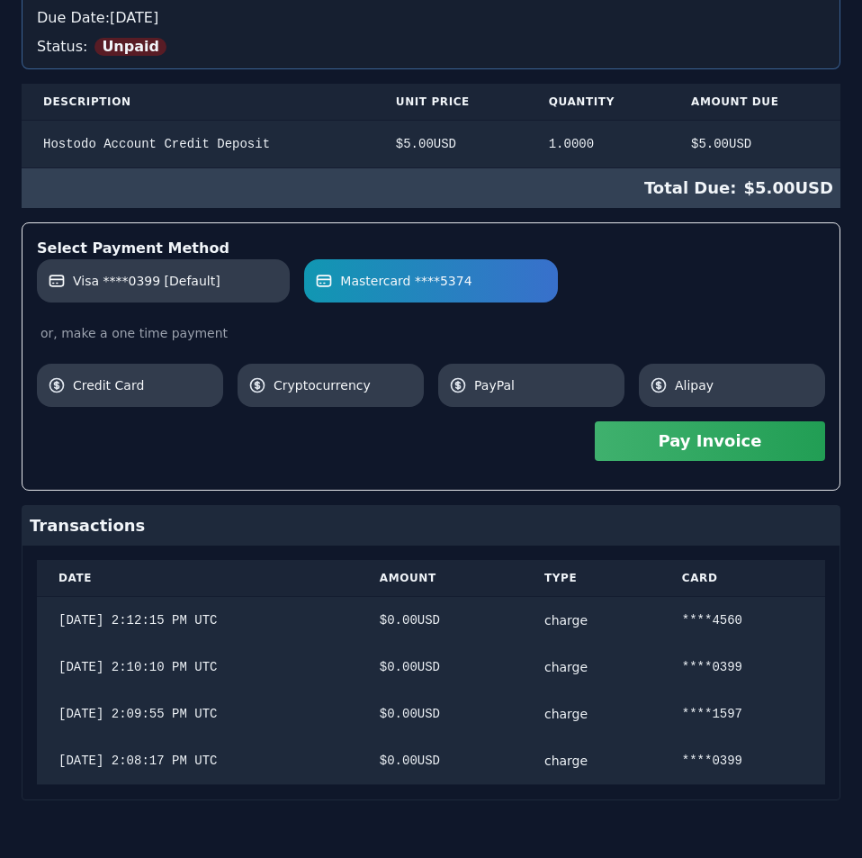
click at [764, 437] on button "Pay Invoice" at bounding box center [710, 441] width 230 height 40
click at [475, 150] on div "Hostodo.com contact@hostodo.com 30 N Gould St, Ste N Sheridan, WY 82801 Martin …" at bounding box center [431, 321] width 819 height 959
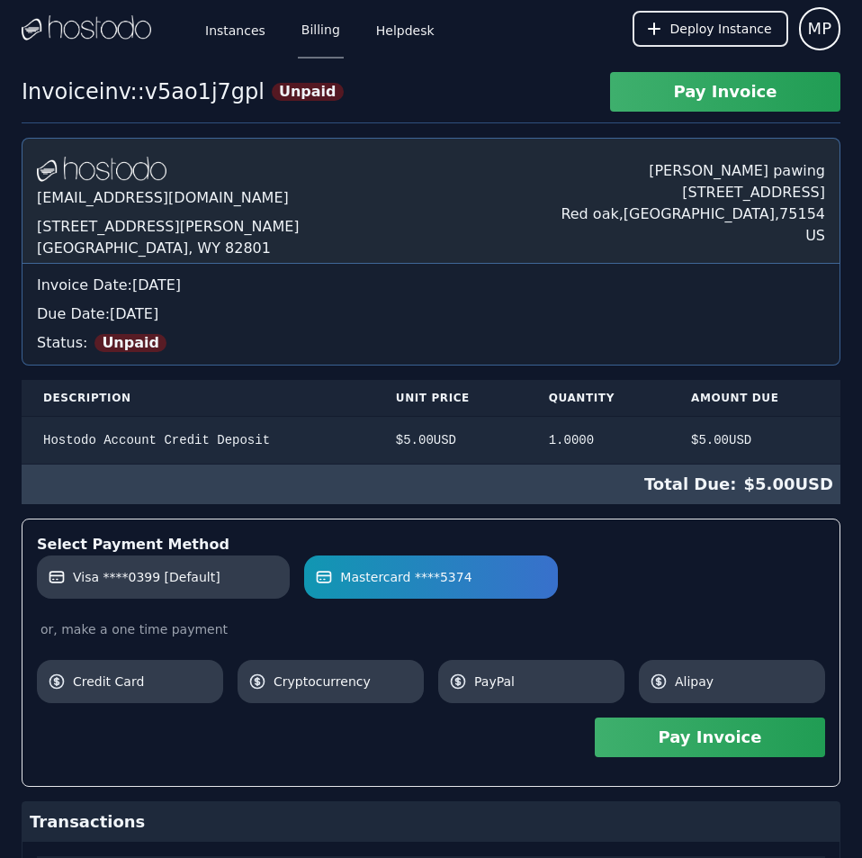
click at [317, 23] on link "Billing" at bounding box center [321, 28] width 46 height 59
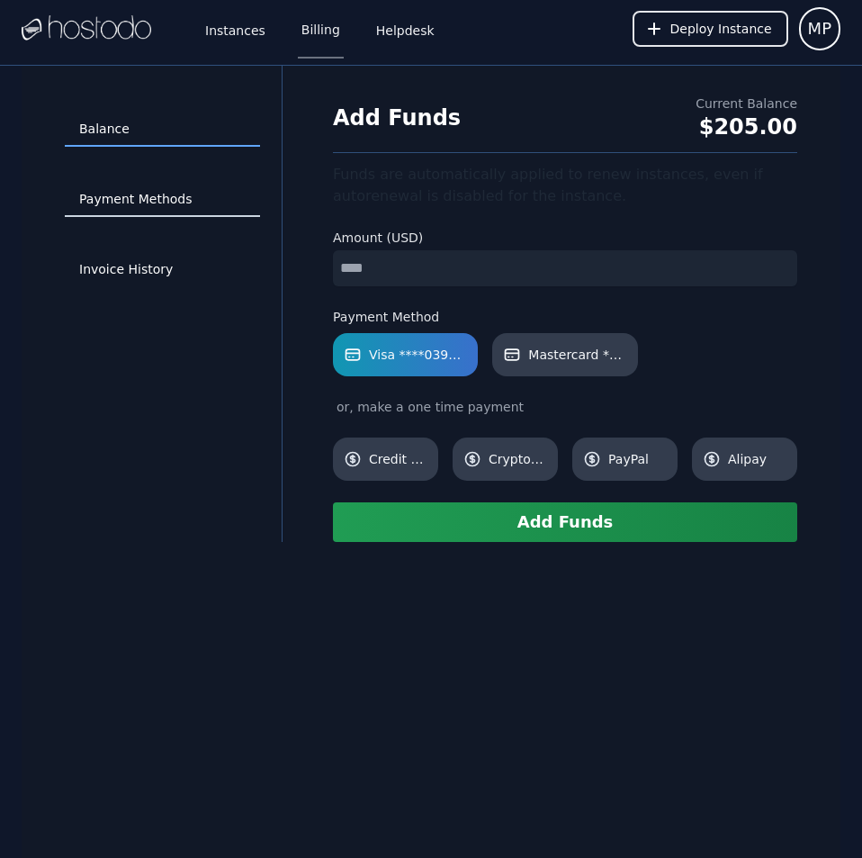
click at [155, 190] on link "Payment Methods" at bounding box center [162, 200] width 195 height 34
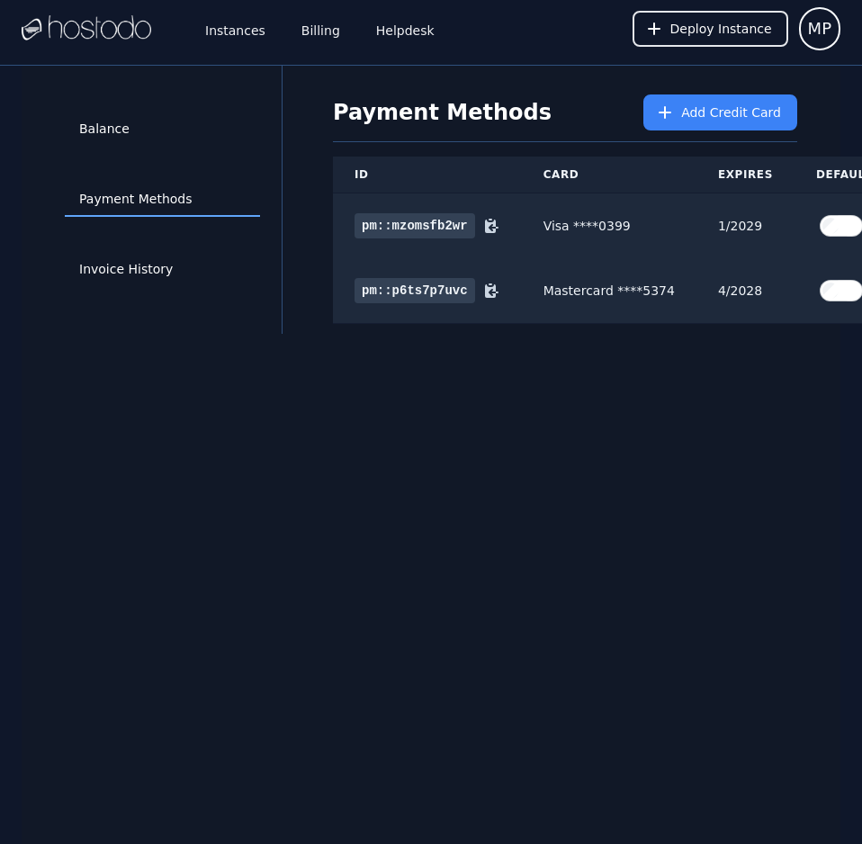
click at [789, 422] on div "Balance Payment Methods Invoice History Payment Methods Add Credit Card ID Card…" at bounding box center [431, 488] width 819 height 844
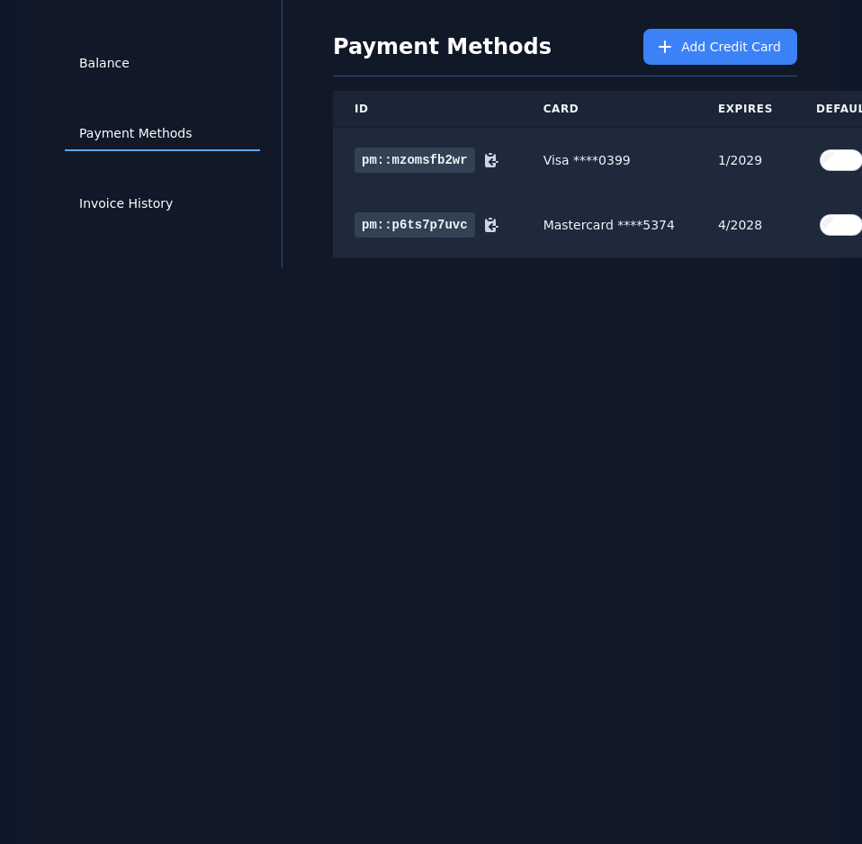
click at [828, 305] on div "Balance Payment Methods Invoice History Payment Methods Add Credit Card ID Card…" at bounding box center [431, 422] width 819 height 844
click at [645, 328] on div "Balance Payment Methods Invoice History Payment Methods Add Credit Card ID Card…" at bounding box center [431, 422] width 819 height 844
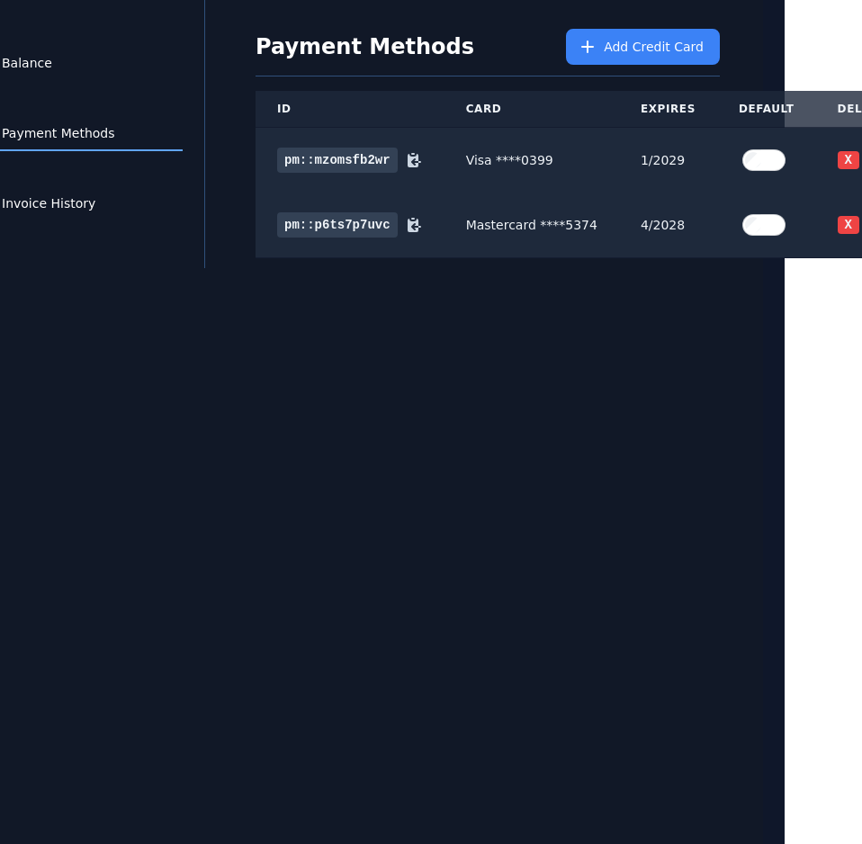
click at [645, 328] on div "Balance Payment Methods Invoice History Payment Methods Add Credit Card ID Card…" at bounding box center [353, 422] width 819 height 844
click at [838, 216] on button "X" at bounding box center [849, 225] width 22 height 18
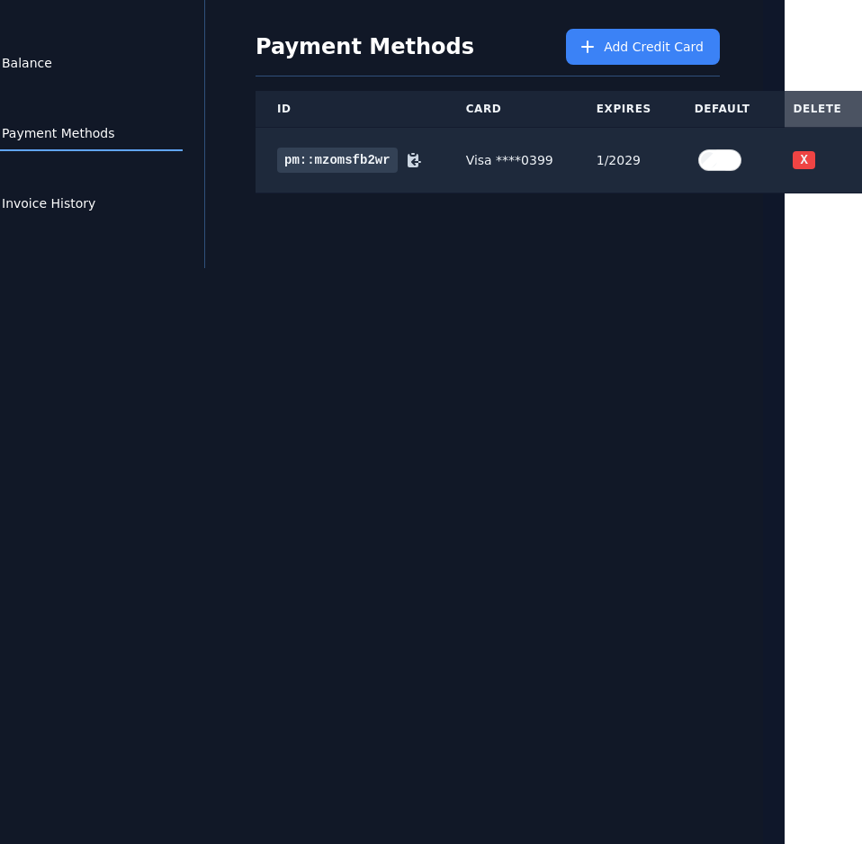
scroll to position [79, 37]
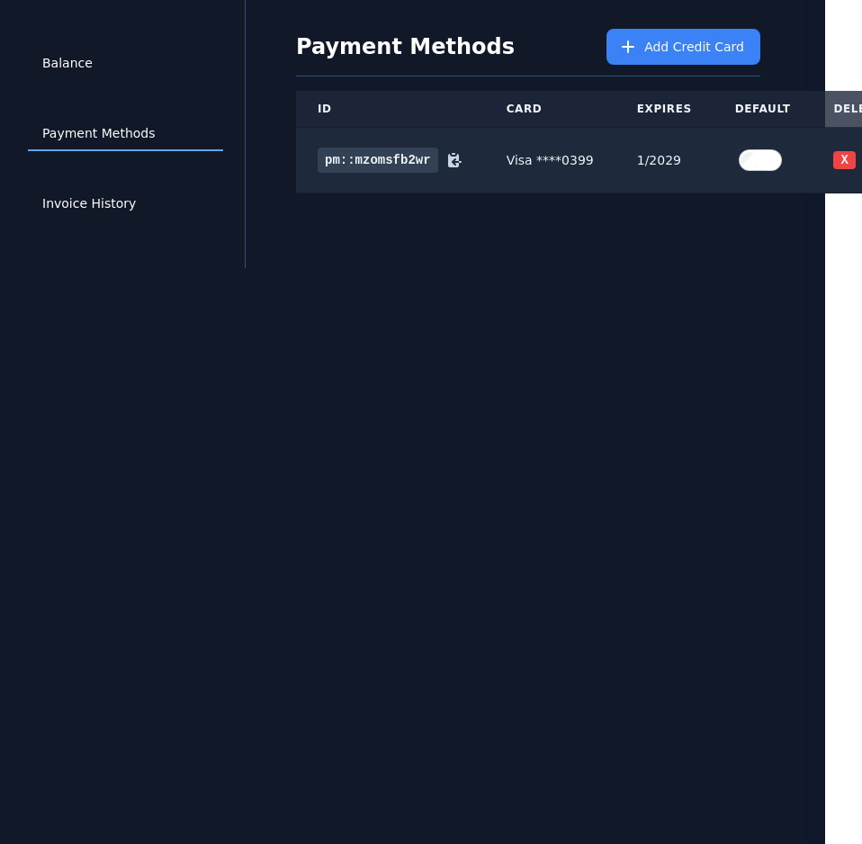
click at [387, 497] on div "Balance Payment Methods Invoice History Payment Methods Add Credit Card ID Card…" at bounding box center [394, 422] width 819 height 844
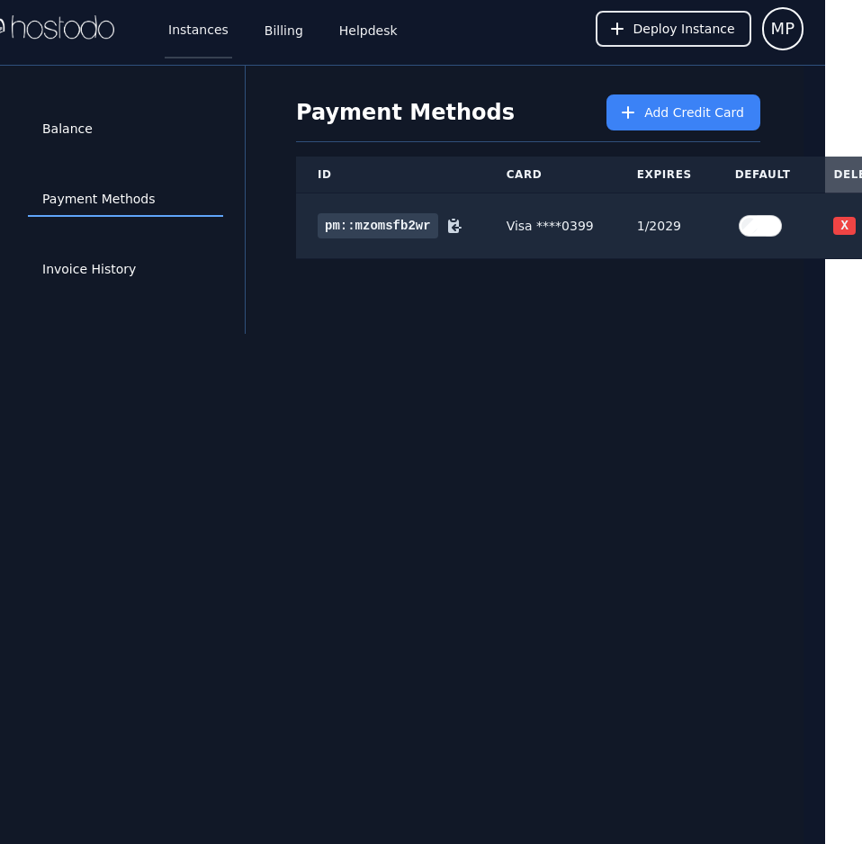
click at [203, 33] on link "Instances" at bounding box center [199, 28] width 68 height 59
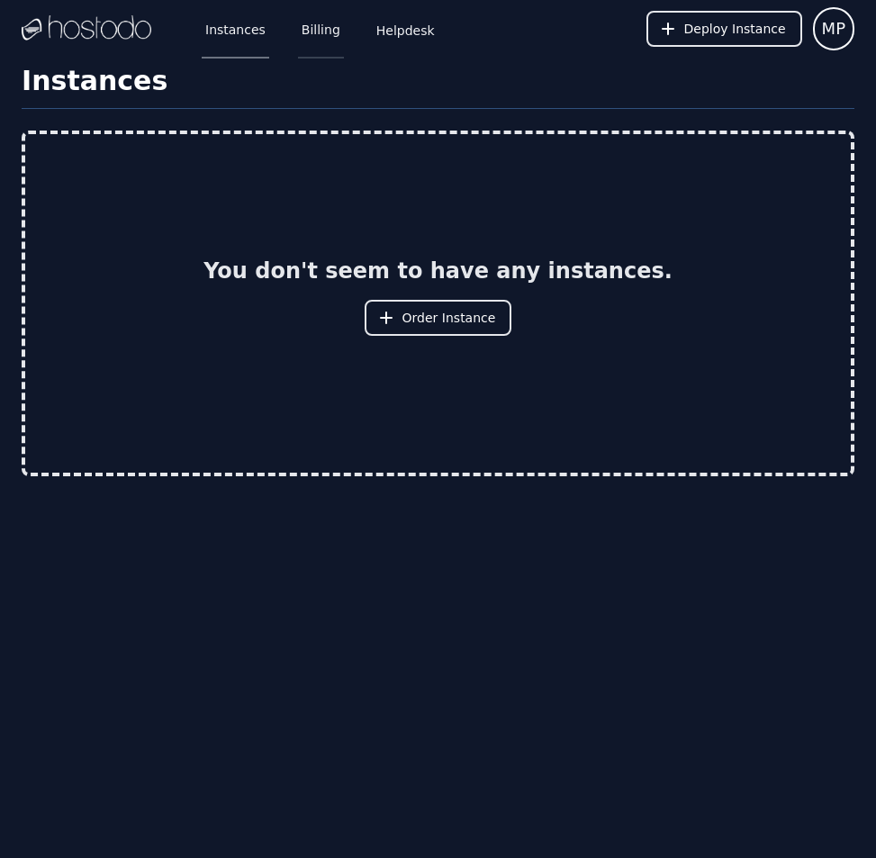
click at [317, 26] on link "Billing" at bounding box center [321, 28] width 46 height 59
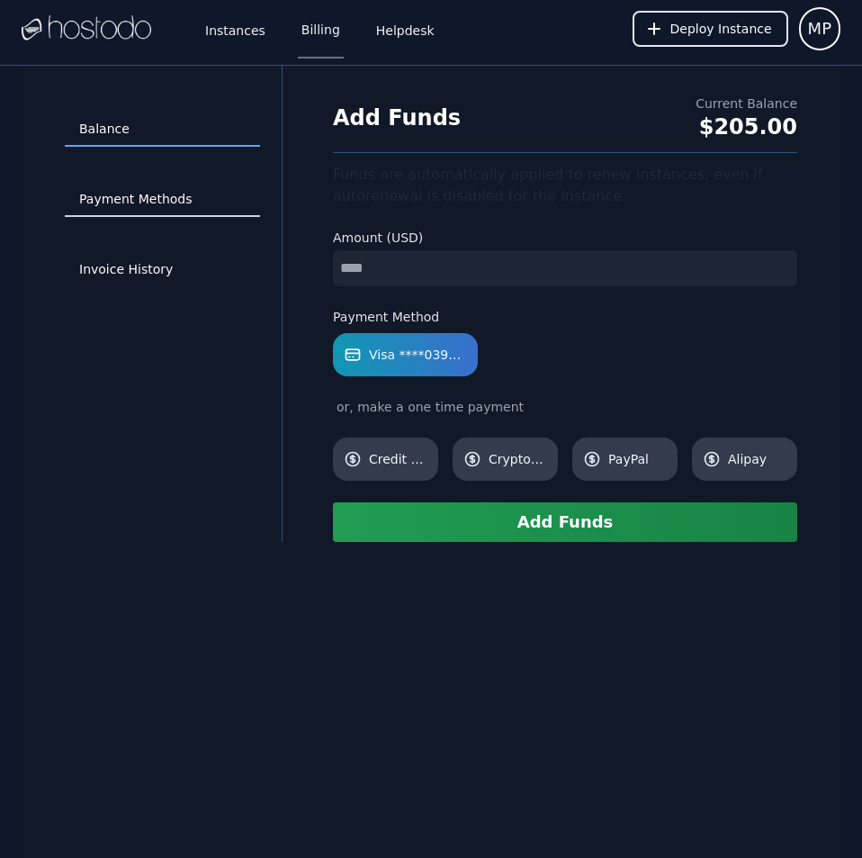
click at [180, 195] on link "Payment Methods" at bounding box center [162, 200] width 195 height 34
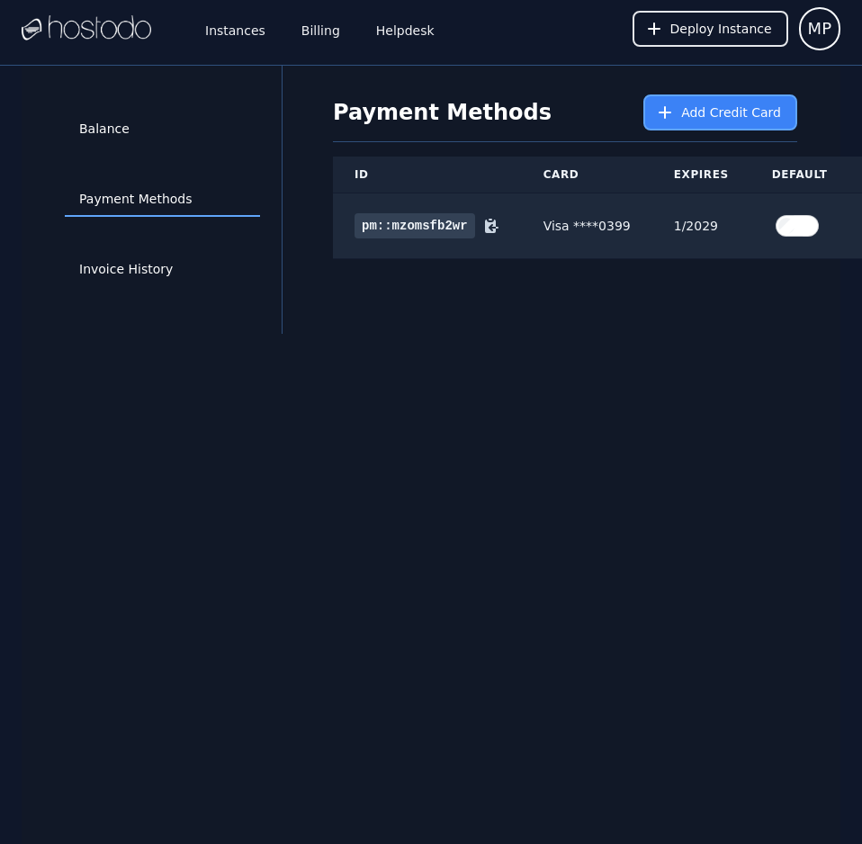
click at [701, 123] on button "Add Credit Card" at bounding box center [721, 113] width 154 height 36
click at [699, 116] on span "Add Credit Card" at bounding box center [731, 113] width 100 height 18
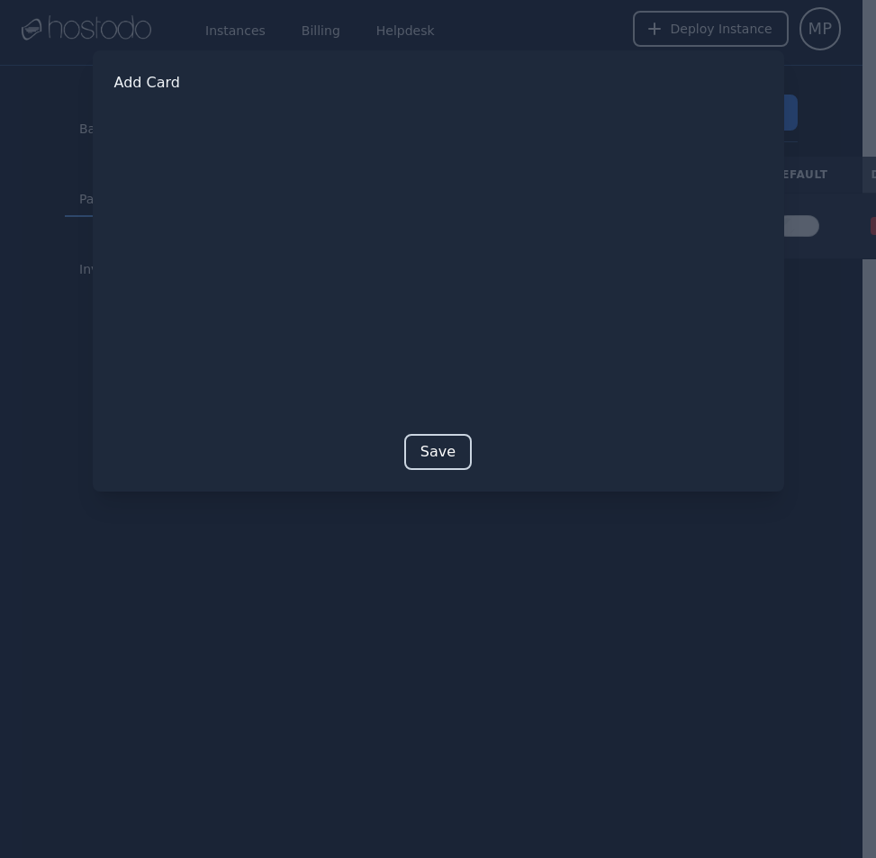
click at [437, 449] on button "Save" at bounding box center [438, 452] width 68 height 36
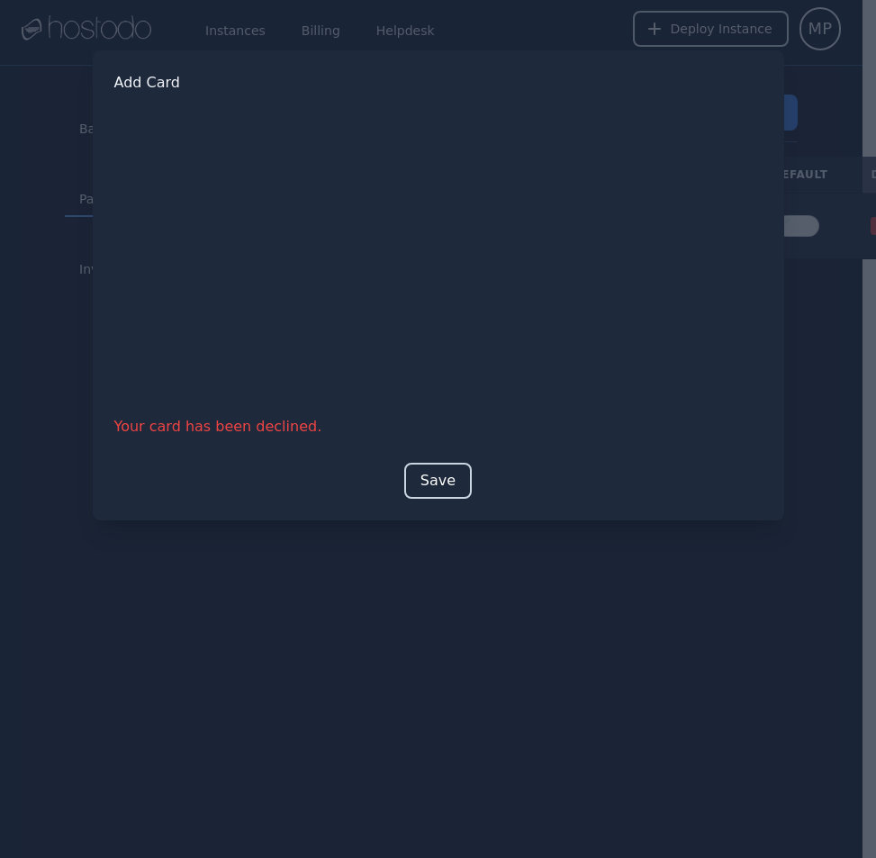
click at [436, 487] on button "Save" at bounding box center [438, 481] width 68 height 36
